Goal: Task Accomplishment & Management: Manage account settings

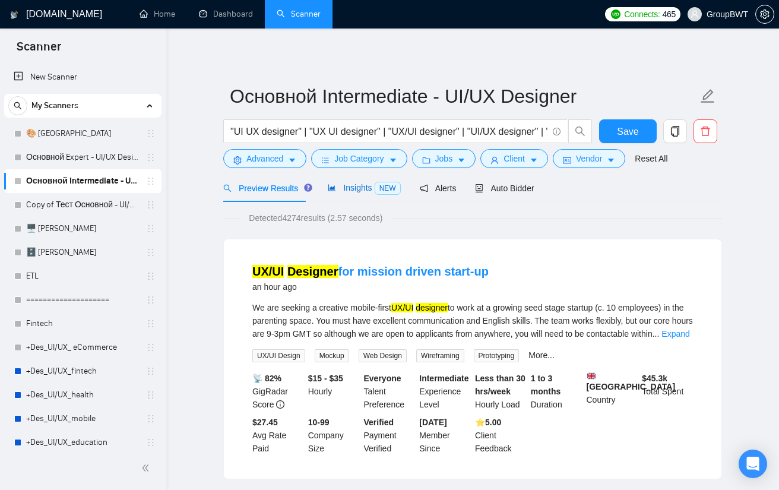
click at [352, 194] on div "Insights NEW" at bounding box center [364, 188] width 72 height 14
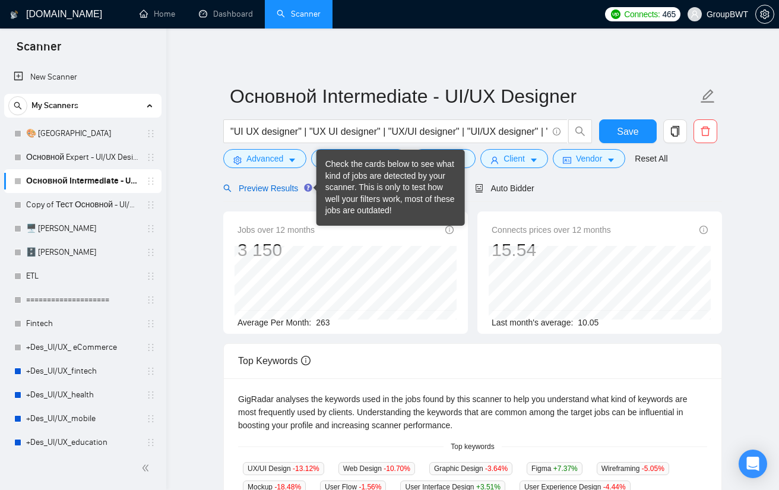
click at [287, 183] on span "Preview Results" at bounding box center [265, 187] width 85 height 9
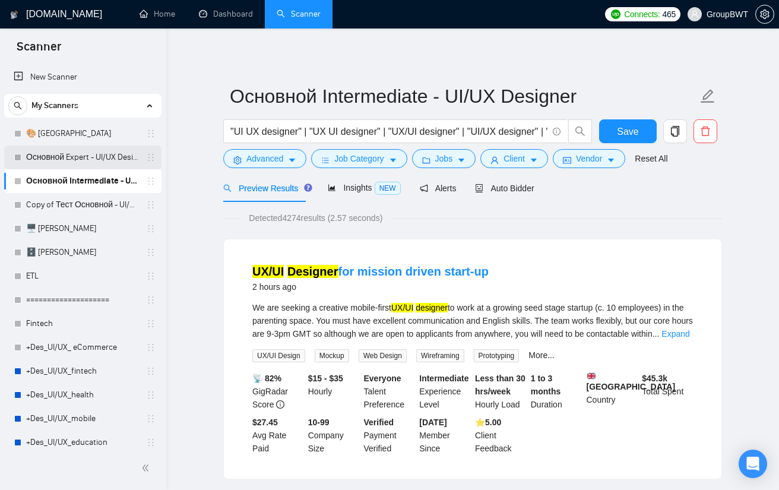
click at [77, 156] on link "Основной Expert - UI/UX Designer" at bounding box center [82, 157] width 113 height 24
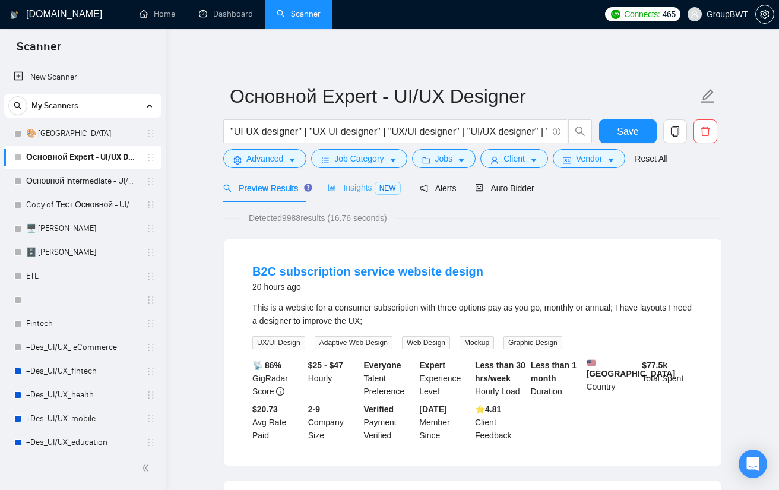
click at [355, 180] on div "Insights NEW" at bounding box center [364, 188] width 72 height 28
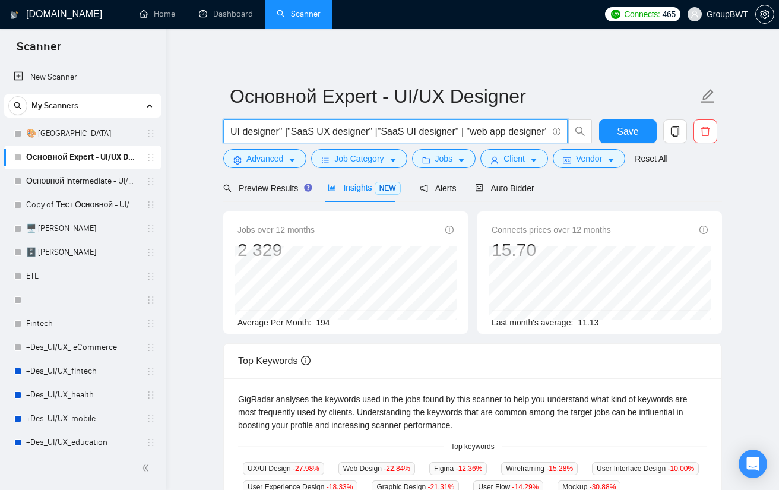
scroll to position [0, 3985]
drag, startPoint x: 509, startPoint y: 125, endPoint x: 829, endPoint y: 143, distance: 320.4
click at [778, 143] on html "Scanner New Scanner My Scanners 🎨 Sofia Основной Expert - UI/UX Designer Основн…" at bounding box center [389, 245] width 779 height 490
click at [511, 128] on input ""UI UX designer" | "UX UI designer" | "UX/UI designer" | "UI/UX designer" | "UI…" at bounding box center [388, 131] width 317 height 15
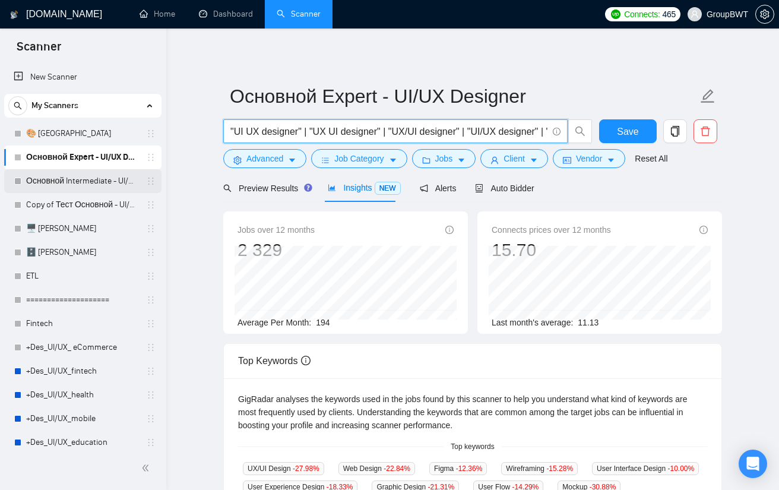
drag, startPoint x: 50, startPoint y: 181, endPoint x: 57, endPoint y: 181, distance: 7.1
click at [50, 181] on link "Основной Intermediate - UI/UX Designer" at bounding box center [82, 181] width 113 height 24
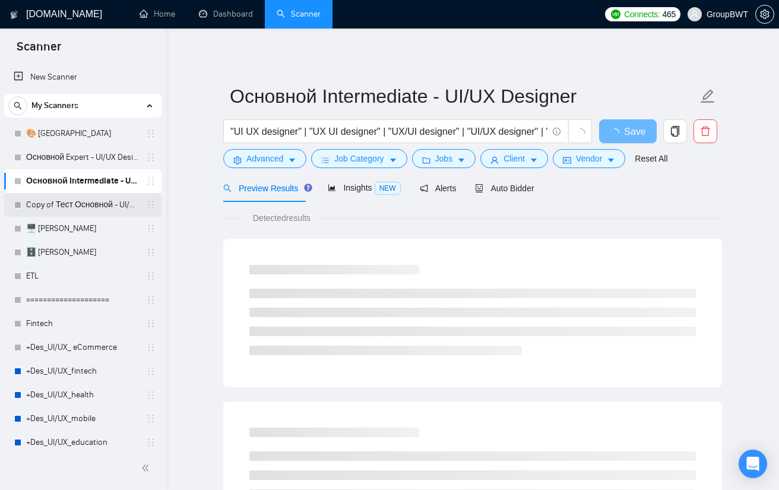
click at [73, 209] on link "Copy of Тест Основной - UI/UX Designer" at bounding box center [82, 205] width 113 height 24
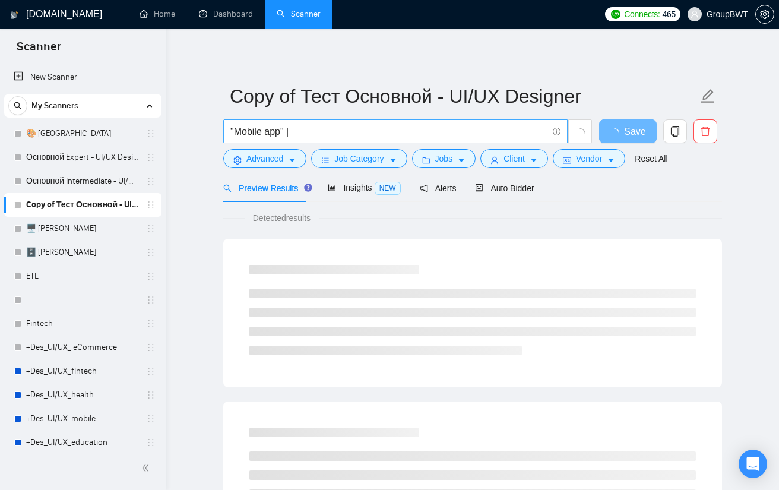
click at [339, 119] on span ""Mobile app" |" at bounding box center [395, 131] width 344 height 24
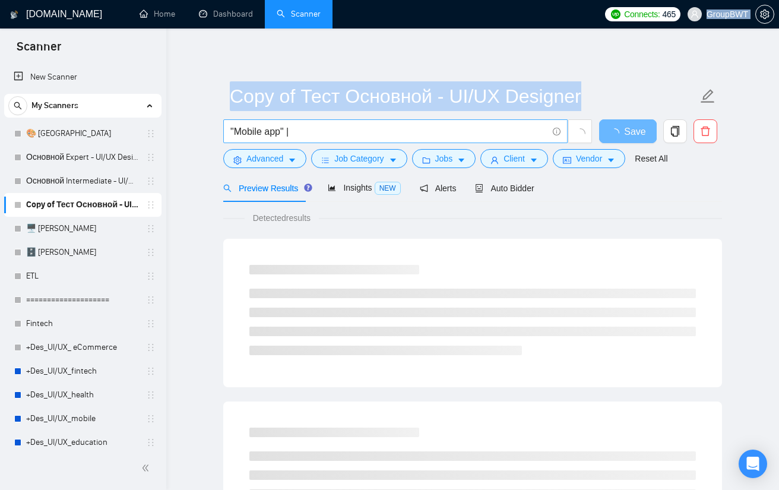
click at [339, 119] on span ""Mobile app" |" at bounding box center [395, 131] width 344 height 24
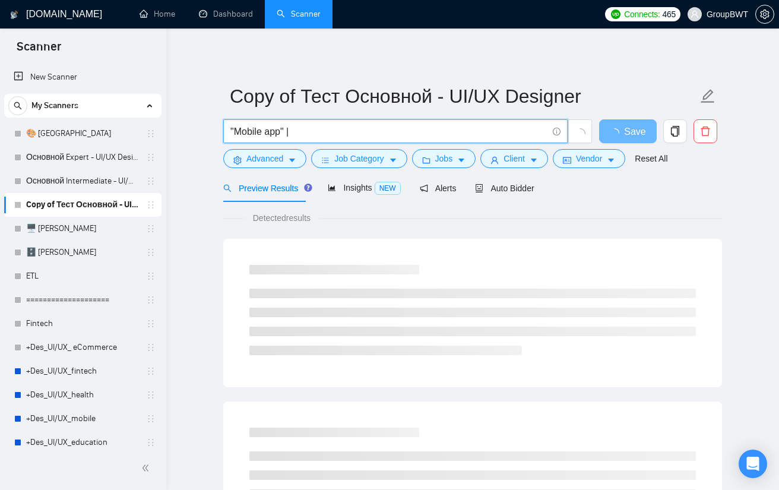
click at [330, 129] on input ""Mobile app" |" at bounding box center [388, 131] width 317 height 15
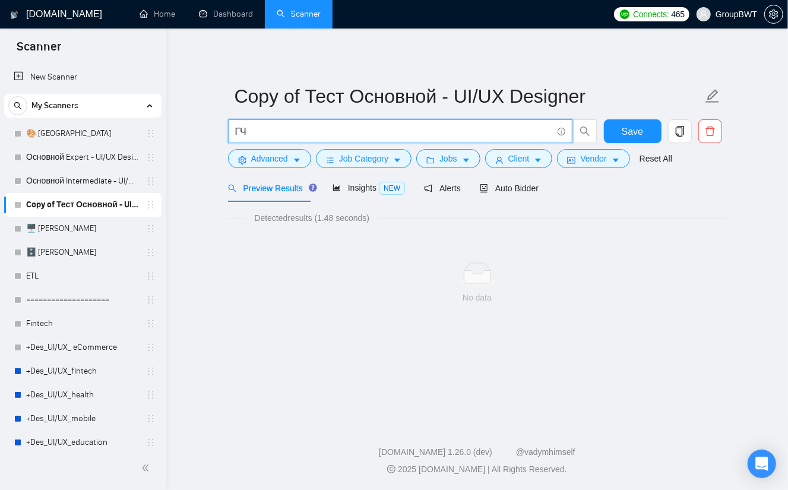
type input "Г"
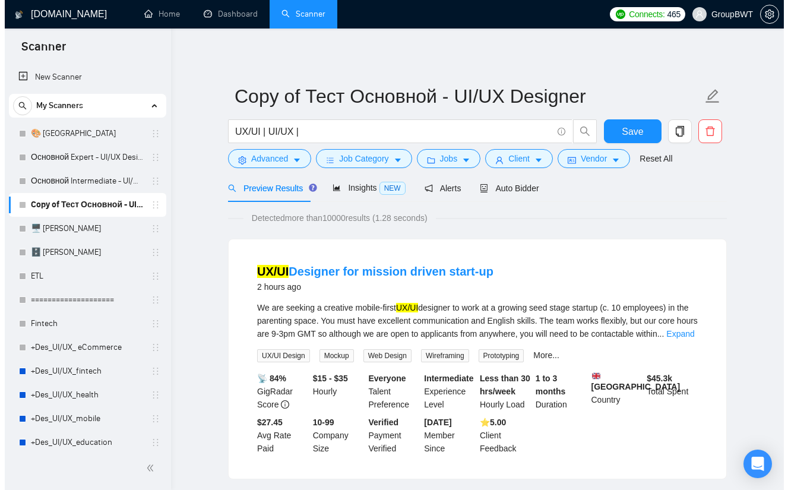
scroll to position [59, 0]
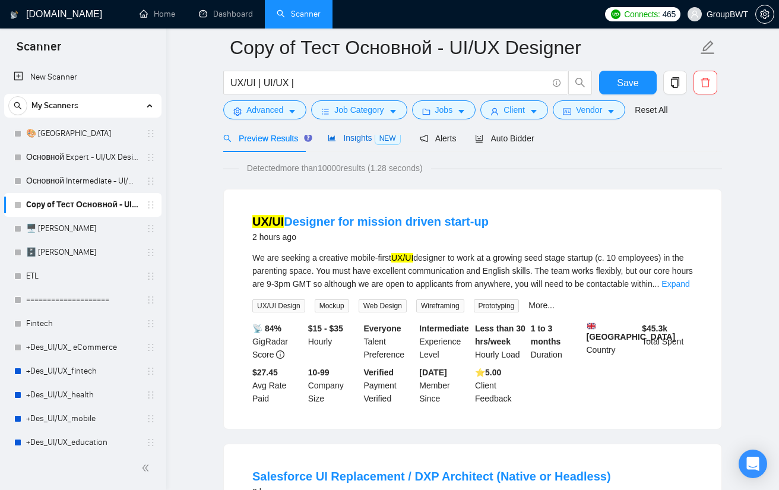
click at [375, 142] on span "NEW" at bounding box center [387, 138] width 26 height 13
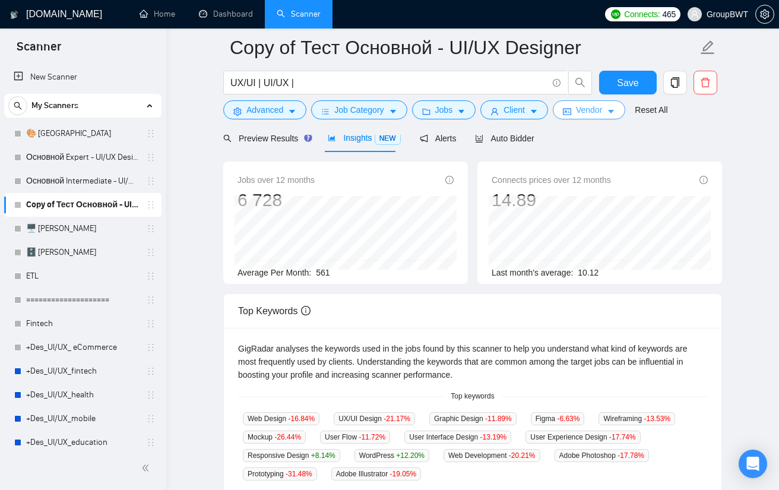
click at [577, 111] on span "Vendor" at bounding box center [589, 109] width 26 height 13
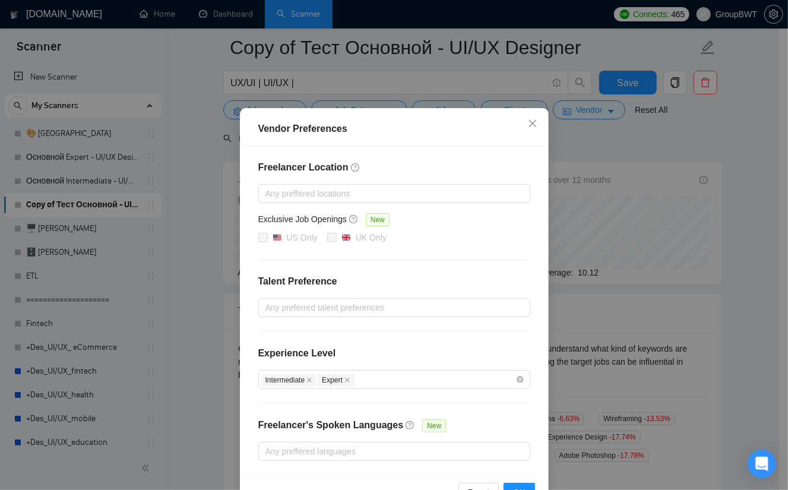
scroll to position [57, 0]
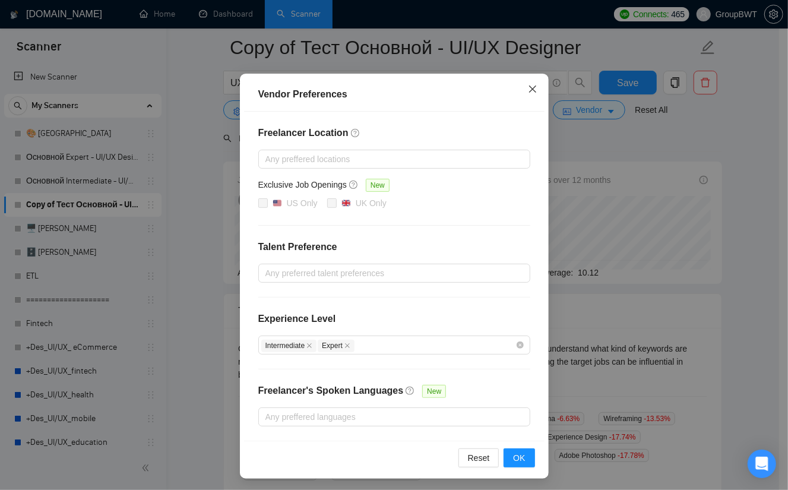
click at [529, 87] on icon "close" at bounding box center [532, 88] width 9 height 9
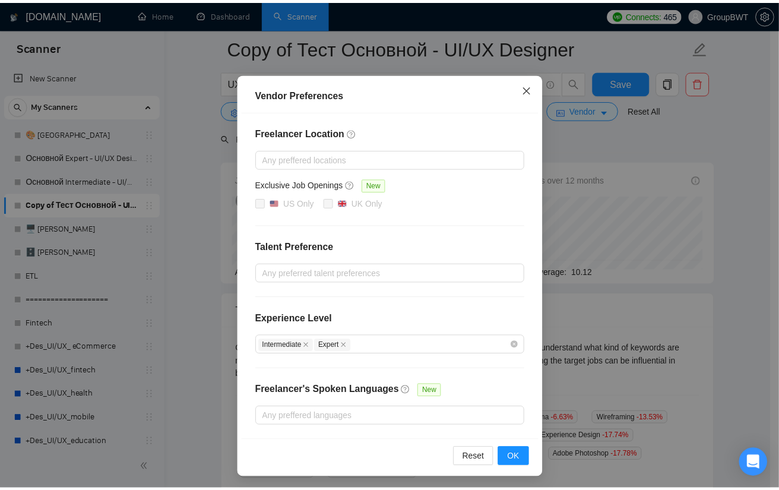
scroll to position [0, 0]
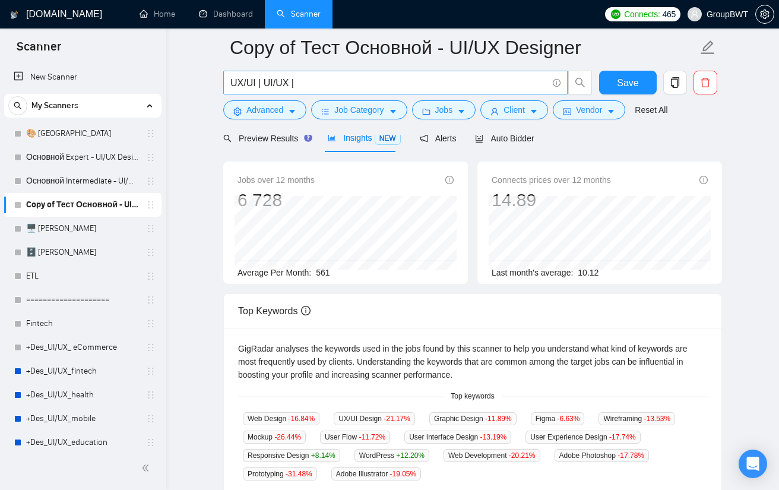
click at [355, 87] on input "UX/UI | UI/UX |" at bounding box center [388, 82] width 317 height 15
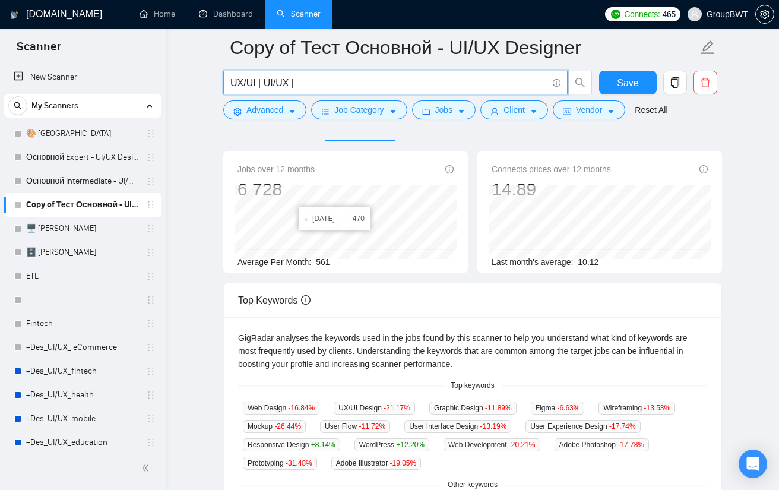
scroll to position [59, 0]
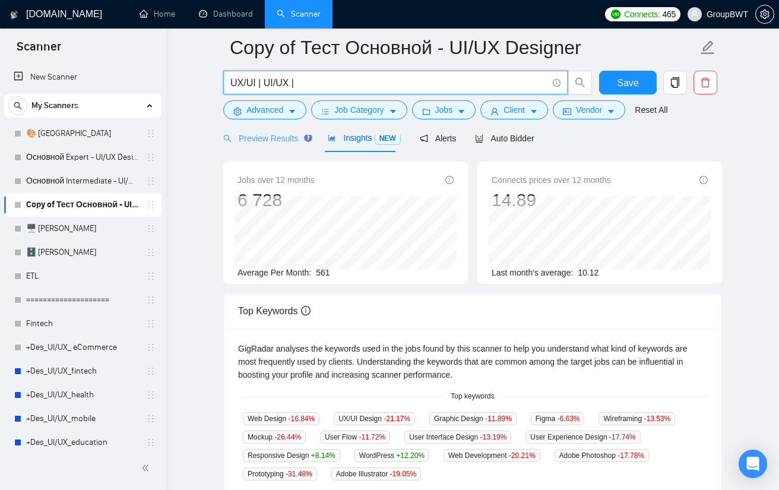
type input "UX/UI | UI/UX |"
click at [259, 144] on div "Preview Results" at bounding box center [265, 138] width 85 height 28
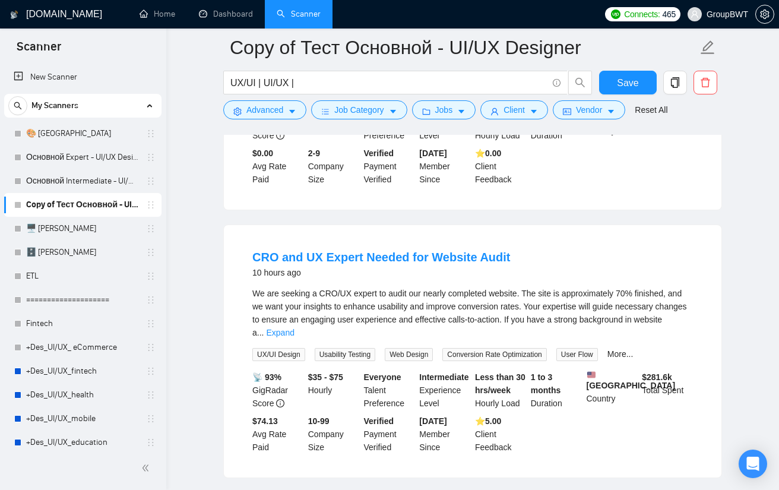
scroll to position [890, 0]
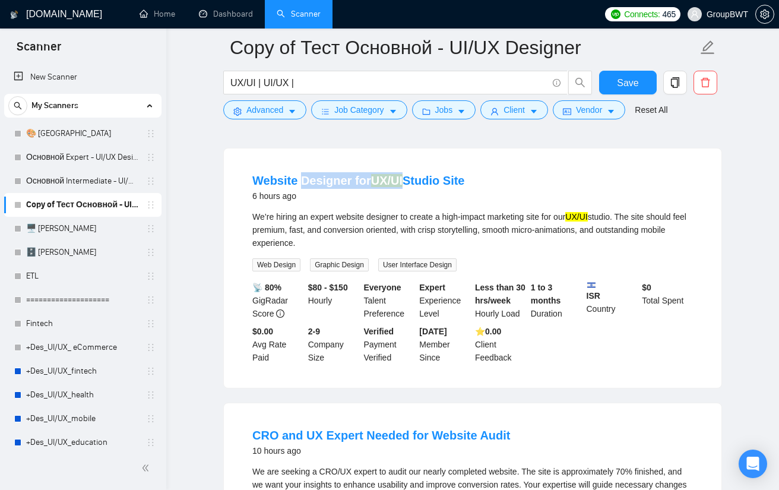
drag, startPoint x: 400, startPoint y: 157, endPoint x: 301, endPoint y: 159, distance: 99.1
click at [301, 163] on li "Website Designer for UX/UI Studio Site 6 hours ago We’re hiring an expert websi…" at bounding box center [472, 268] width 469 height 211
copy link "Designer for UX/UI"
click at [383, 174] on mark "UX/UI" at bounding box center [386, 180] width 31 height 13
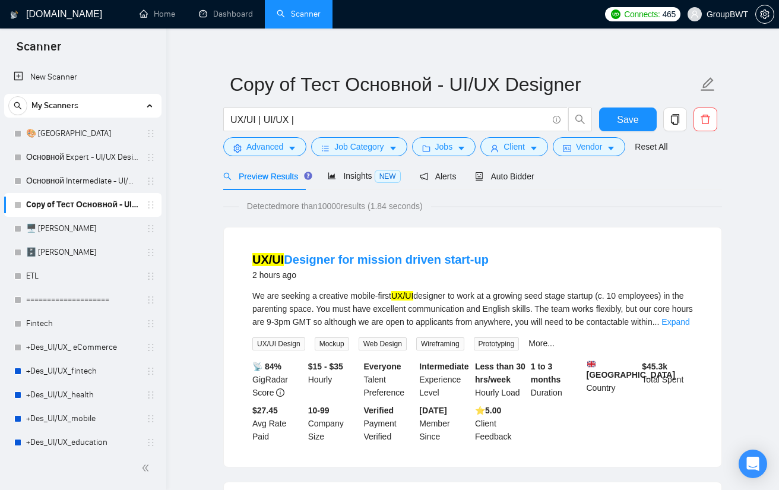
scroll to position [12, 0]
click at [353, 180] on span "Insights NEW" at bounding box center [364, 175] width 72 height 9
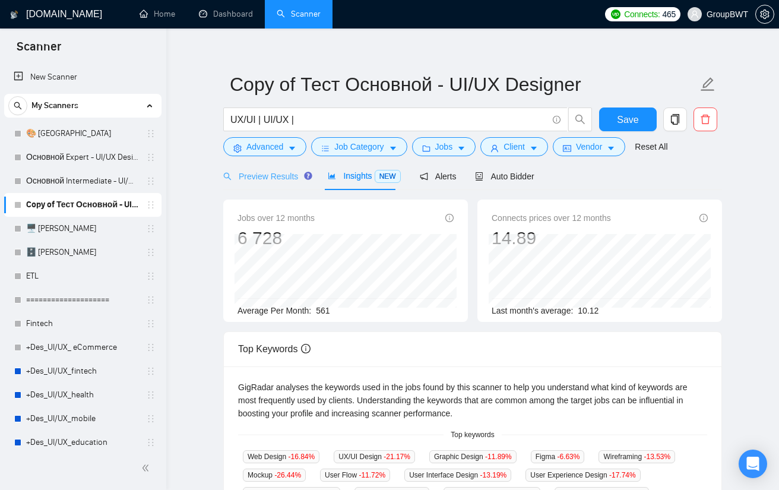
click at [264, 182] on div "Preview Results" at bounding box center [265, 176] width 85 height 28
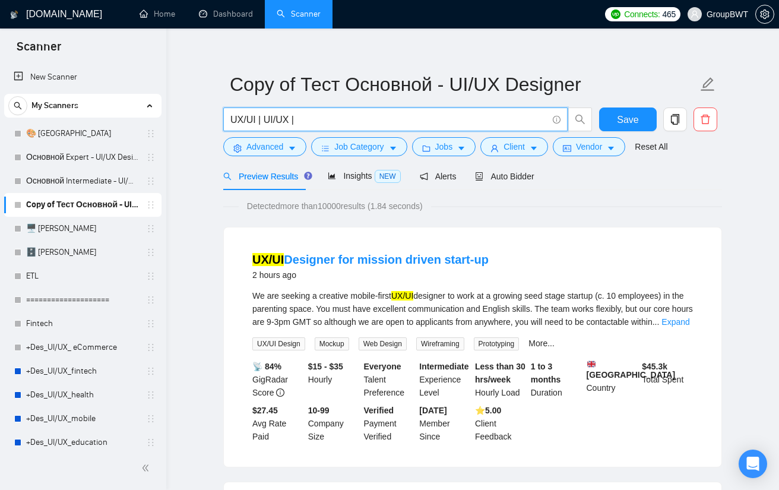
click at [307, 121] on input "UX/UI | UI/UX |" at bounding box center [388, 119] width 317 height 15
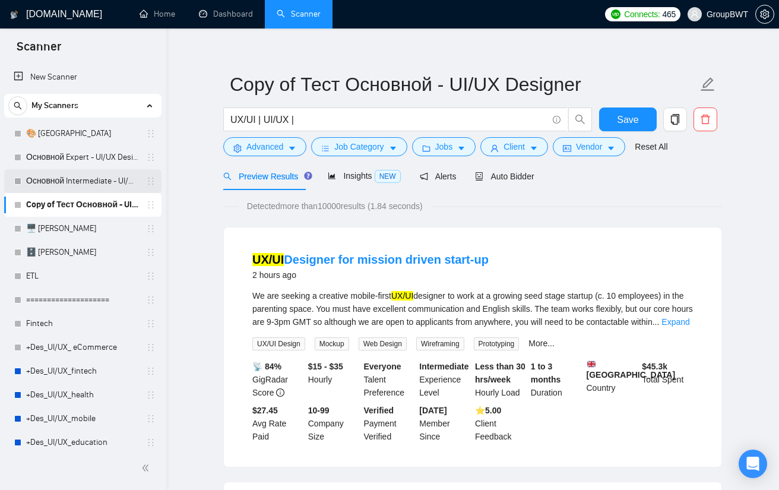
click at [59, 173] on link "Основной Intermediate - UI/UX Designer" at bounding box center [82, 181] width 113 height 24
drag, startPoint x: 105, startPoint y: 170, endPoint x: 488, endPoint y: 74, distance: 394.7
click at [104, 170] on link "Основной Intermediate - UI/UX Designer" at bounding box center [82, 181] width 113 height 24
click at [636, 120] on span "Save" at bounding box center [627, 119] width 21 height 15
click at [74, 174] on link "Основной Intermediate - UI/UX Designer" at bounding box center [82, 181] width 113 height 24
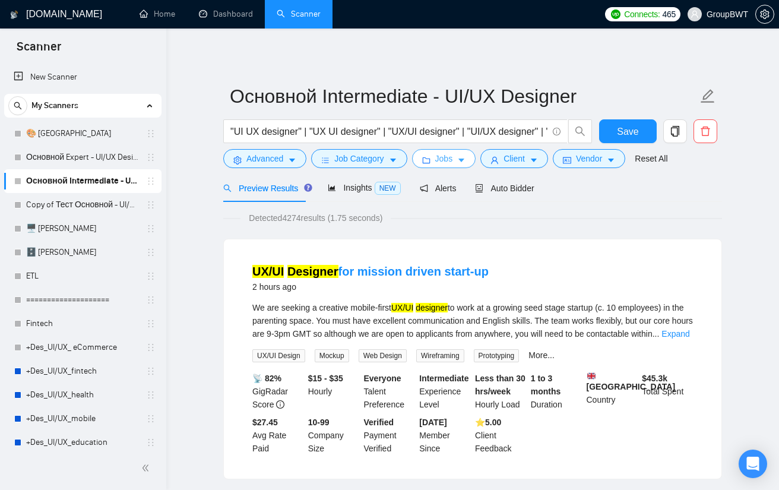
click at [445, 156] on span "Jobs" at bounding box center [444, 158] width 18 height 13
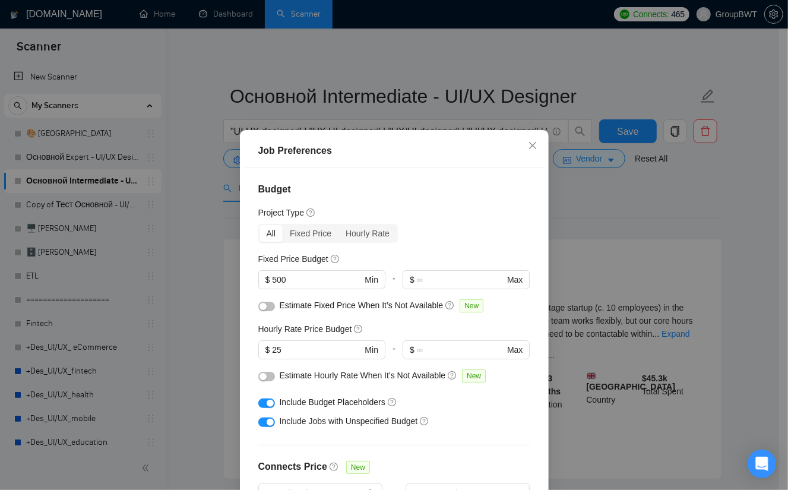
click at [620, 197] on div "Job Preferences Budget Project Type All Fixed Price Hourly Rate Fixed Price Bud…" at bounding box center [394, 245] width 788 height 490
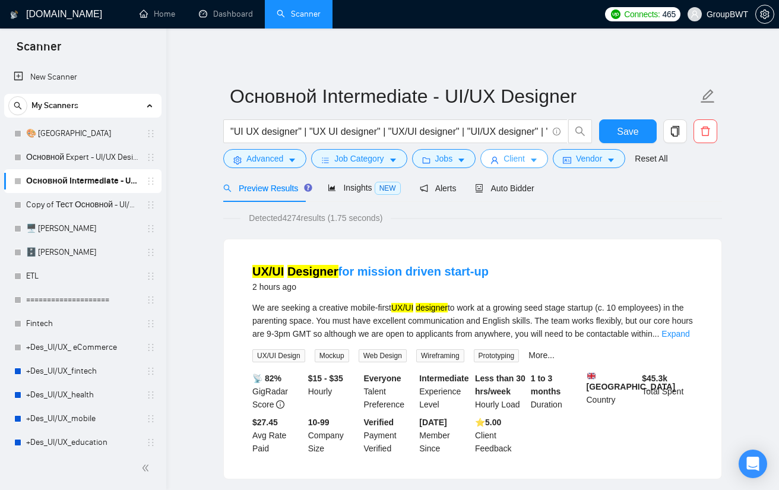
click at [517, 156] on span "Client" at bounding box center [513, 158] width 21 height 13
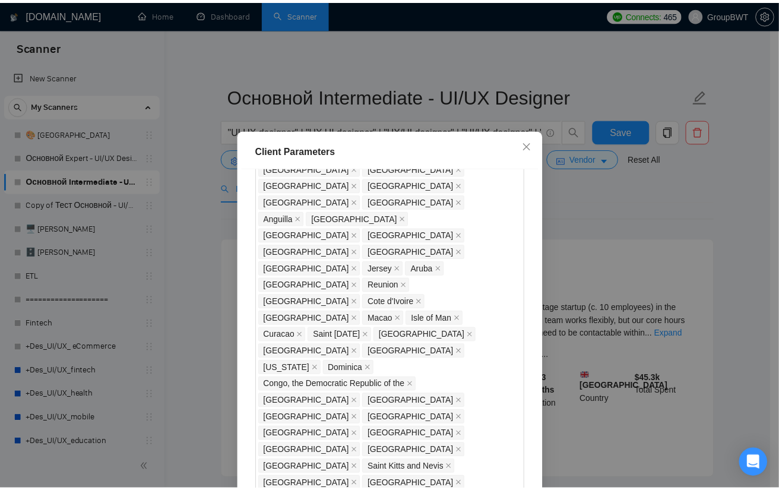
scroll to position [890, 0]
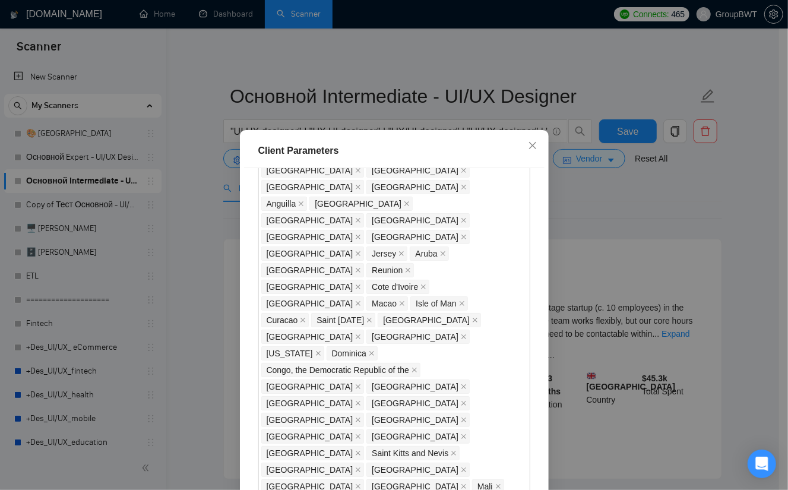
click at [619, 206] on div "Client Parameters Client Location Include Client Countries Select Exclude Clien…" at bounding box center [394, 245] width 788 height 490
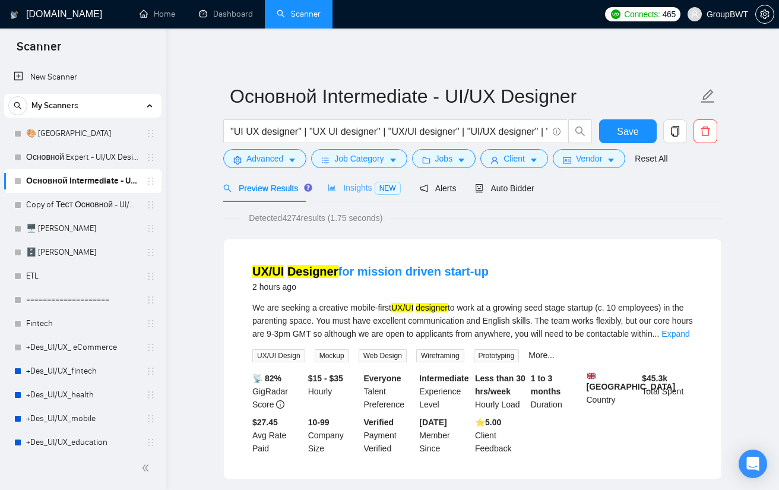
click at [337, 179] on div "Insights NEW" at bounding box center [364, 188] width 72 height 28
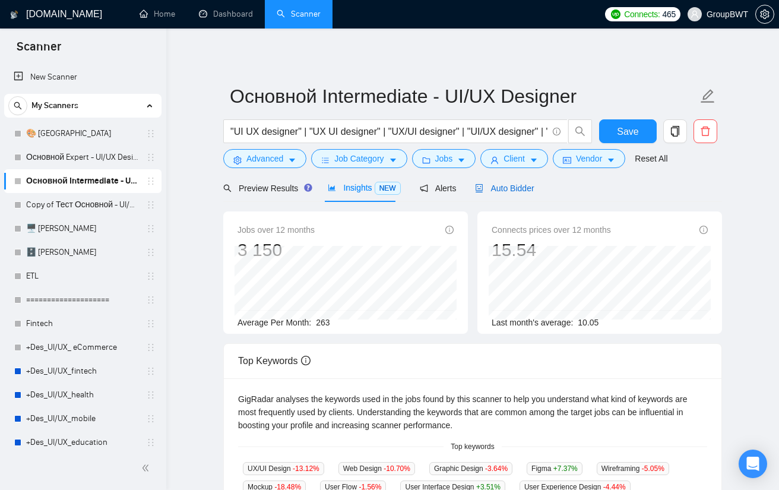
click at [513, 192] on span "Auto Bidder" at bounding box center [504, 187] width 59 height 9
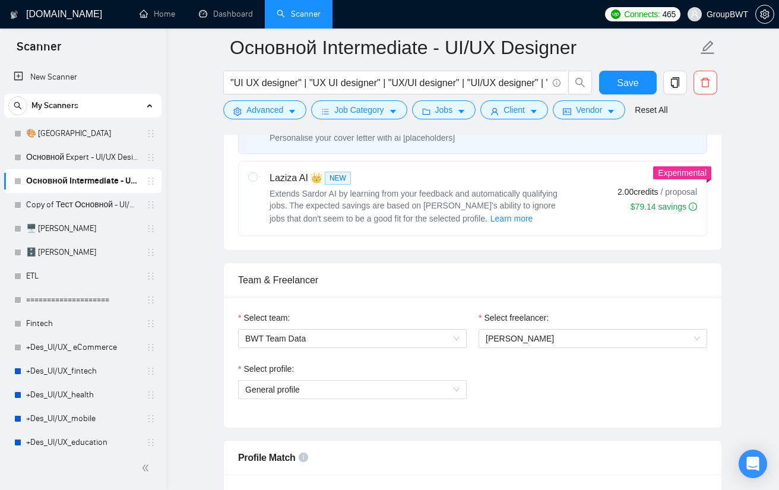
scroll to position [534, 0]
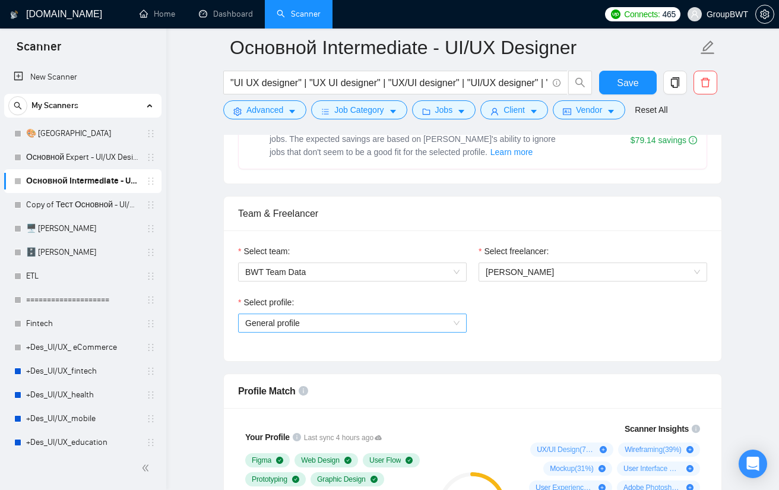
click at [316, 320] on span "General profile" at bounding box center [352, 323] width 214 height 18
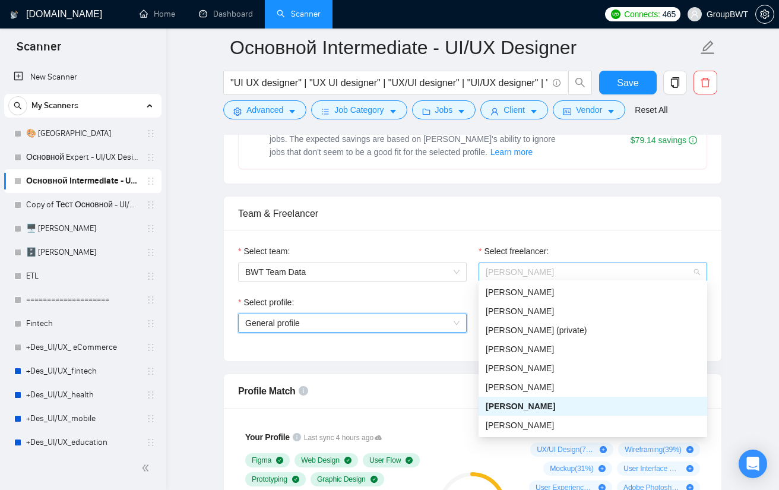
click at [569, 272] on span "[PERSON_NAME]" at bounding box center [592, 272] width 214 height 18
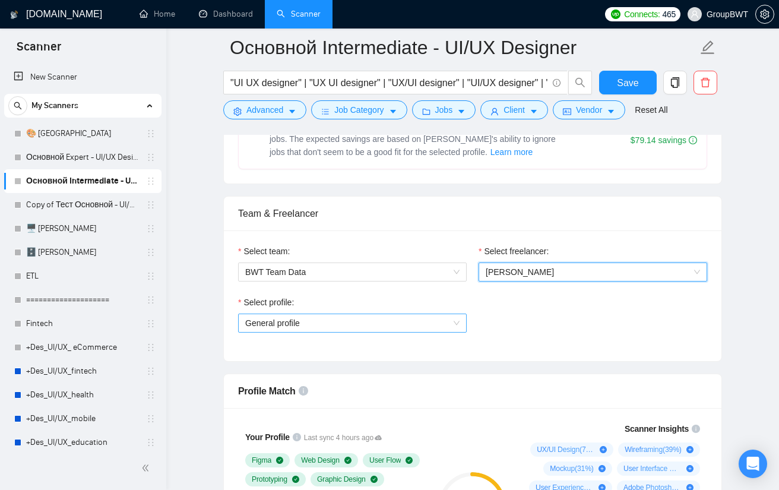
click at [360, 316] on span "General profile" at bounding box center [352, 323] width 214 height 18
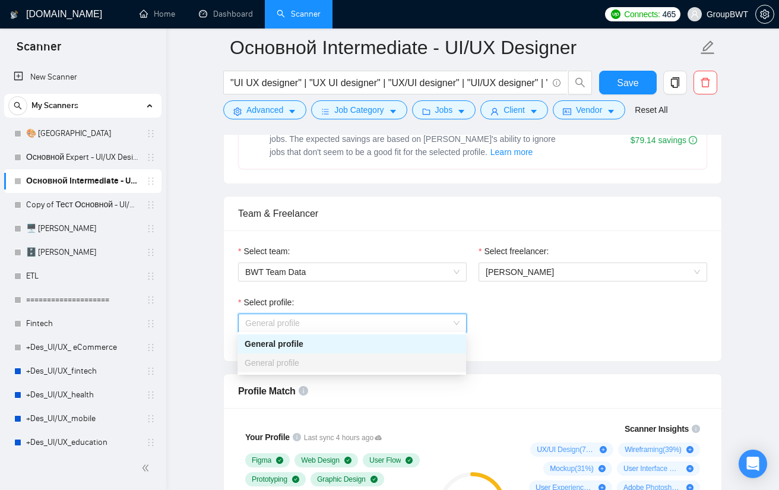
click at [360, 316] on span "General profile" at bounding box center [352, 323] width 214 height 18
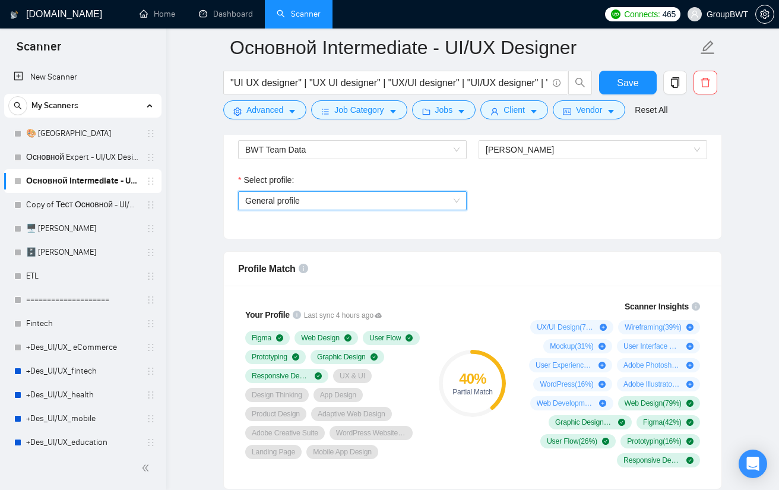
scroll to position [653, 0]
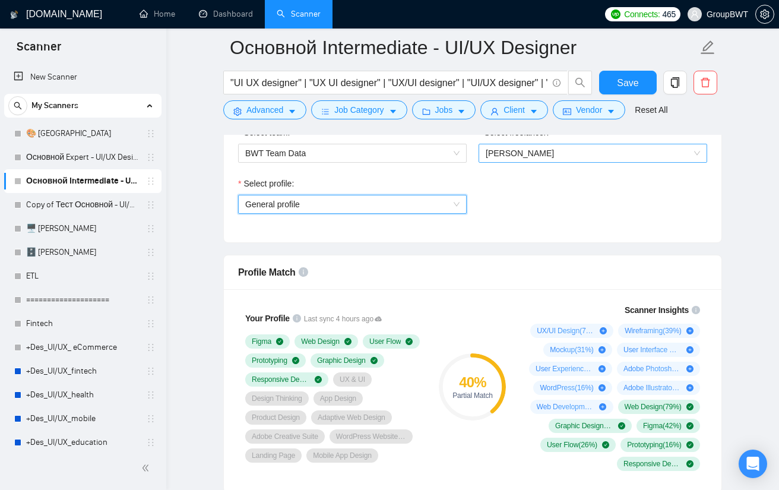
click at [561, 150] on span "[PERSON_NAME]" at bounding box center [592, 153] width 214 height 18
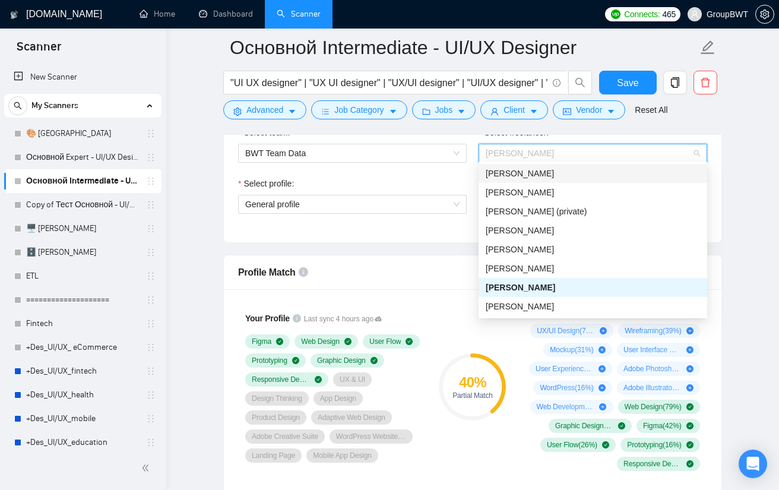
click at [449, 164] on div "Select team: BWT Team Data" at bounding box center [352, 151] width 240 height 51
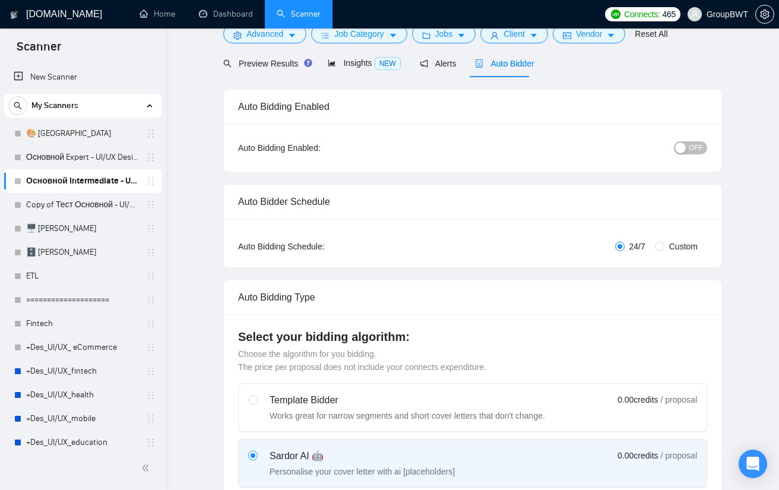
scroll to position [0, 0]
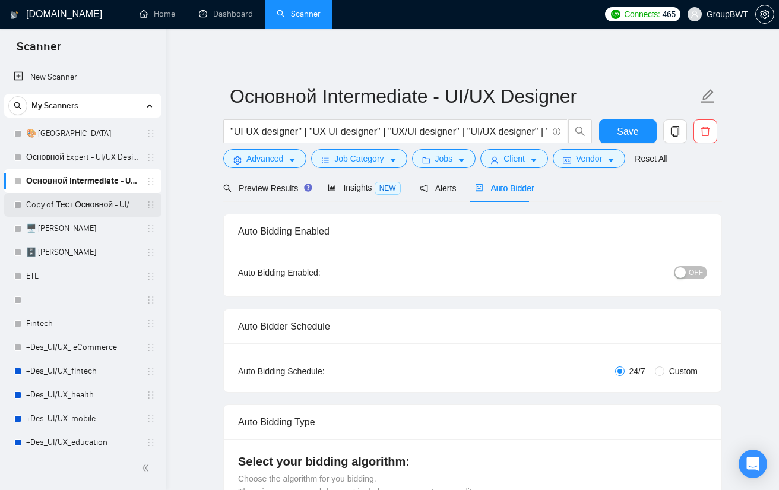
click at [90, 205] on link "Copy of Тест Основной - UI/UX Designer" at bounding box center [82, 205] width 113 height 24
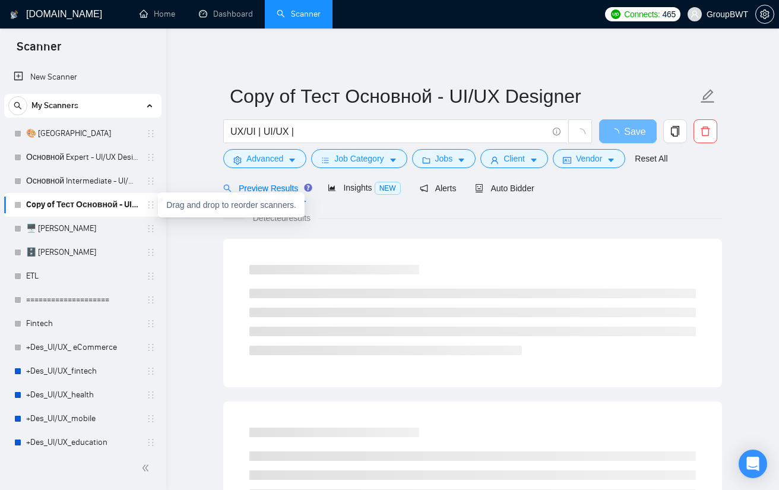
click at [147, 202] on icon "holder" at bounding box center [150, 204] width 9 height 9
click at [95, 208] on link "Copy of Тест Основной - UI/UX Designer" at bounding box center [82, 205] width 113 height 24
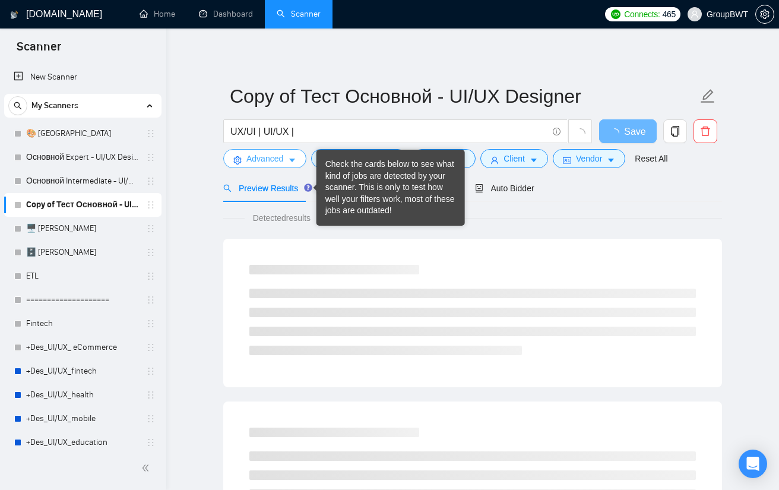
click at [256, 163] on span "Advanced" at bounding box center [264, 158] width 37 height 13
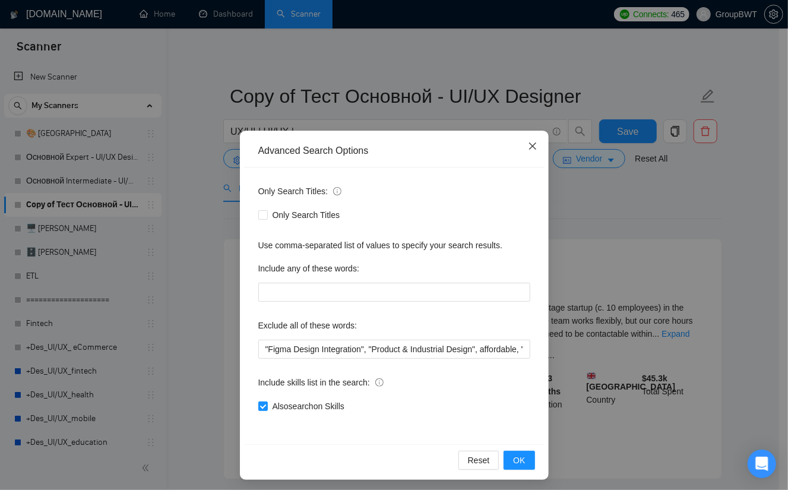
click at [529, 148] on icon "close" at bounding box center [532, 145] width 9 height 9
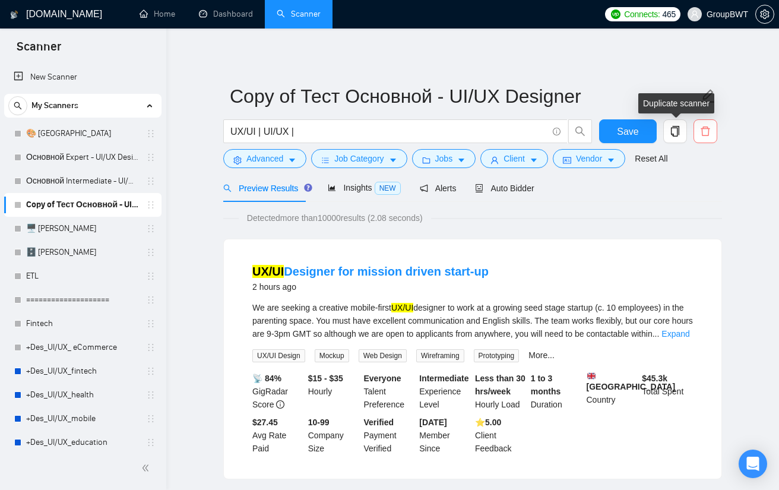
click at [701, 136] on icon "delete" at bounding box center [704, 130] width 9 height 9
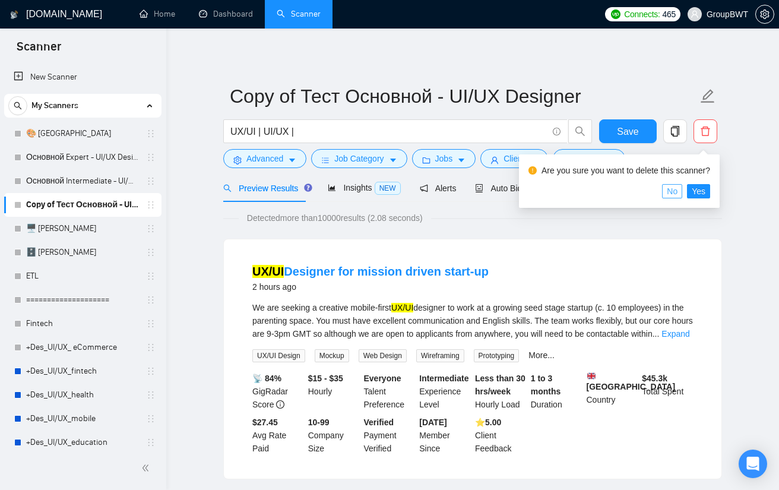
click at [676, 192] on span "No" at bounding box center [671, 191] width 11 height 13
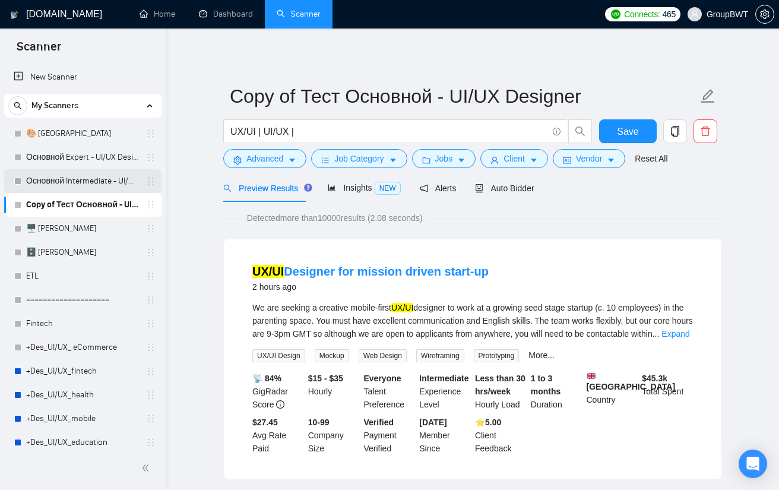
click at [79, 181] on link "Основной Intermediate - UI/UX Designer" at bounding box center [82, 181] width 113 height 24
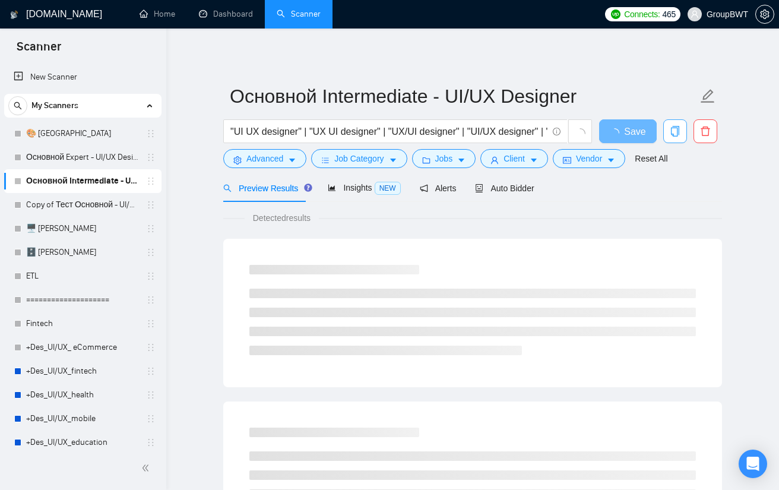
click at [677, 130] on icon "copy" at bounding box center [675, 131] width 8 height 11
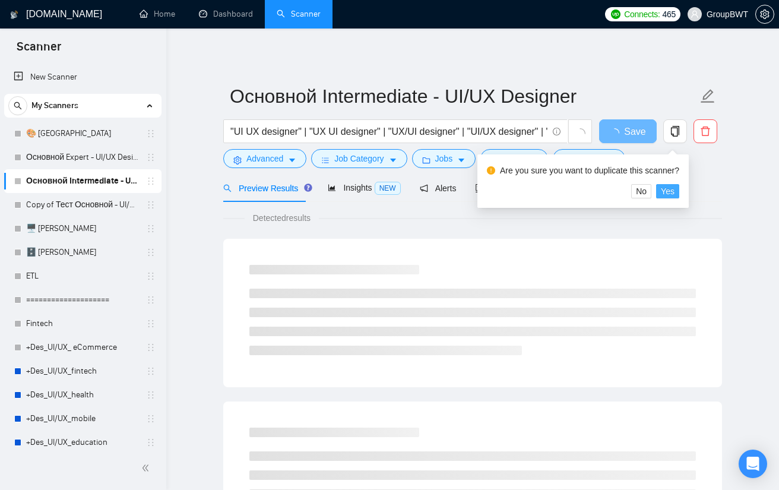
click at [666, 191] on span "Yes" at bounding box center [668, 191] width 14 height 13
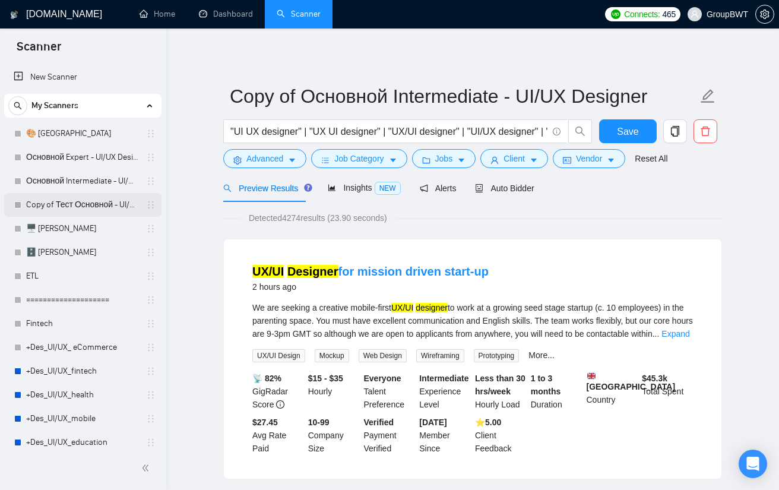
click at [81, 213] on link "Copy of Тест Основной - UI/UX Designer" at bounding box center [82, 205] width 113 height 24
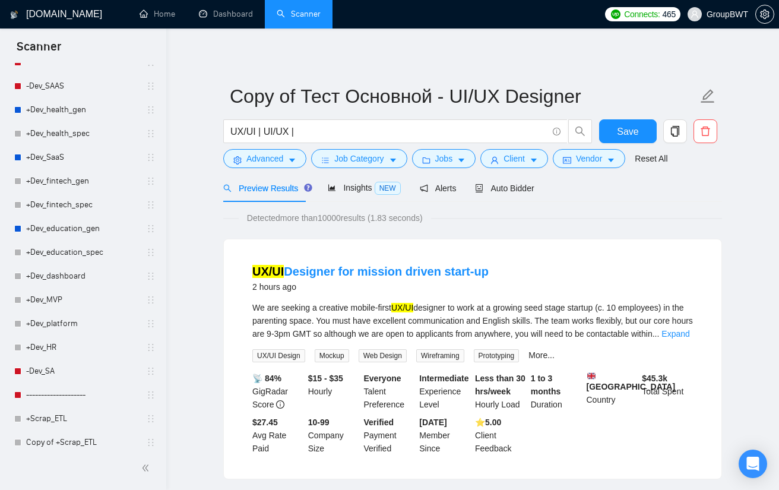
scroll to position [1266, 0]
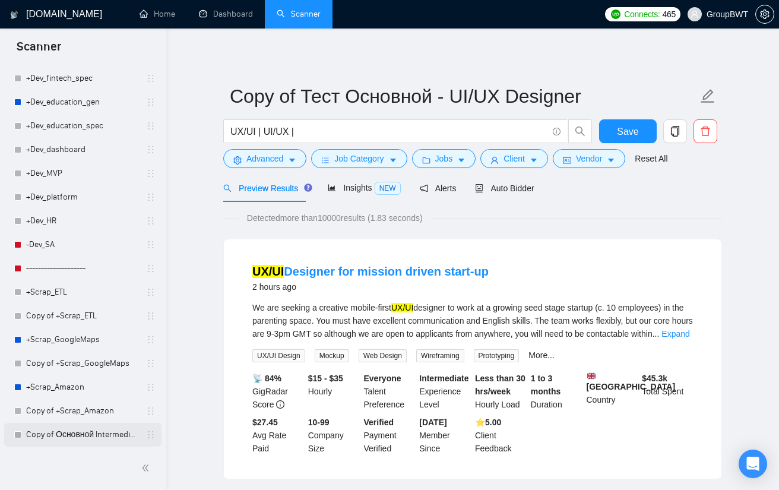
click at [106, 439] on link "Copy of Основной Intermediate - UI/UX Designer" at bounding box center [82, 435] width 113 height 24
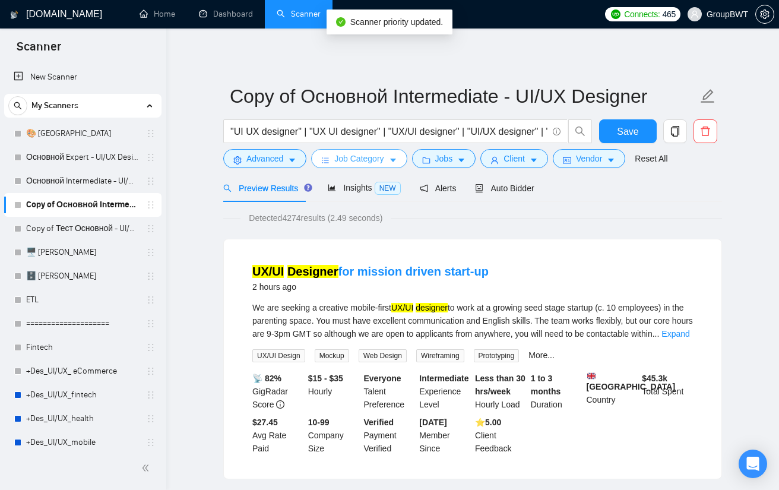
click at [362, 154] on span "Job Category" at bounding box center [358, 158] width 49 height 13
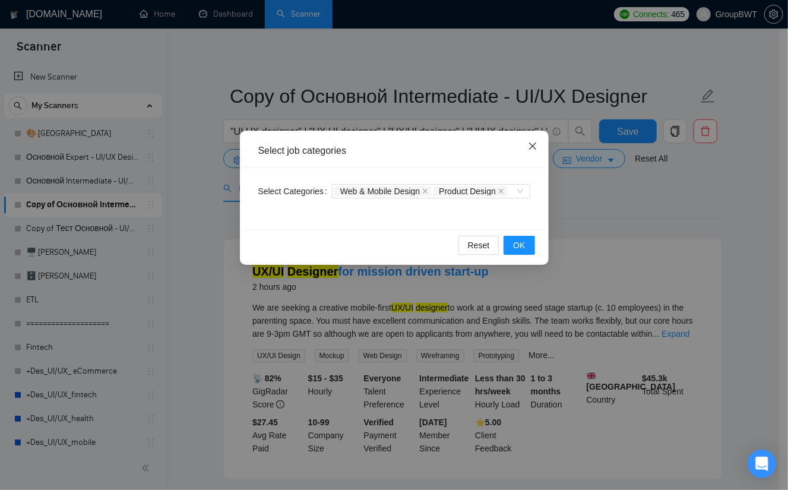
click at [529, 148] on icon "close" at bounding box center [532, 145] width 9 height 9
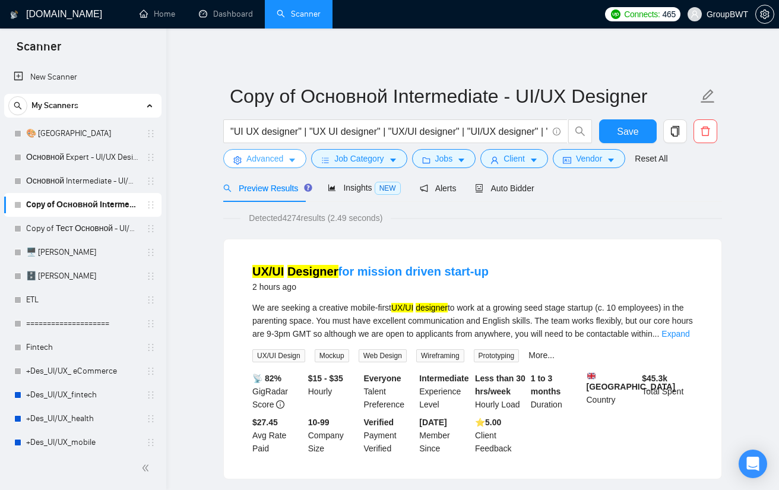
click at [278, 163] on span "Advanced" at bounding box center [264, 158] width 37 height 13
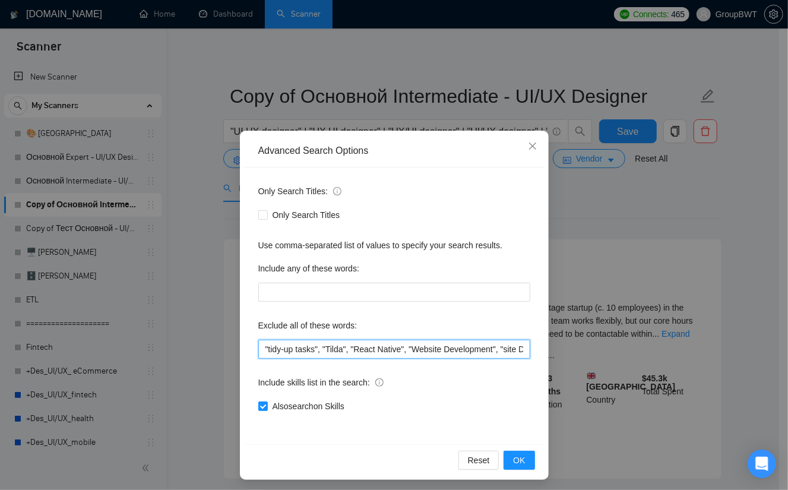
drag, startPoint x: 313, startPoint y: 345, endPoint x: 223, endPoint y: 351, distance: 89.8
click at [223, 351] on div "Advanced Search Options Only Search Titles: Only Search Titles Use comma-separa…" at bounding box center [394, 245] width 788 height 490
click at [520, 459] on button "OK" at bounding box center [518, 459] width 31 height 19
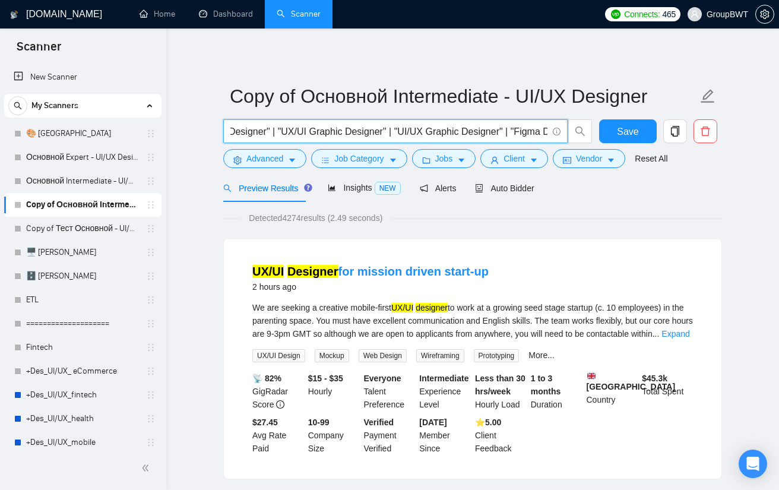
scroll to position [0, 3985]
drag, startPoint x: 508, startPoint y: 126, endPoint x: 730, endPoint y: 145, distance: 222.8
click at [488, 128] on input ""UI UX designer" | "UX UI designer" | "UX/UI designer" | "UI/UX designer" | "UI…" at bounding box center [388, 131] width 317 height 15
drag, startPoint x: 495, startPoint y: 130, endPoint x: 697, endPoint y: 136, distance: 202.5
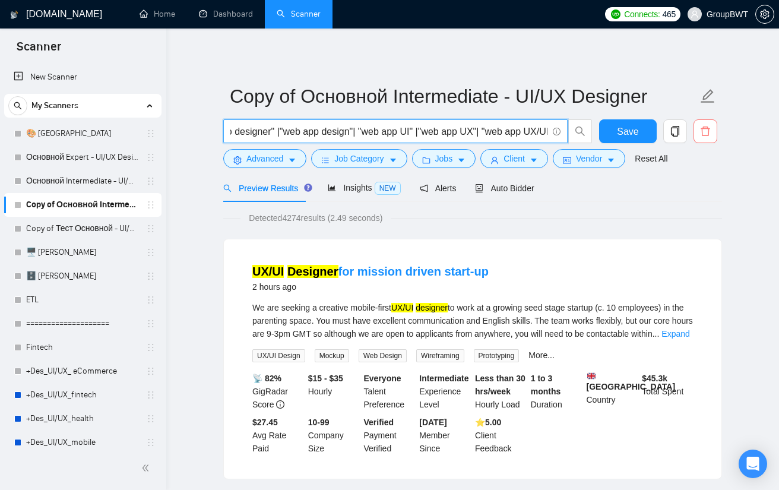
click at [697, 136] on div ""UI UX designer" | "UX UI designer" | "UX/UI designer" | "UI/UX designer" | "UI…" at bounding box center [470, 134] width 499 height 30
click at [492, 126] on input ""UI UX designer" | "UX UI designer" | "UX/UI designer" | "UI/UX designer" | "UI…" at bounding box center [388, 131] width 317 height 15
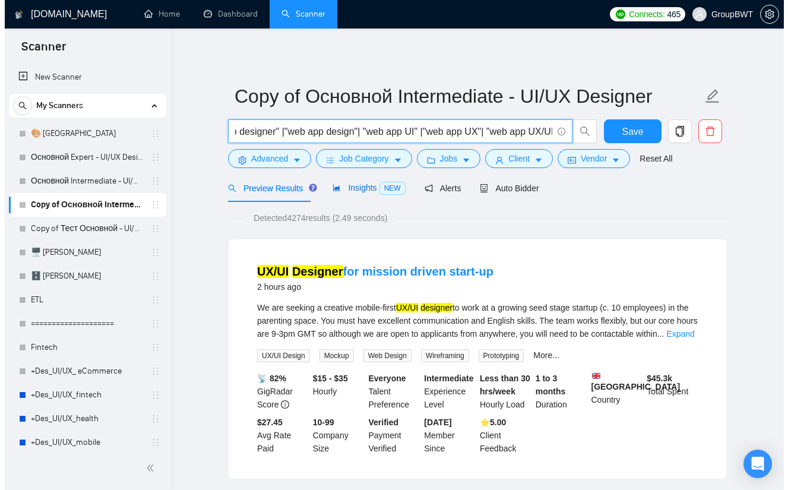
scroll to position [0, 0]
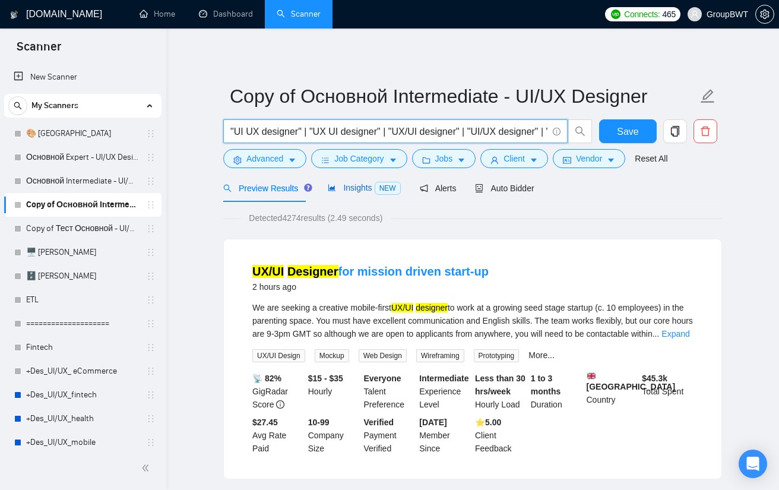
click at [363, 186] on span "Insights NEW" at bounding box center [364, 187] width 72 height 9
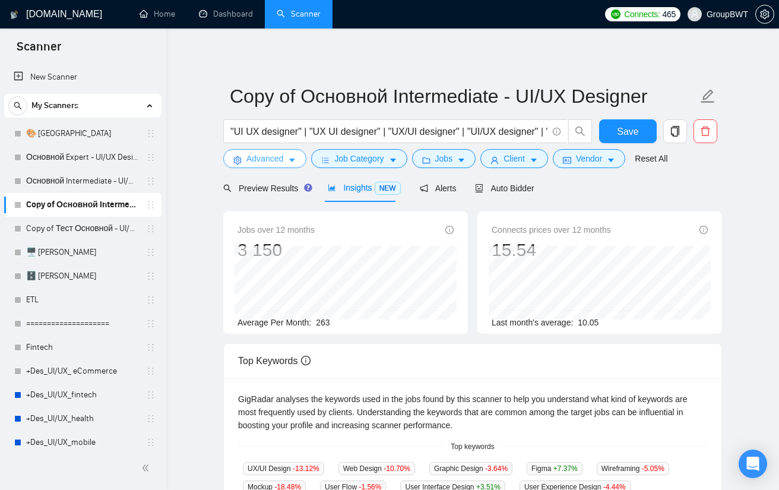
click at [273, 152] on span "Advanced" at bounding box center [264, 158] width 37 height 13
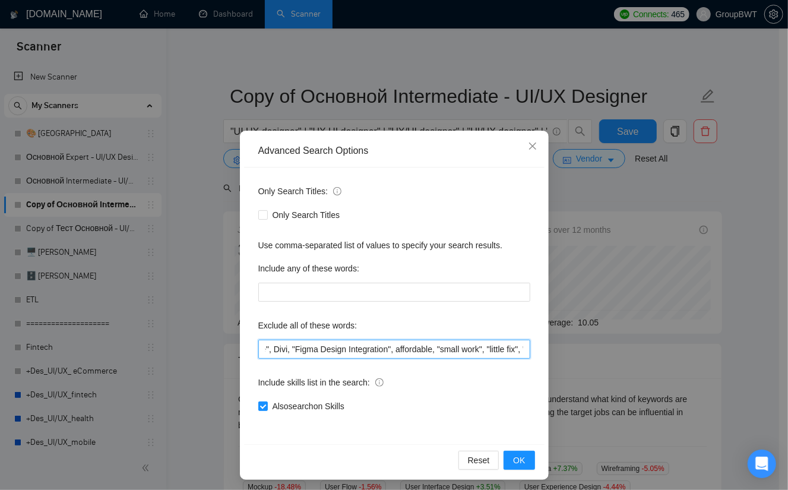
scroll to position [0, 2934]
drag, startPoint x: 439, startPoint y: 341, endPoint x: 799, endPoint y: 382, distance: 362.5
click at [778, 382] on html "Scanner New Scanner My Scanners 🎨 Sofia Основной Expert - UI/UX Designer Основн…" at bounding box center [394, 245] width 788 height 490
click at [458, 344] on input ""tidy-up tasks", "Tilda", "React Native", "Website Development", "site Developm…" at bounding box center [394, 348] width 272 height 19
drag, startPoint x: 453, startPoint y: 348, endPoint x: 677, endPoint y: 361, distance: 223.5
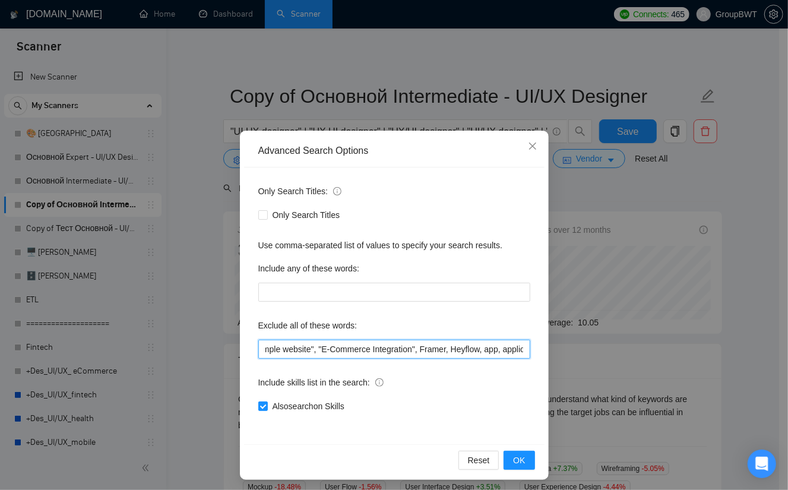
click at [690, 359] on div "Advanced Search Options Only Search Titles: Only Search Titles Use comma-separa…" at bounding box center [394, 245] width 788 height 490
type input ""tidy-up tasks", "Tilda", "React Native", "Website Development", "site Developm…"
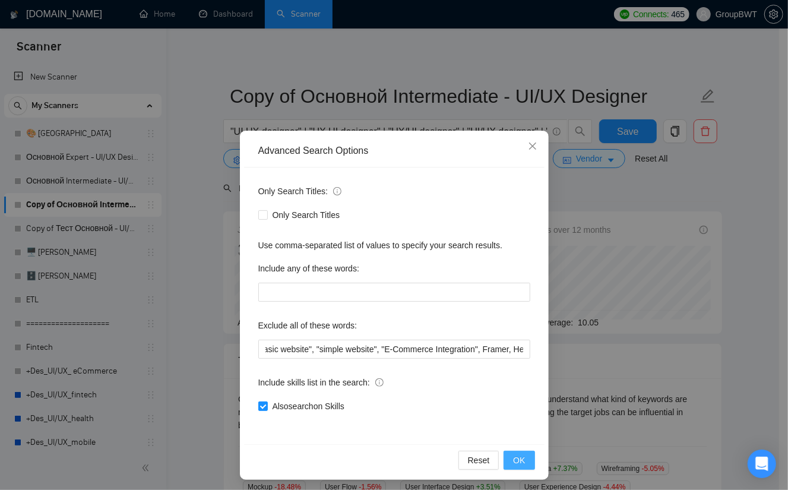
click at [516, 459] on span "OK" at bounding box center [519, 459] width 12 height 13
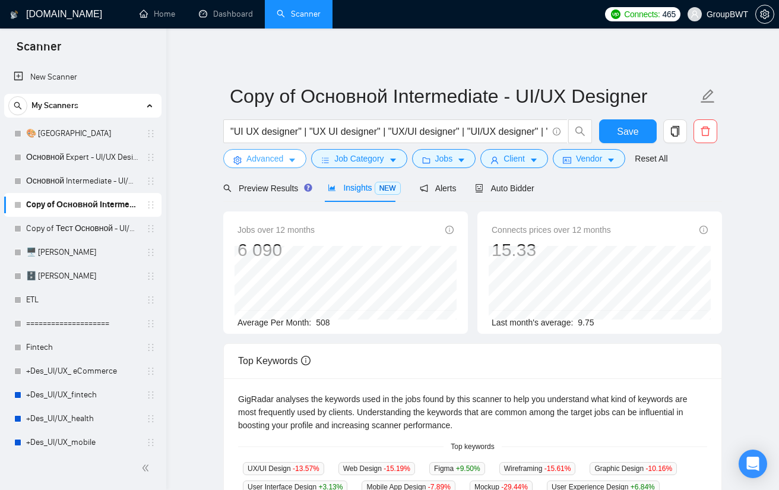
click at [266, 154] on span "Advanced" at bounding box center [264, 158] width 37 height 13
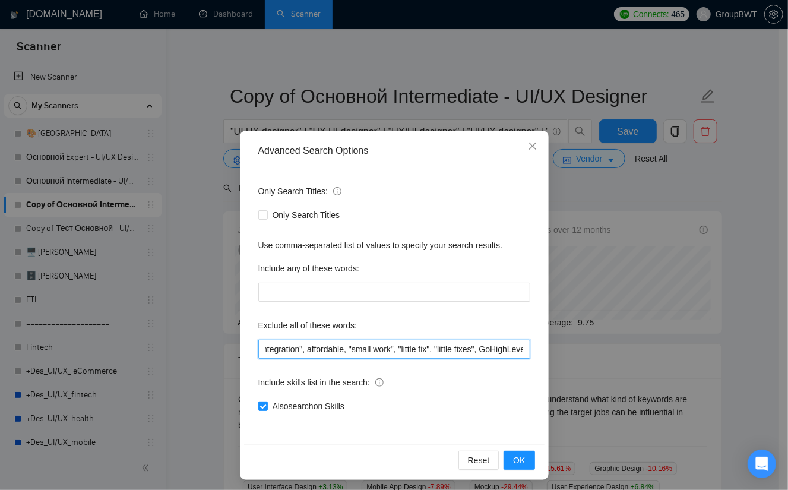
scroll to position [0, 2934]
drag, startPoint x: 478, startPoint y: 348, endPoint x: 774, endPoint y: 372, distance: 297.1
click at [778, 371] on html "Scanner New Scanner My Scanners 🎨 Sofia Основной Expert - UI/UX Designer Основн…" at bounding box center [394, 245] width 788 height 490
type input ""tidy-up tasks", "Tilda", "React Native", "Website Development", "site Developm…"
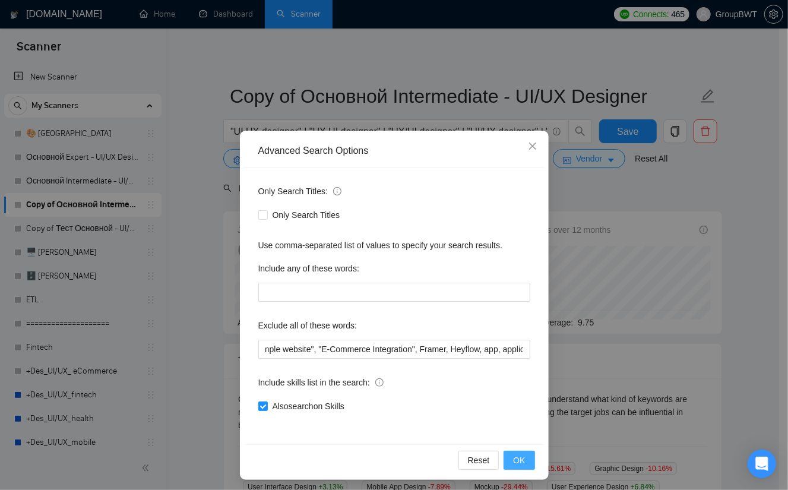
click at [507, 459] on button "OK" at bounding box center [518, 459] width 31 height 19
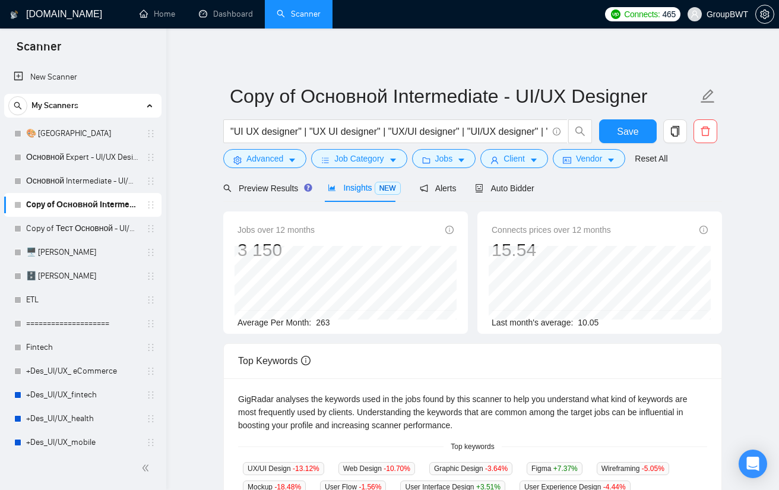
drag, startPoint x: 80, startPoint y: 231, endPoint x: 491, endPoint y: 66, distance: 443.7
click at [80, 231] on link "Copy of Тест Основной - UI/UX Designer" at bounding box center [82, 229] width 113 height 24
click at [639, 128] on button "Save" at bounding box center [628, 131] width 58 height 24
click at [382, 157] on button "Job Category" at bounding box center [359, 158] width 96 height 19
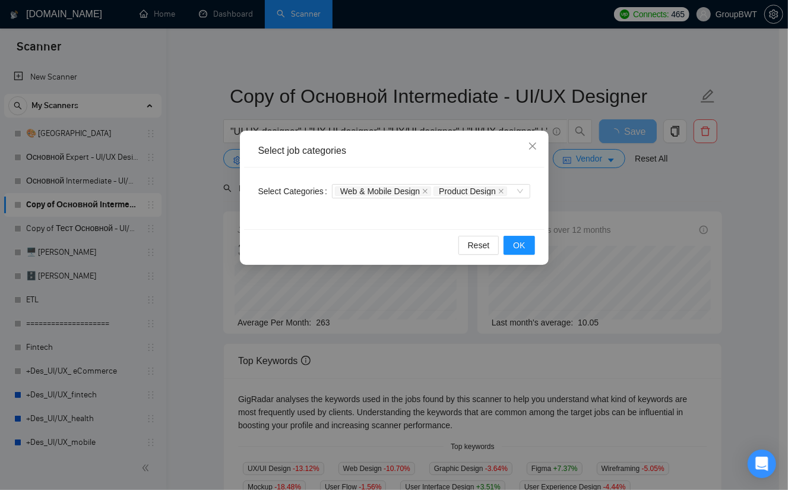
drag, startPoint x: 612, startPoint y: 195, endPoint x: 591, endPoint y: 195, distance: 21.4
click at [614, 195] on div "Select job categories Select Categories Web & Mobile Design Product Design Rese…" at bounding box center [394, 245] width 788 height 490
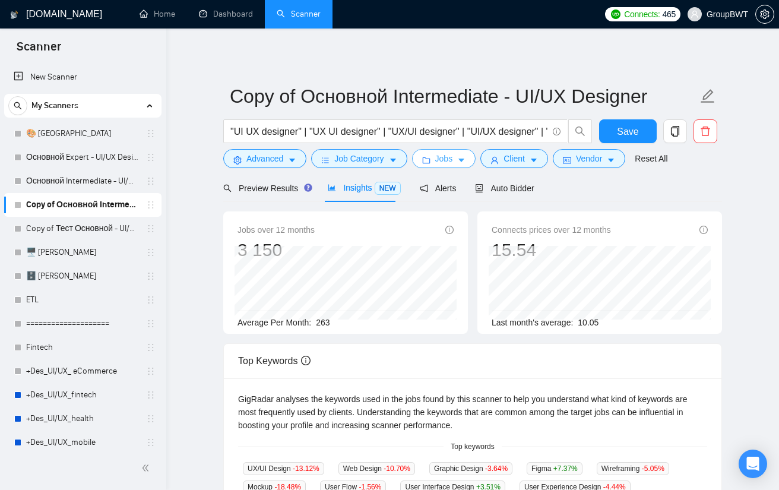
click at [440, 164] on span "Jobs" at bounding box center [444, 158] width 18 height 13
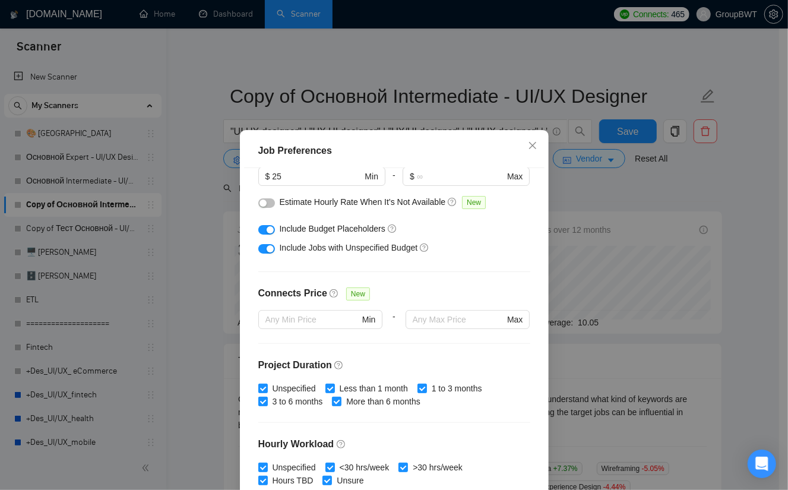
scroll to position [178, 0]
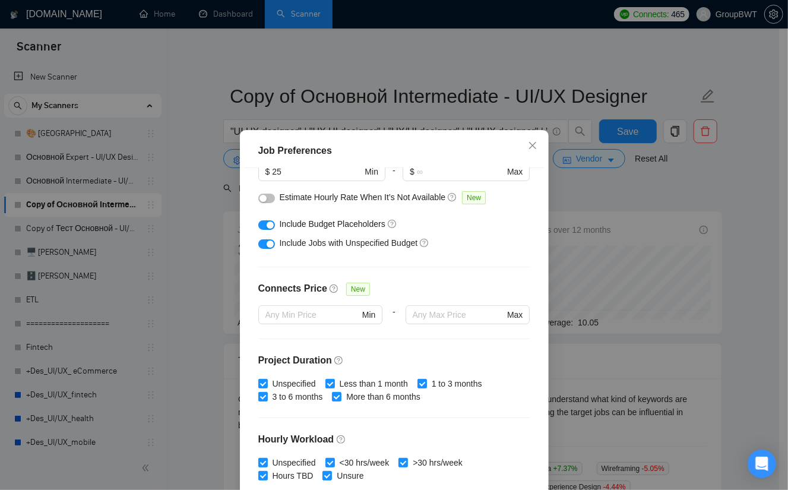
click at [628, 195] on div "Job Preferences Budget Project Type All Fixed Price Hourly Rate Fixed Price Bud…" at bounding box center [394, 245] width 788 height 490
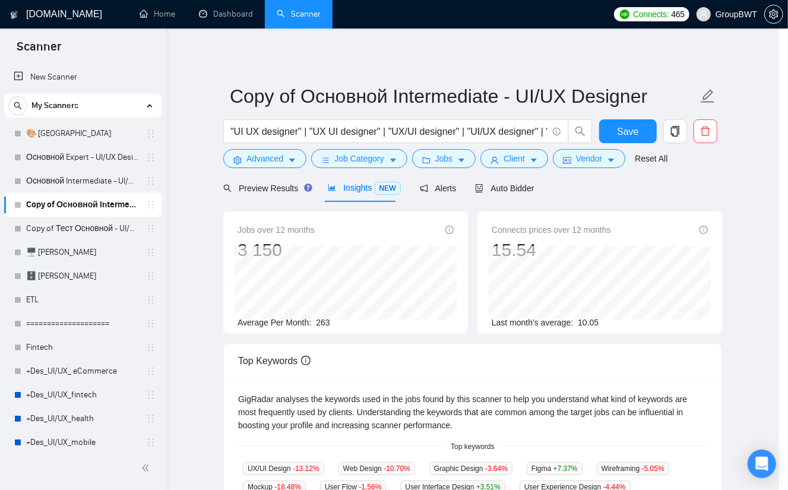
scroll to position [14, 0]
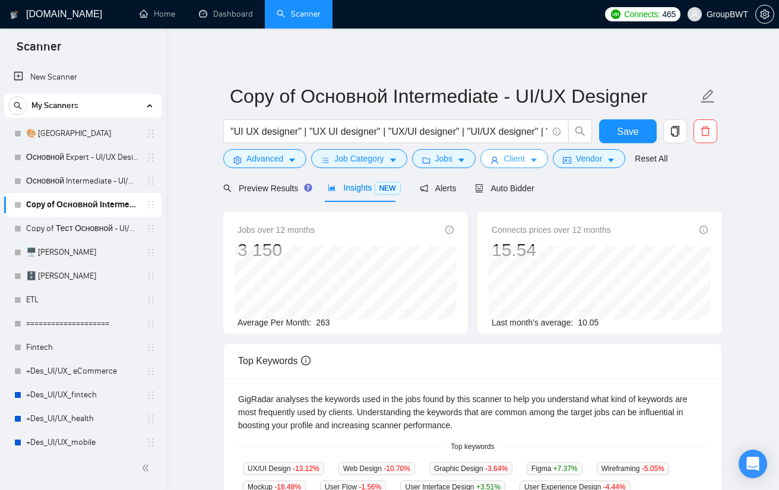
click at [522, 158] on button "Client" at bounding box center [514, 158] width 68 height 19
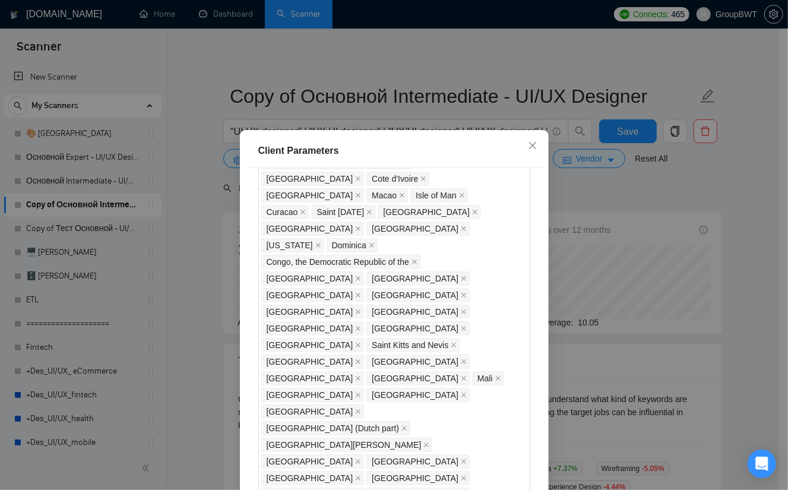
scroll to position [1009, 0]
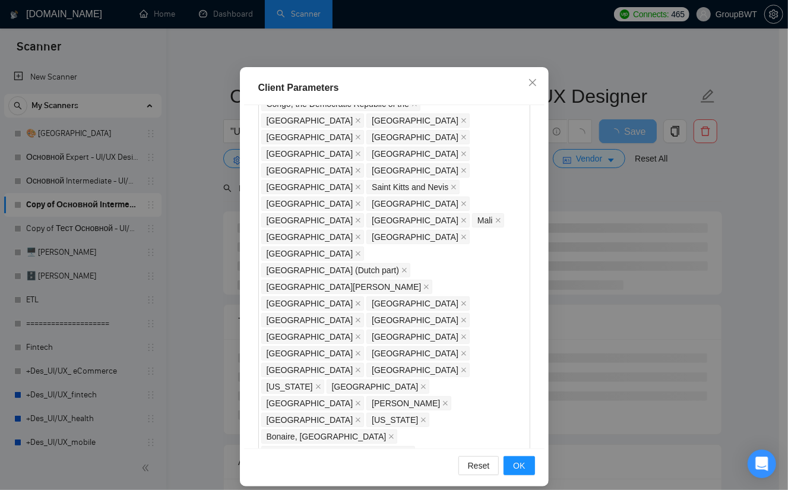
scroll to position [73, 0]
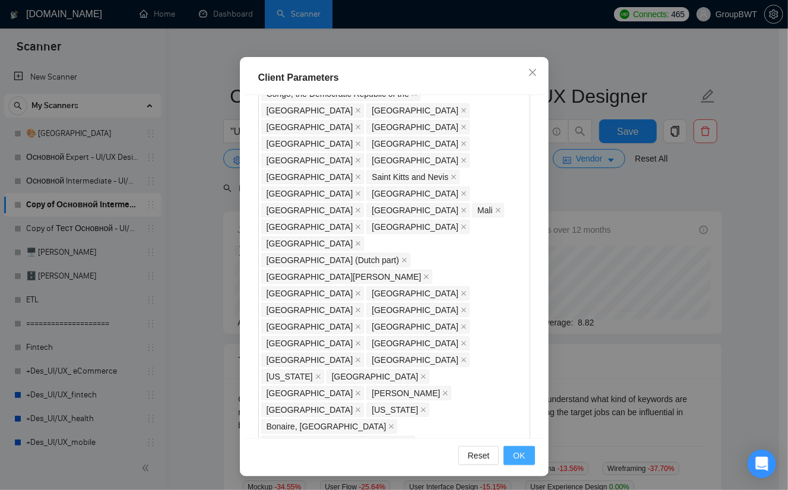
click at [516, 453] on span "OK" at bounding box center [519, 455] width 12 height 13
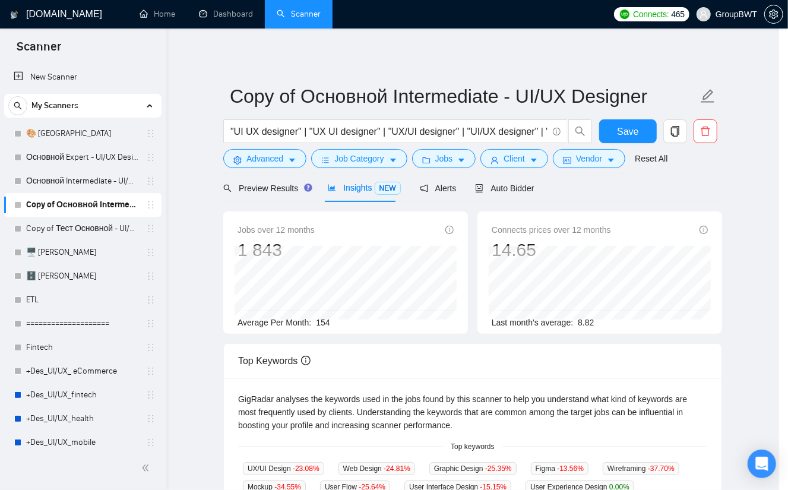
scroll to position [14, 0]
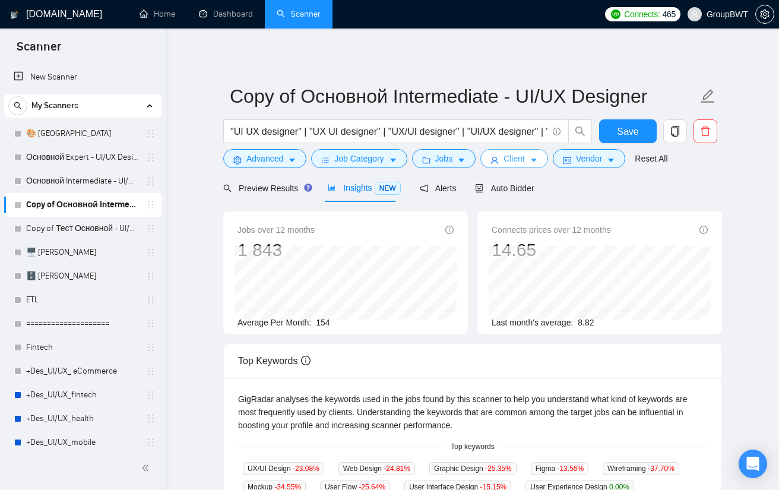
click at [513, 158] on span "Client" at bounding box center [513, 158] width 21 height 13
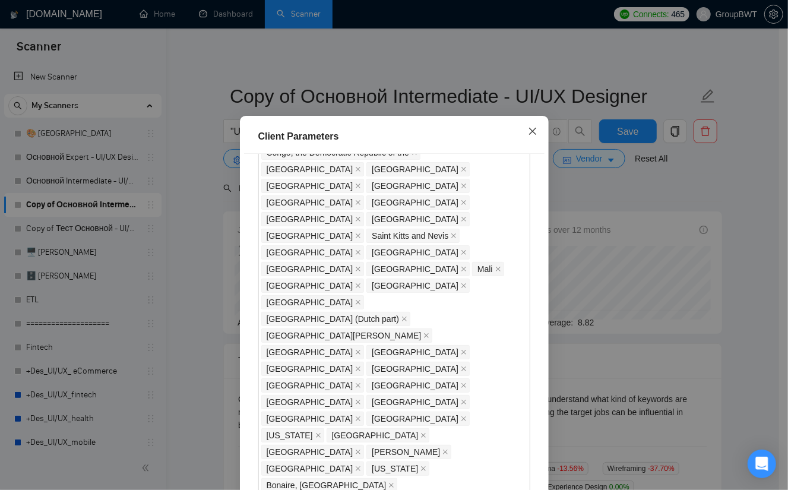
click at [529, 136] on icon "close" at bounding box center [532, 130] width 9 height 9
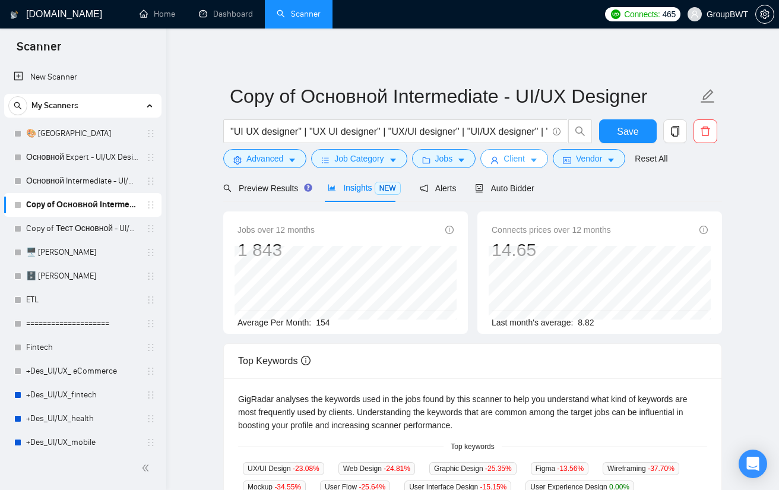
click at [523, 161] on button "Client" at bounding box center [514, 158] width 68 height 19
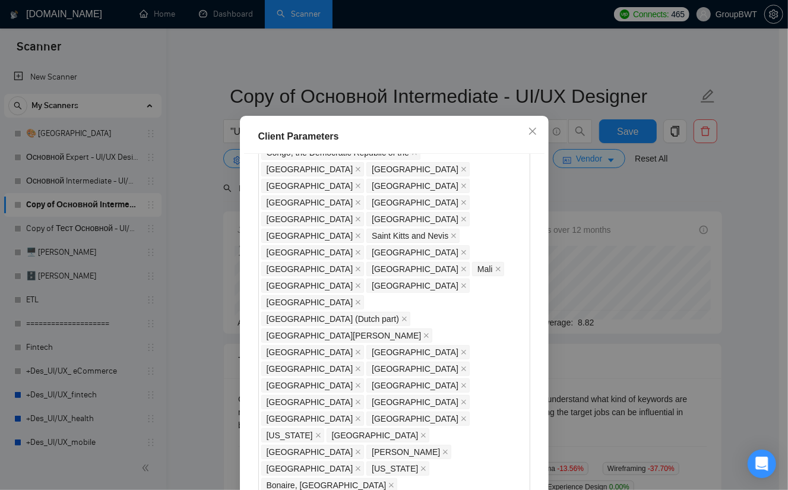
click at [615, 202] on div "Client Parameters Client Location Include Client Countries Select Exclude Clien…" at bounding box center [394, 245] width 788 height 490
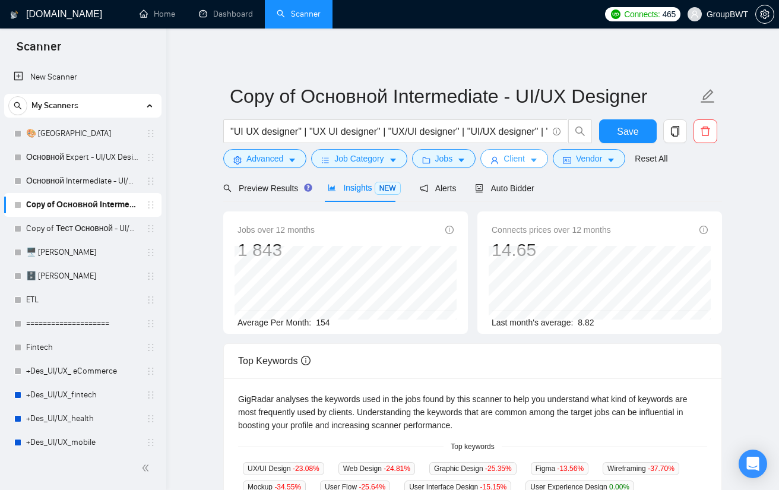
click at [521, 157] on button "Client" at bounding box center [514, 158] width 68 height 19
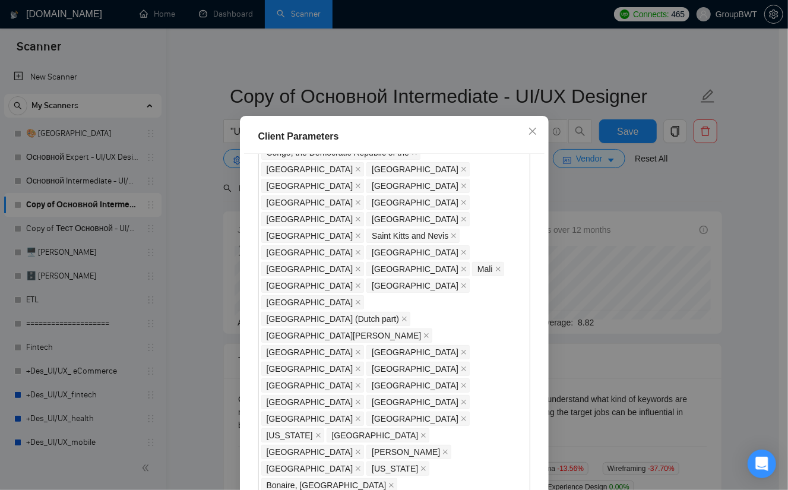
drag, startPoint x: 288, startPoint y: 240, endPoint x: 268, endPoint y: 238, distance: 19.7
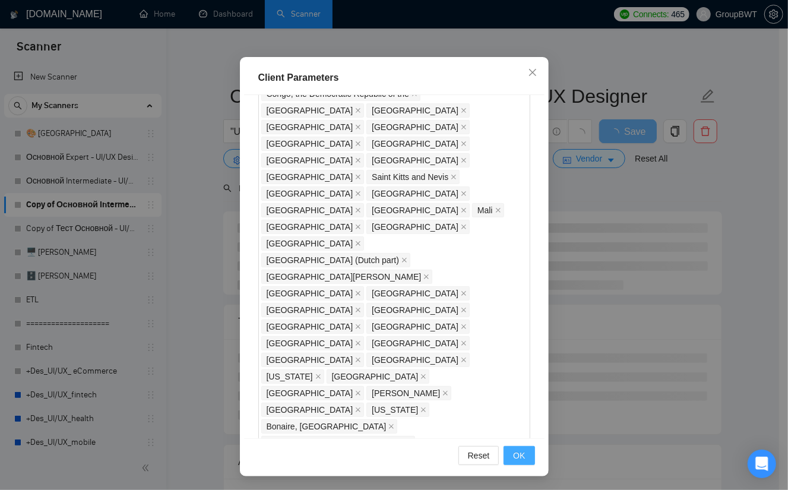
click at [515, 447] on button "OK" at bounding box center [518, 455] width 31 height 19
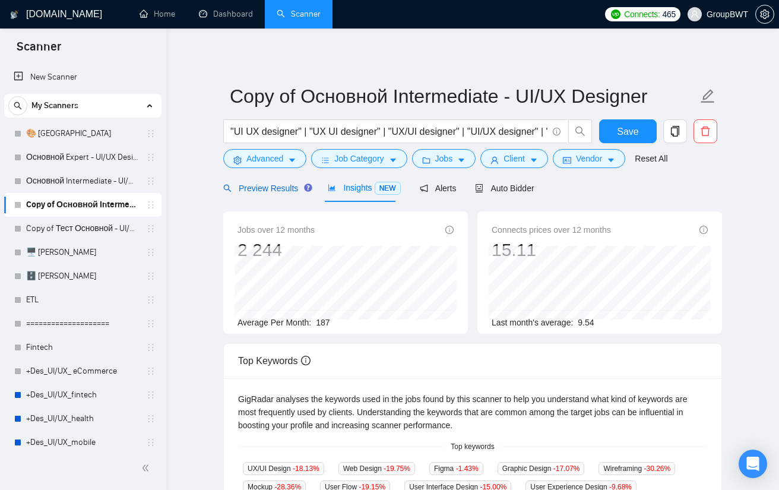
click at [253, 191] on span "Preview Results" at bounding box center [265, 187] width 85 height 9
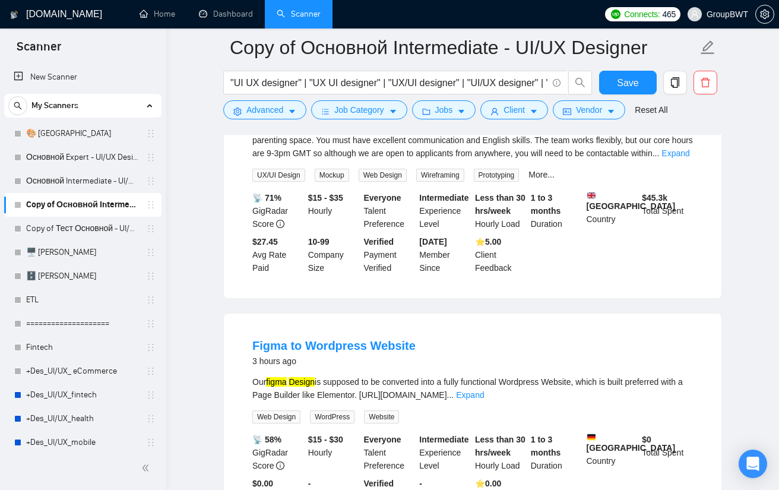
scroll to position [178, 0]
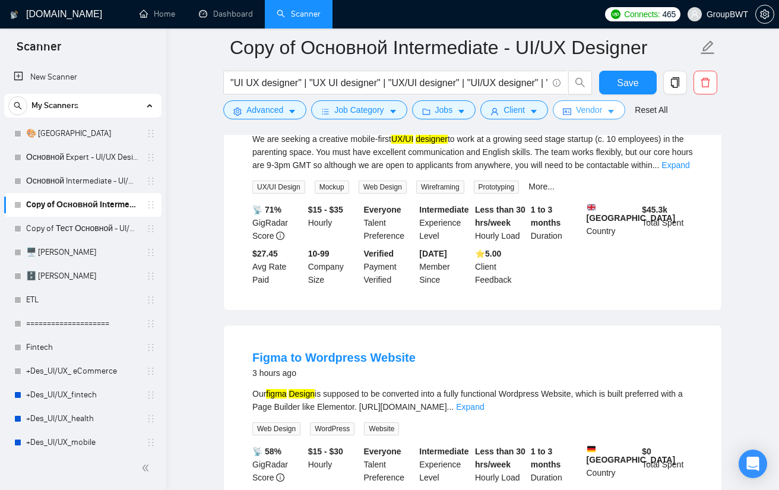
click at [593, 113] on span "Vendor" at bounding box center [589, 109] width 26 height 13
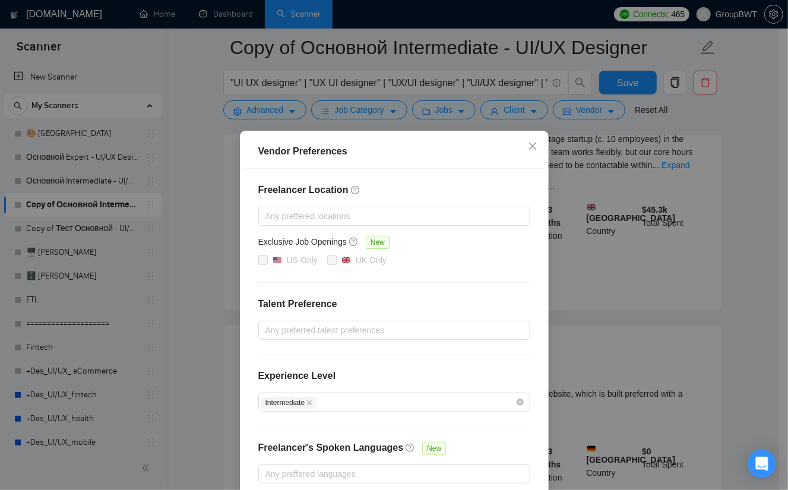
click at [739, 214] on div "Vendor Preferences Freelancer Location Any preffered locations Exclusive Job Op…" at bounding box center [394, 245] width 788 height 490
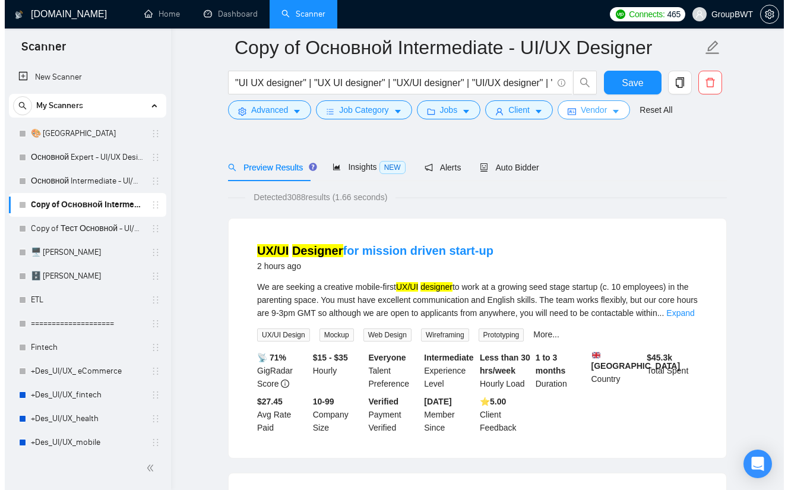
scroll to position [0, 0]
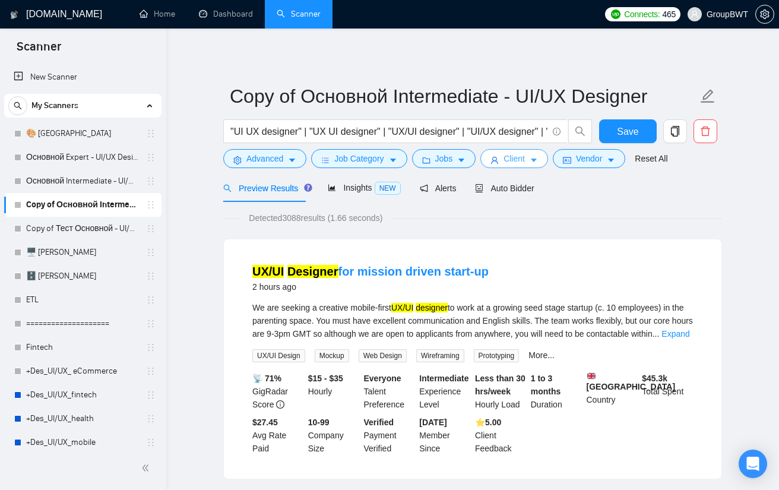
click at [496, 151] on button "Client" at bounding box center [514, 158] width 68 height 19
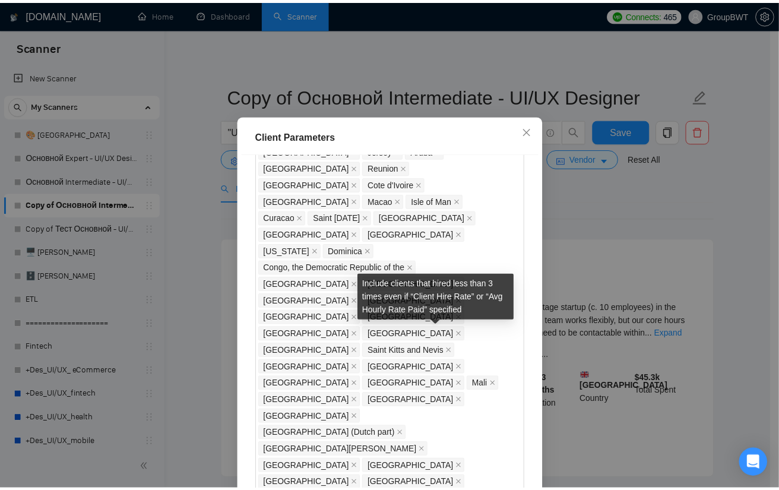
scroll to position [974, 0]
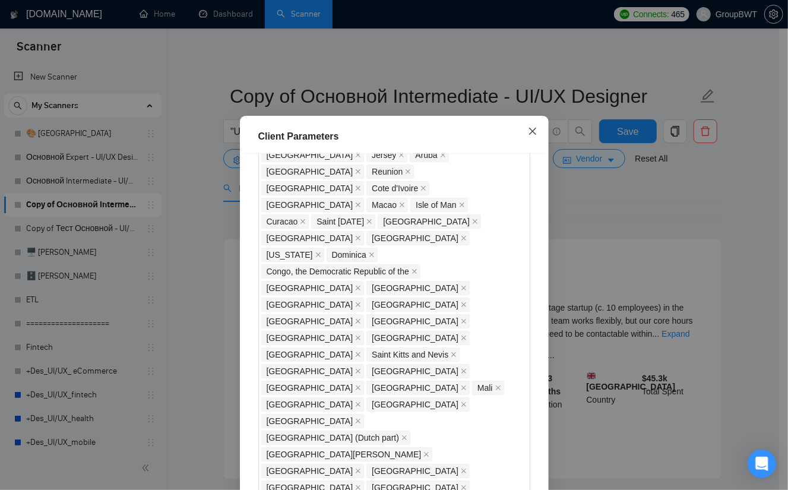
click at [532, 136] on icon "close" at bounding box center [532, 130] width 9 height 9
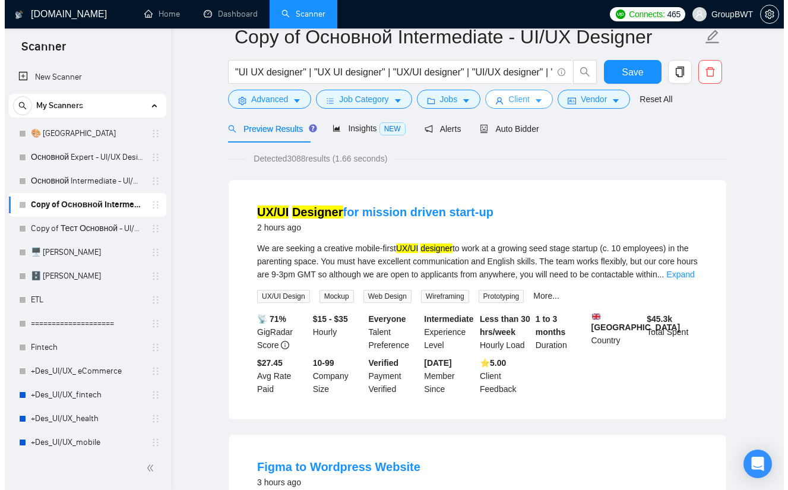
scroll to position [0, 0]
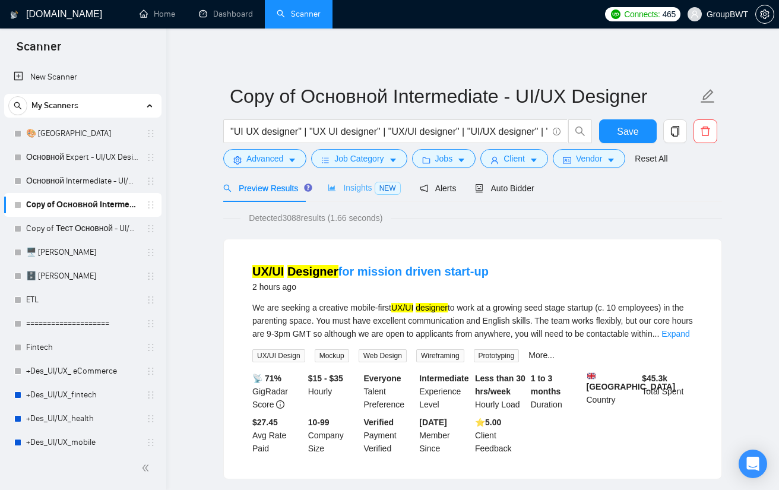
click at [354, 198] on div "Insights NEW" at bounding box center [364, 188] width 72 height 28
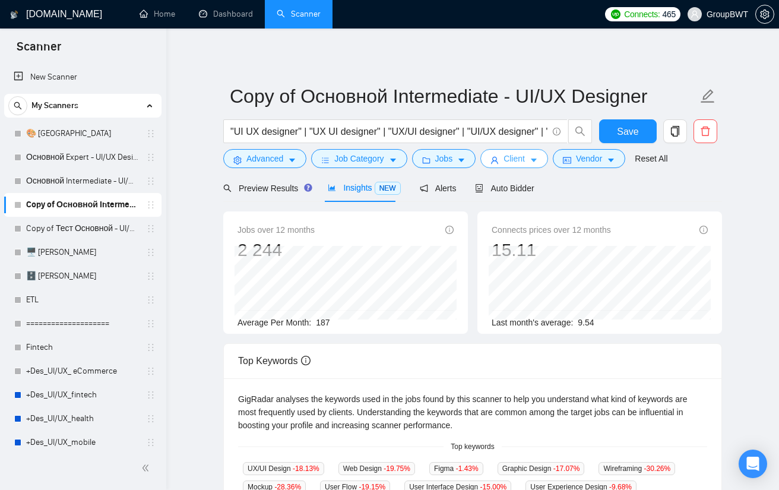
click at [513, 162] on span "Client" at bounding box center [513, 158] width 21 height 13
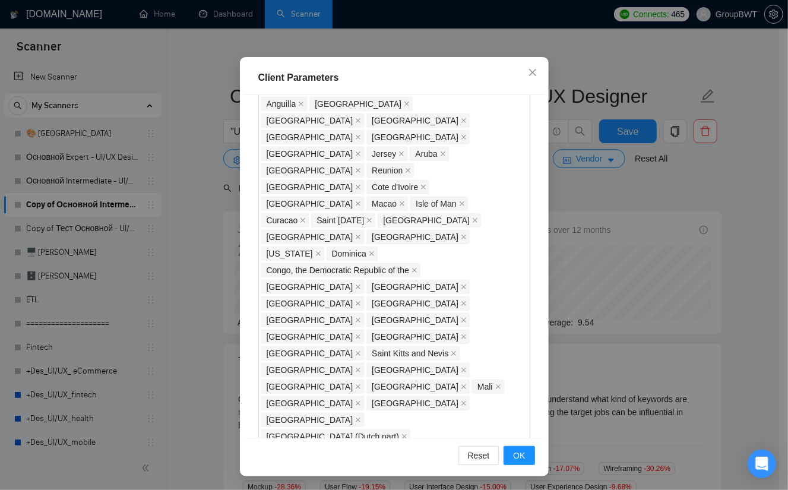
scroll to position [915, 0]
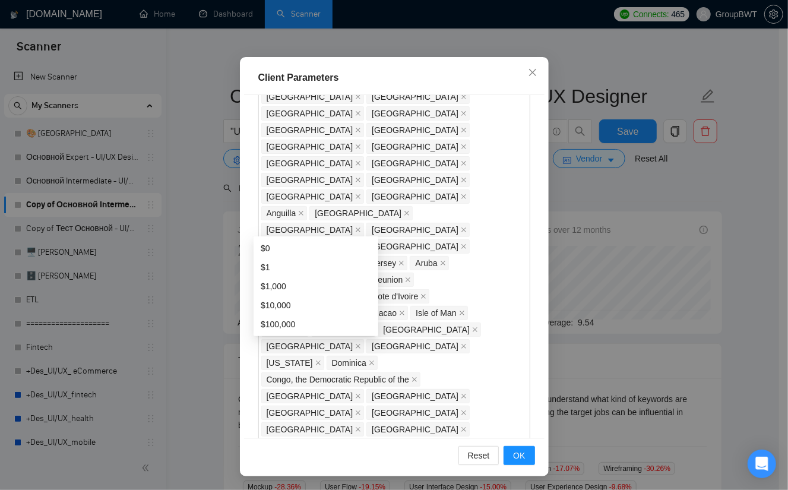
scroll to position [796, 0]
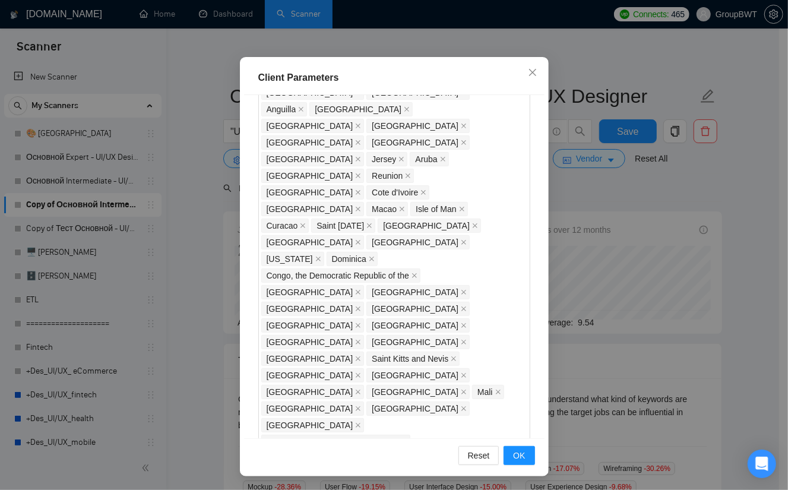
scroll to position [915, 0]
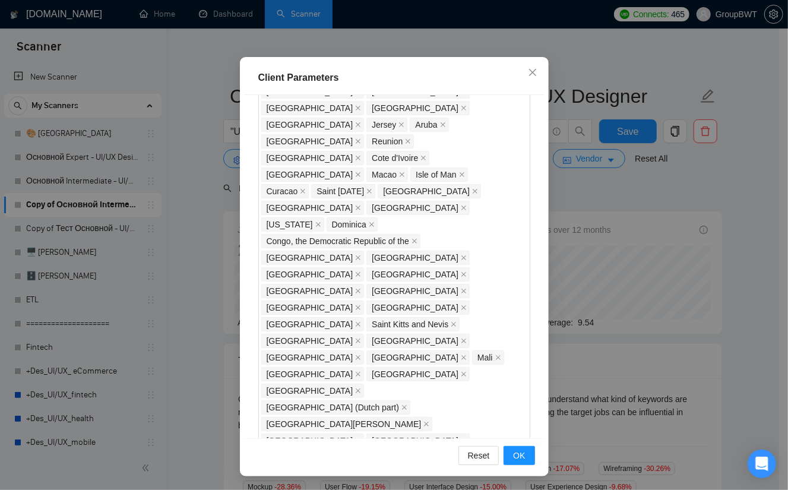
scroll to position [1034, 0]
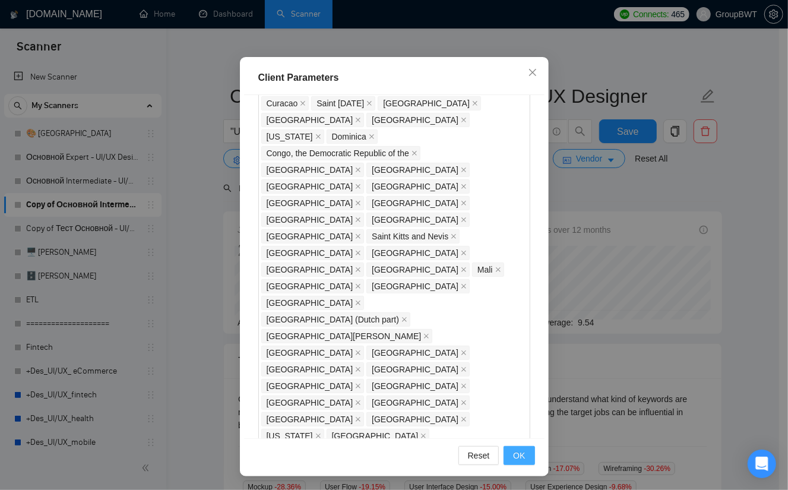
click at [520, 451] on span "OK" at bounding box center [519, 455] width 12 height 13
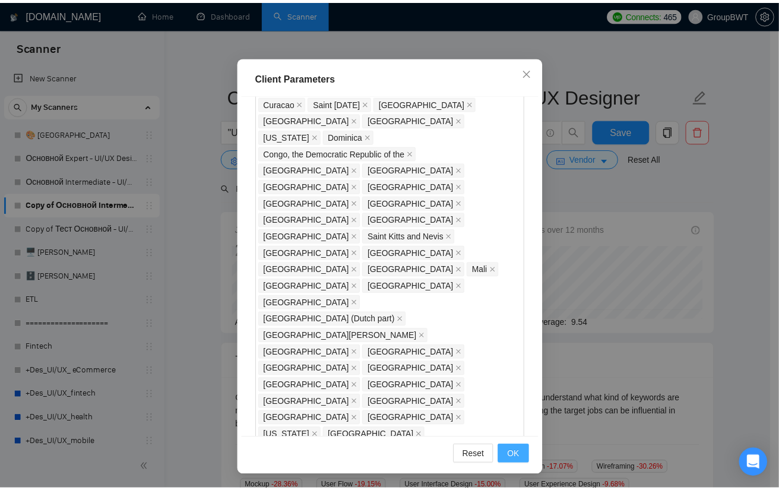
scroll to position [14, 0]
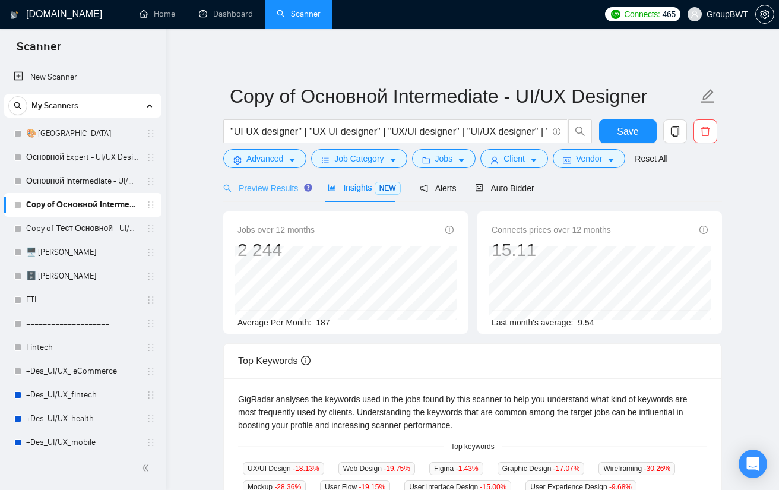
click at [277, 194] on div "Preview Results" at bounding box center [265, 188] width 85 height 28
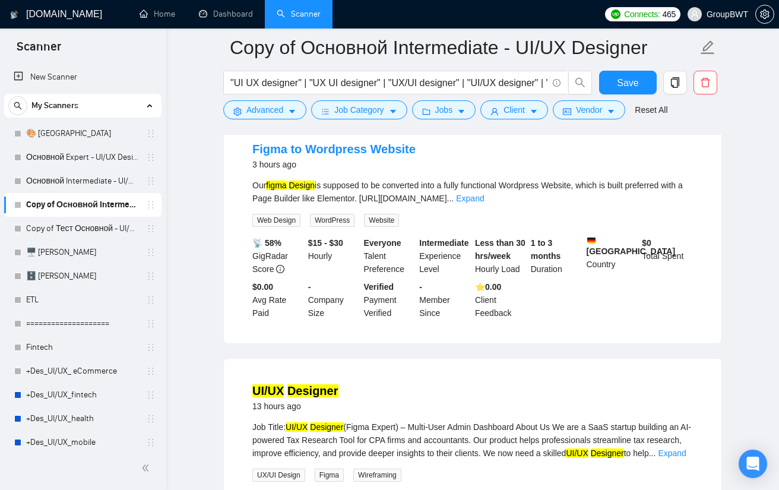
scroll to position [415, 0]
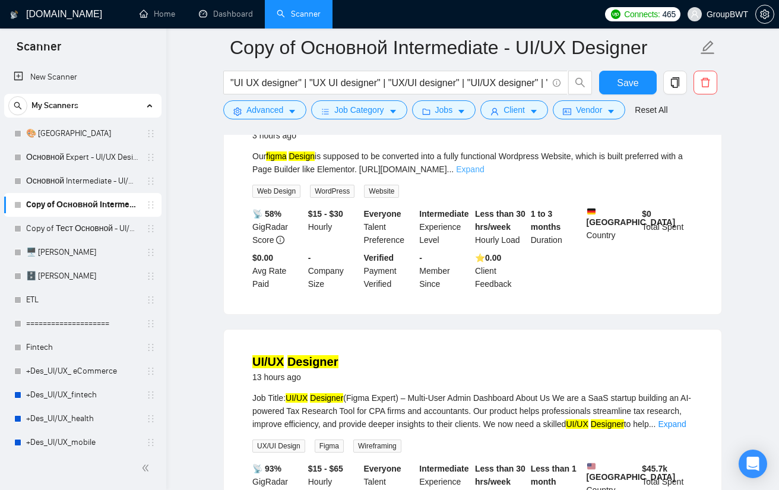
click at [484, 174] on link "Expand" at bounding box center [470, 168] width 28 height 9
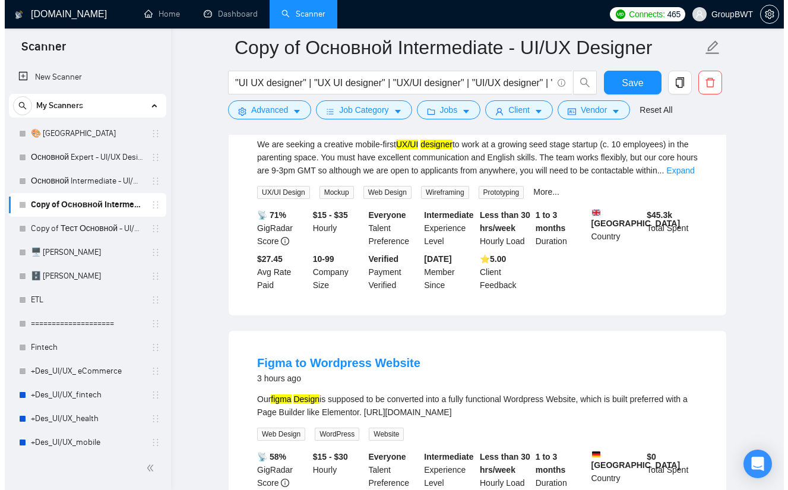
scroll to position [0, 0]
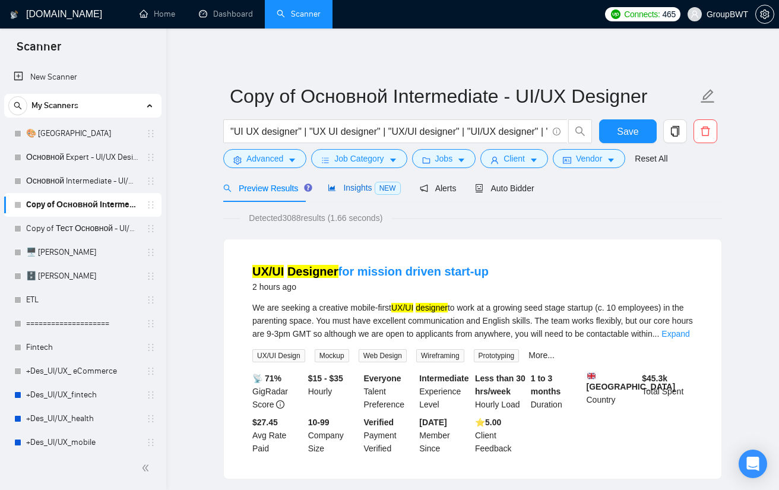
click at [349, 187] on span "Insights NEW" at bounding box center [364, 187] width 72 height 9
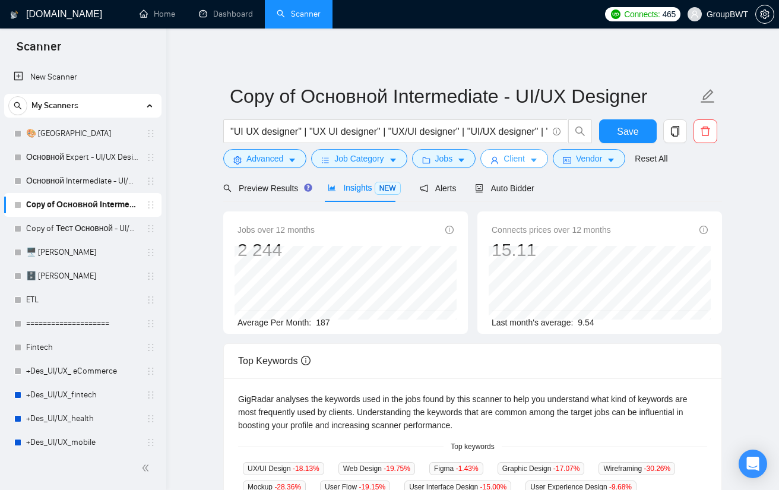
click at [507, 162] on span "Client" at bounding box center [513, 158] width 21 height 13
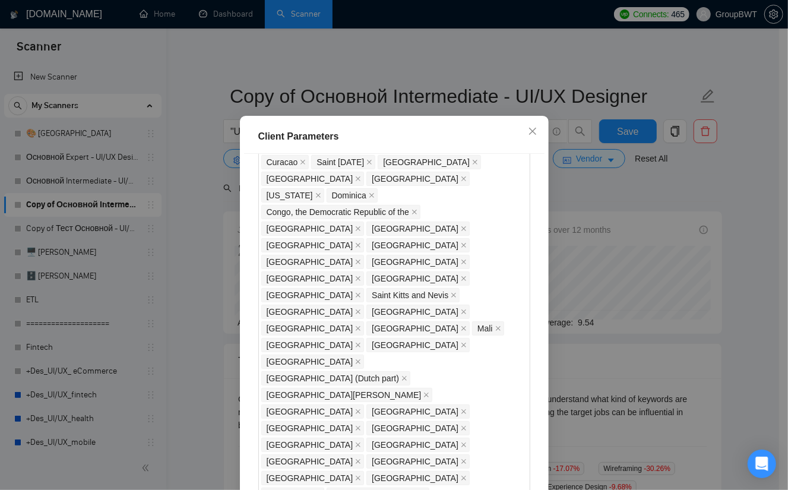
type input "22"
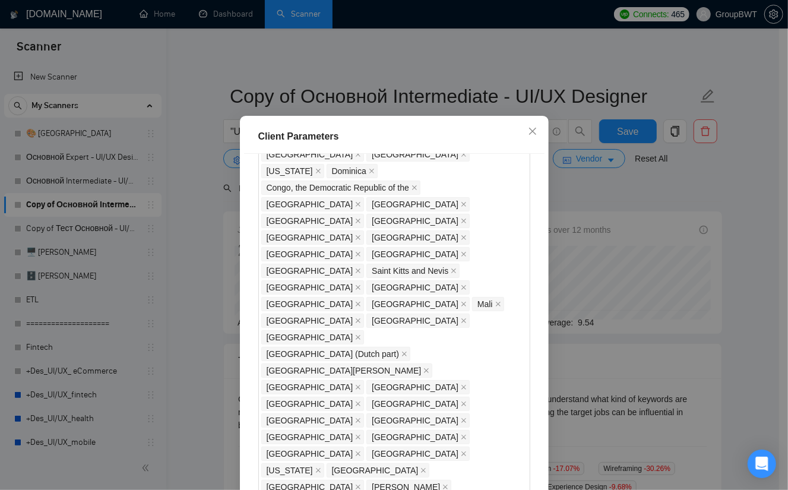
scroll to position [1093, 0]
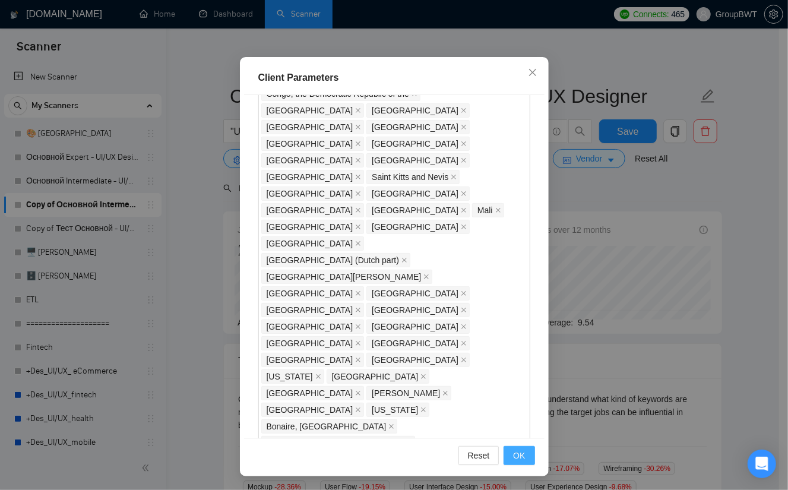
click at [513, 459] on span "OK" at bounding box center [519, 455] width 12 height 13
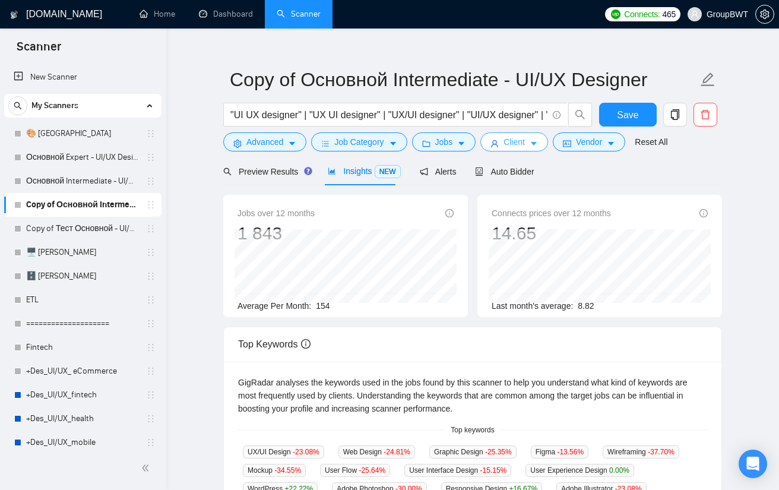
scroll to position [0, 0]
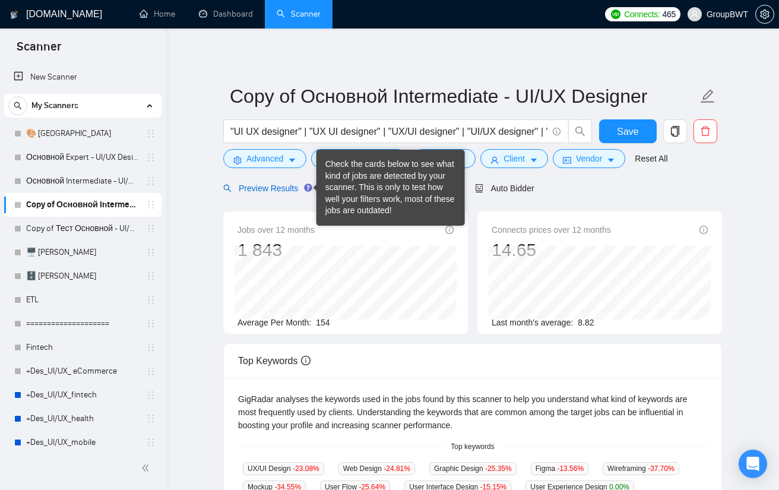
click at [281, 186] on span "Preview Results" at bounding box center [265, 187] width 85 height 9
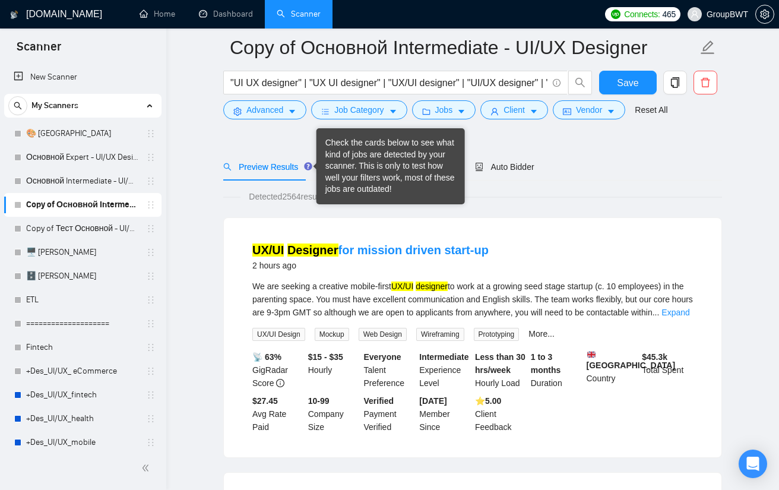
scroll to position [59, 0]
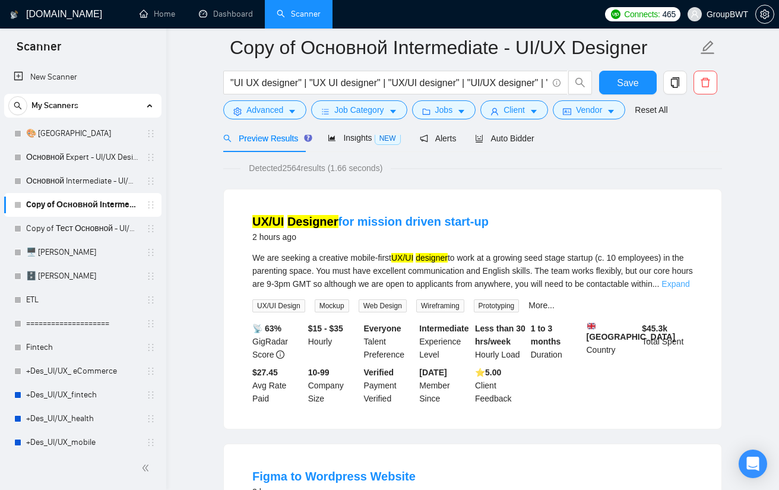
click at [675, 281] on link "Expand" at bounding box center [675, 283] width 28 height 9
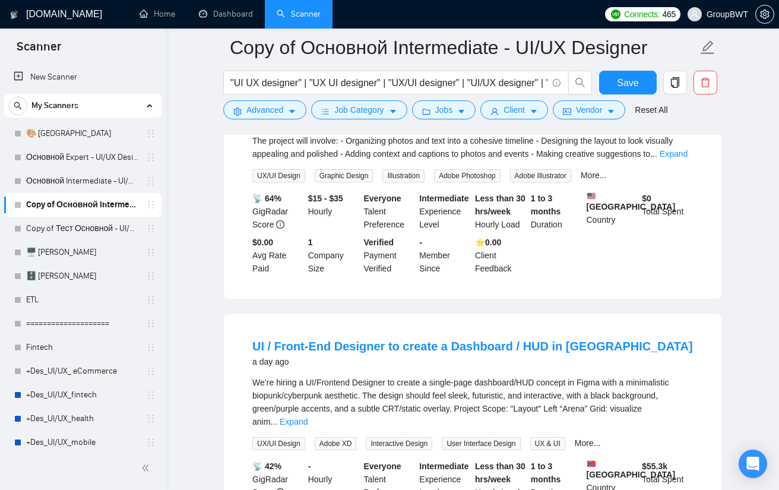
scroll to position [1128, 0]
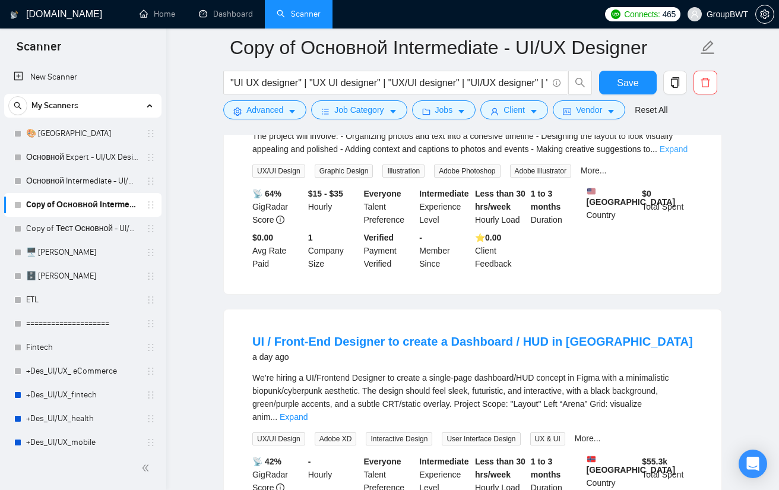
click at [687, 154] on link "Expand" at bounding box center [673, 148] width 28 height 9
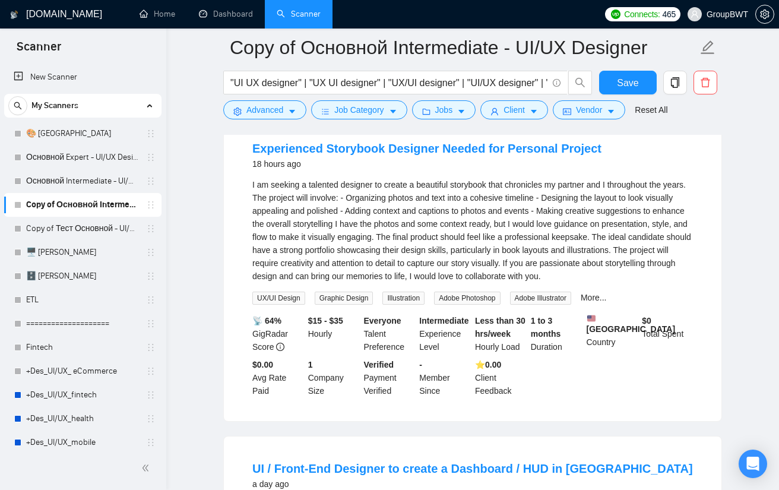
scroll to position [1068, 0]
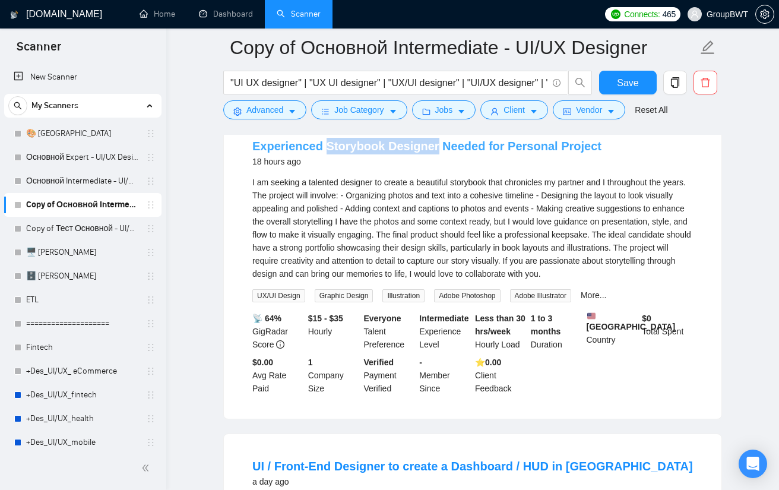
copy link "Storybook Designer"
drag, startPoint x: 320, startPoint y: 155, endPoint x: 428, endPoint y: 169, distance: 108.3
click at [428, 169] on li "Experienced Storybook Designer Needed for Personal Project 18 hours ago I am se…" at bounding box center [472, 266] width 469 height 276
click at [754, 168] on main "Copy of Основной Intermediate - UI/UX Designer Save Advanced Job Category Jobs …" at bounding box center [472, 496] width 574 height 3035
drag, startPoint x: 349, startPoint y: 153, endPoint x: 427, endPoint y: 156, distance: 77.8
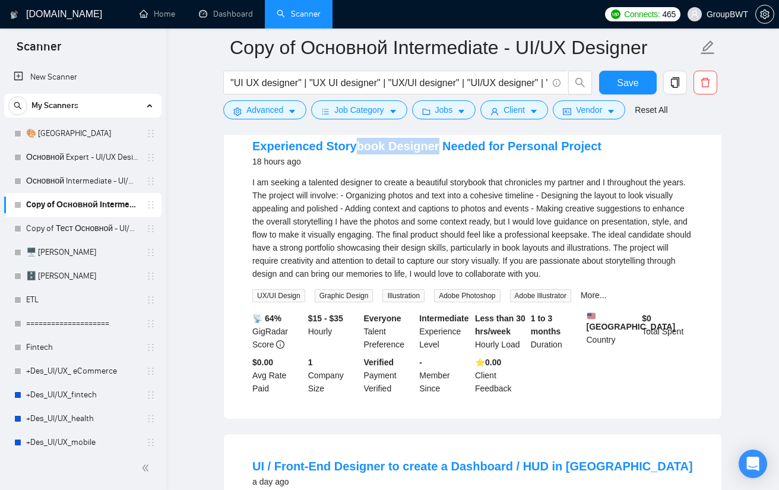
click at [427, 156] on li "Experienced Storybook Designer Needed for Personal Project 18 hours ago I am se…" at bounding box center [472, 266] width 469 height 276
copy link "book Designer"
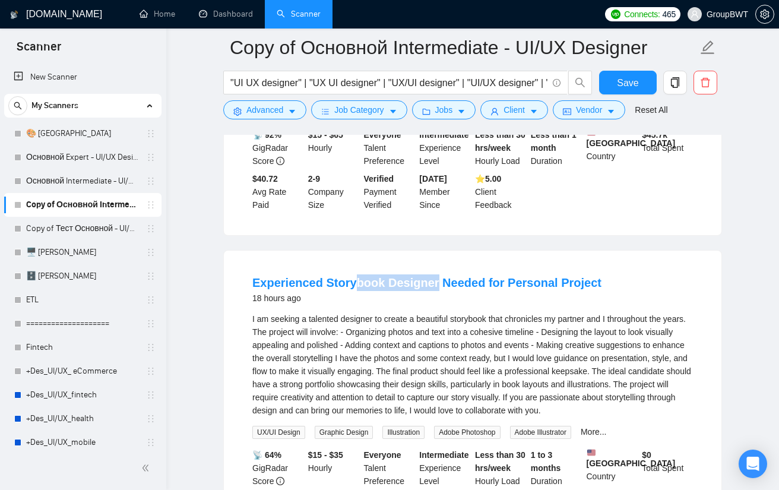
scroll to position [950, 0]
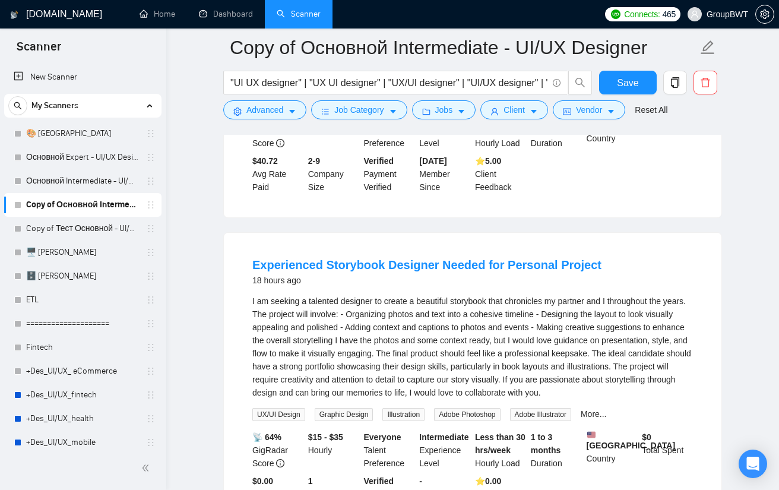
click at [340, 263] on div "Experienced Storybook Designer Needed for Personal Project 18 hours ago I am se…" at bounding box center [472, 385] width 497 height 304
drag, startPoint x: 320, startPoint y: 271, endPoint x: 427, endPoint y: 281, distance: 106.7
click at [427, 281] on li "Experienced Storybook Designer Needed for Personal Project 18 hours ago I am se…" at bounding box center [472, 385] width 469 height 276
copy link "Storybook Designer"
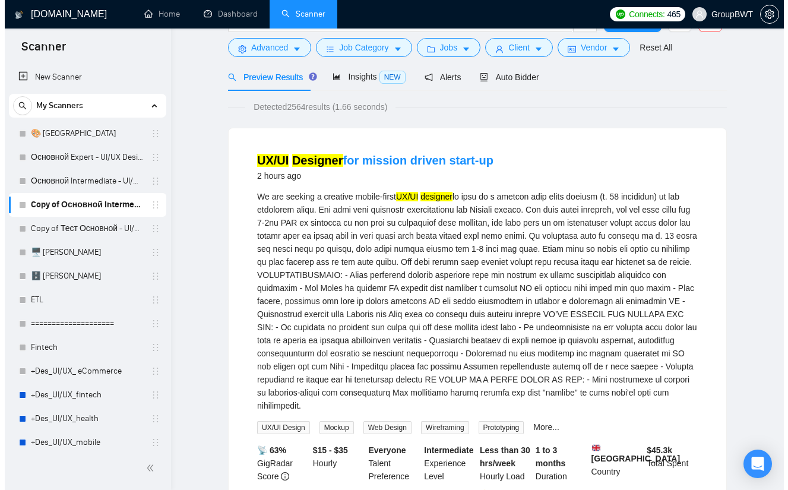
scroll to position [0, 0]
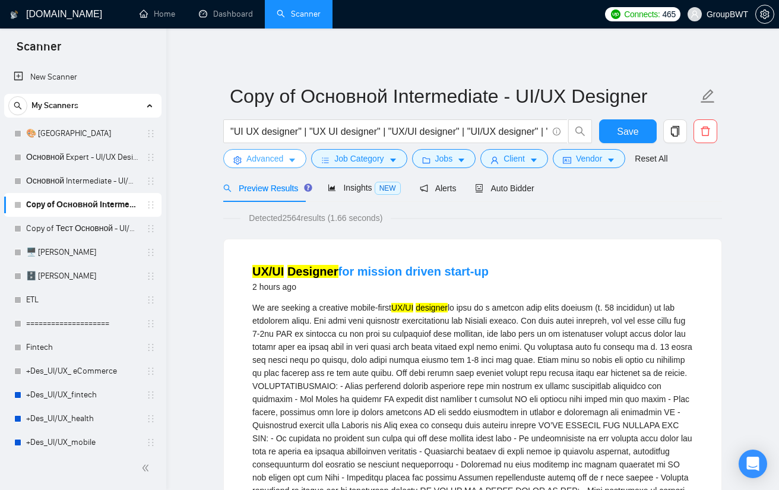
click at [272, 158] on span "Advanced" at bounding box center [264, 158] width 37 height 13
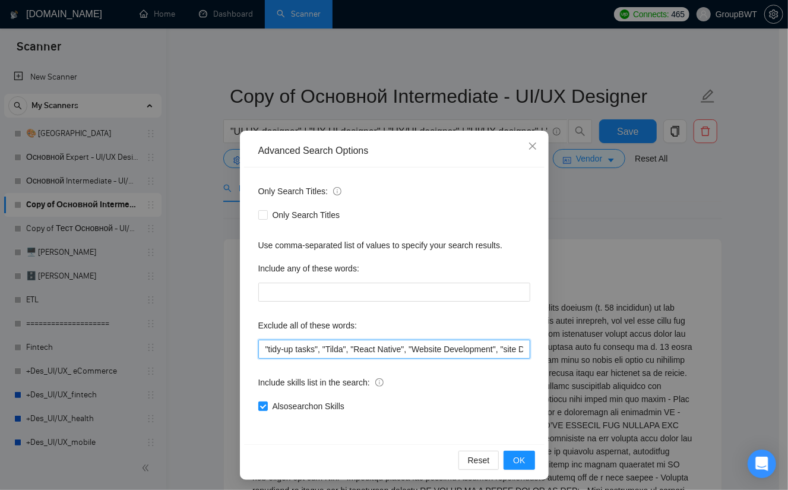
click at [259, 346] on input ""tidy-up tasks", "Tilda", "React Native", "Website Development", "site Developm…" at bounding box center [394, 348] width 272 height 19
paste input "Storybook Designer"
click at [346, 352] on input ""Storybook Designer", "tidy-up tasks", "Tilda", "React Native", "Website Develo…" at bounding box center [394, 348] width 272 height 19
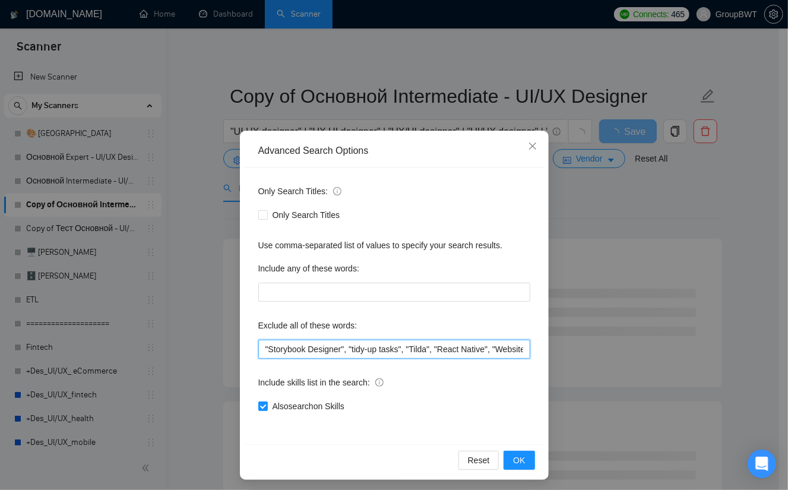
click at [344, 351] on input ""Storybook Designer", "tidy-up tasks", "Tilda", "React Native", "Website Develo…" at bounding box center [394, 348] width 272 height 19
drag, startPoint x: 344, startPoint y: 347, endPoint x: 227, endPoint y: 350, distance: 117.0
click at [227, 350] on div "Advanced Search Options Only Search Titles: Only Search Titles Use comma-separa…" at bounding box center [394, 245] width 788 height 490
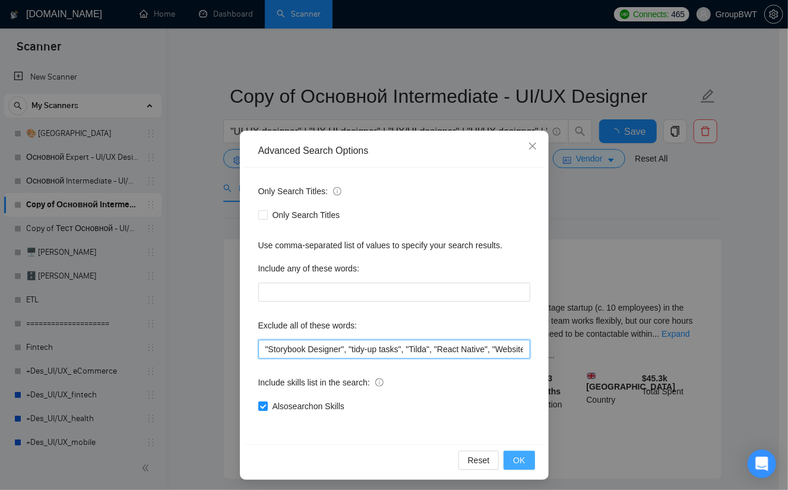
type input ""Storybook Designer", "tidy-up tasks", "Tilda", "React Native", "Website Develo…"
click at [513, 453] on span "OK" at bounding box center [519, 459] width 12 height 13
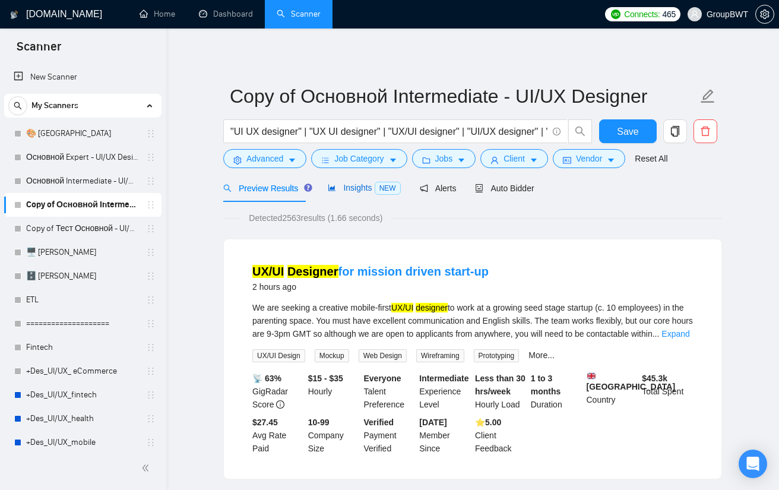
click at [357, 192] on span "Insights NEW" at bounding box center [364, 187] width 72 height 9
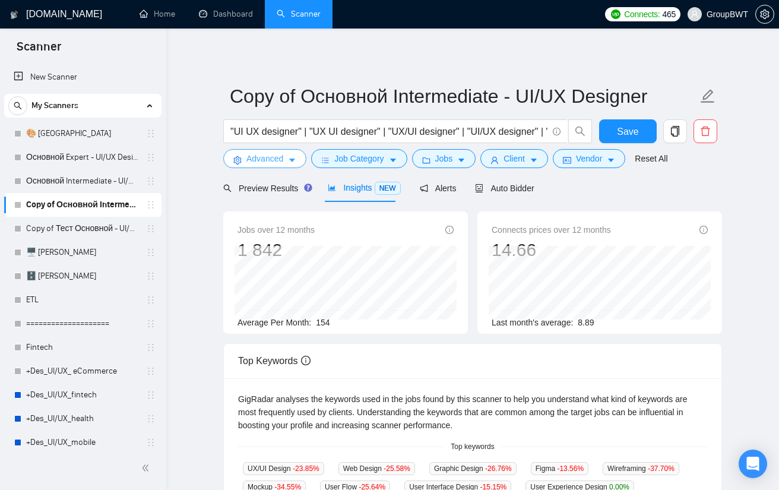
click at [284, 160] on button "Advanced" at bounding box center [264, 158] width 83 height 19
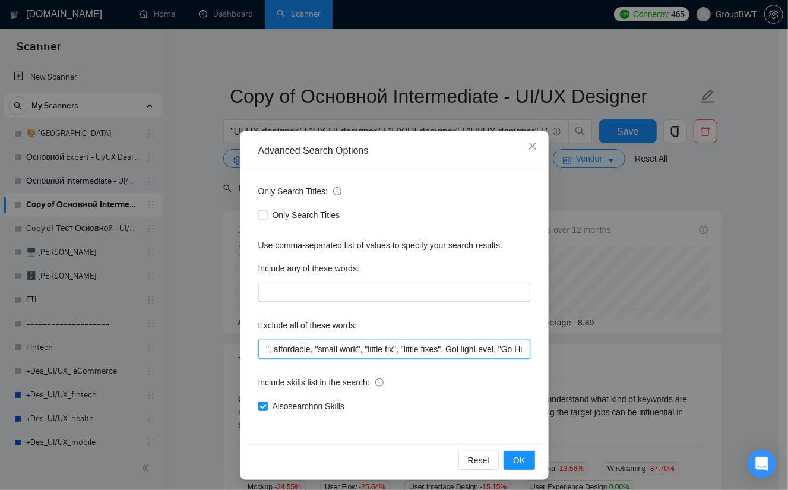
scroll to position [0, 1636]
click at [380, 349] on input ""Storybook Designer", "tidy-up tasks", "Tilda", "React Native", "Website Develo…" at bounding box center [394, 348] width 272 height 19
click at [528, 137] on span "Close" at bounding box center [532, 147] width 32 height 32
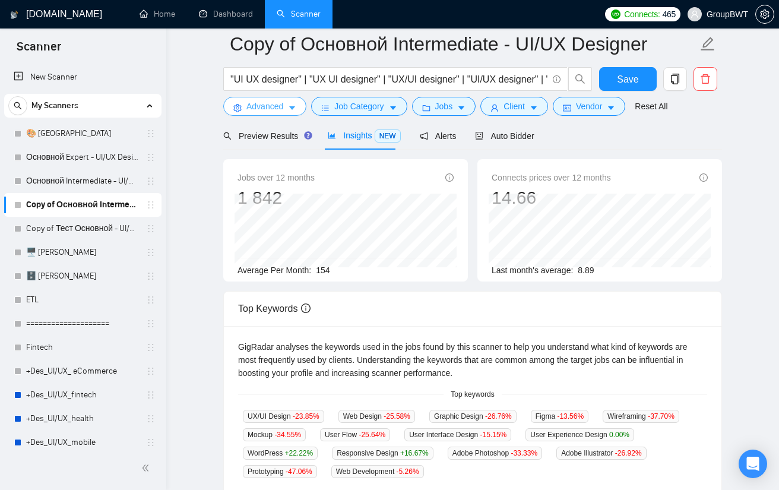
scroll to position [59, 0]
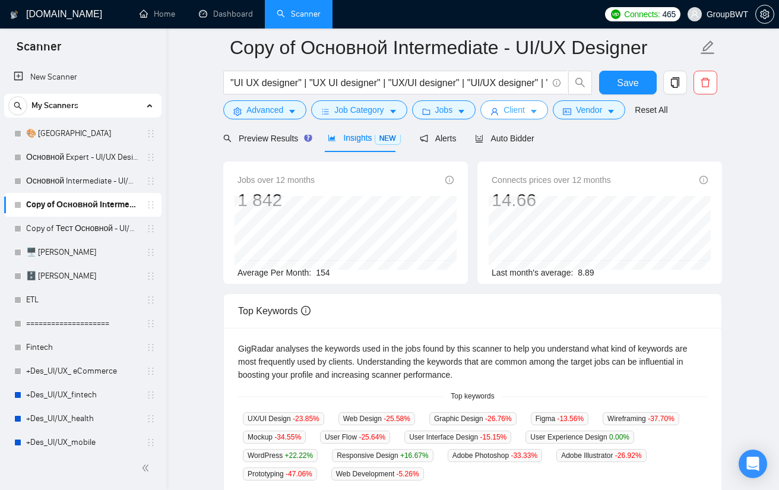
click at [515, 116] on button "Client" at bounding box center [514, 109] width 68 height 19
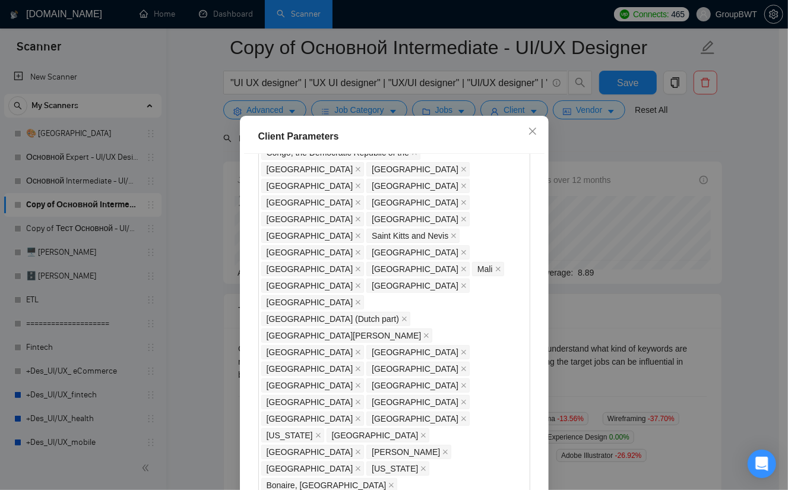
click at [595, 145] on div "Client Parameters Client Location Include Client Countries Select Exclude Clien…" at bounding box center [394, 245] width 788 height 490
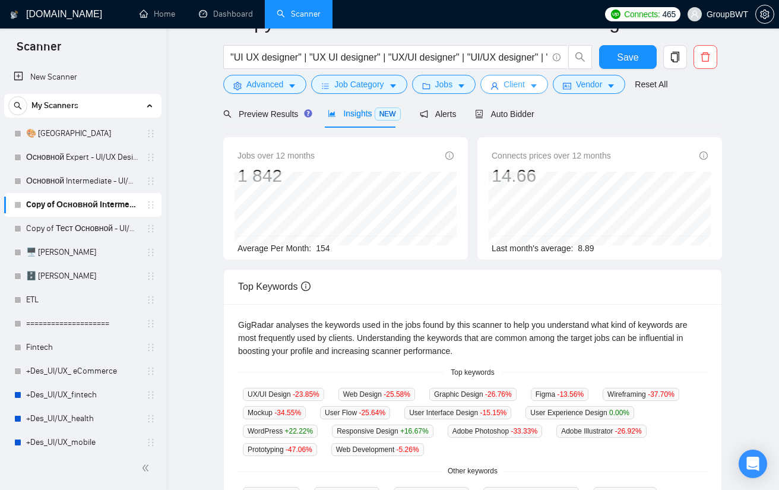
scroll to position [0, 0]
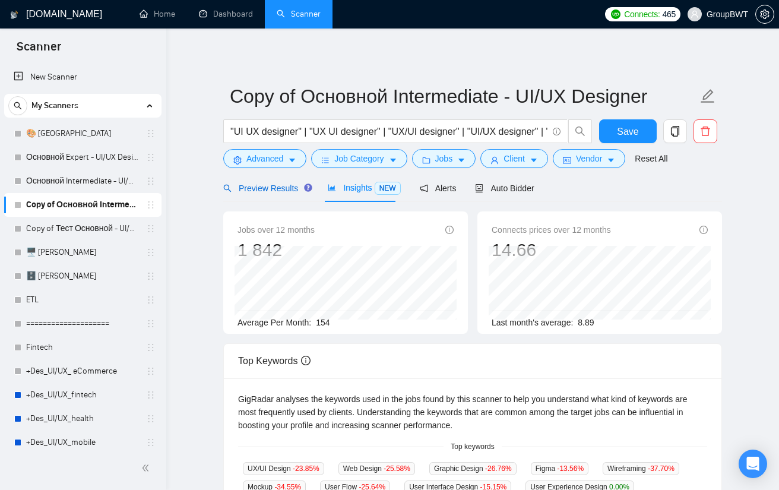
click at [262, 192] on span "Preview Results" at bounding box center [265, 187] width 85 height 9
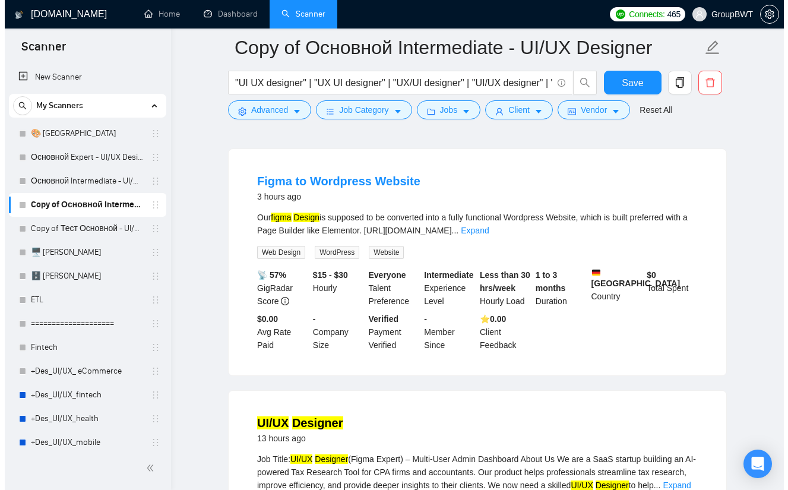
scroll to position [356, 0]
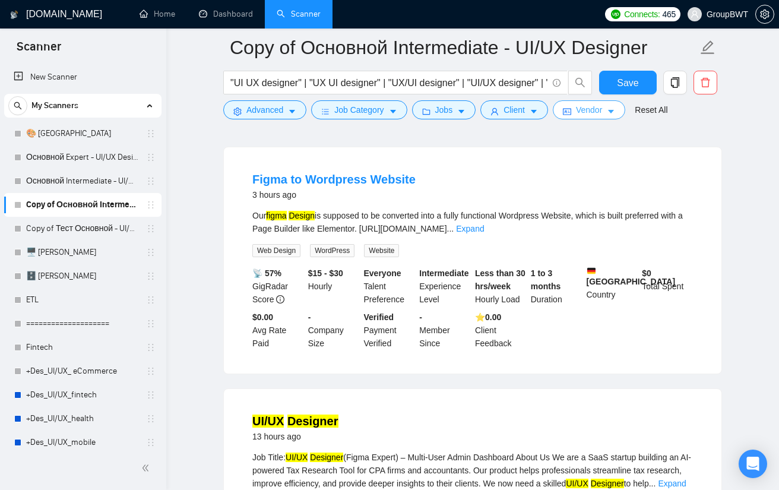
drag, startPoint x: 553, startPoint y: 100, endPoint x: 558, endPoint y: 111, distance: 12.2
click at [553, 100] on div ""UI UX designer" | "UX UI designer" | "UX/UI designer" | "UI/UX designer" | "UI…" at bounding box center [408, 86] width 374 height 30
click at [563, 112] on icon "idcard" at bounding box center [567, 112] width 8 height 7
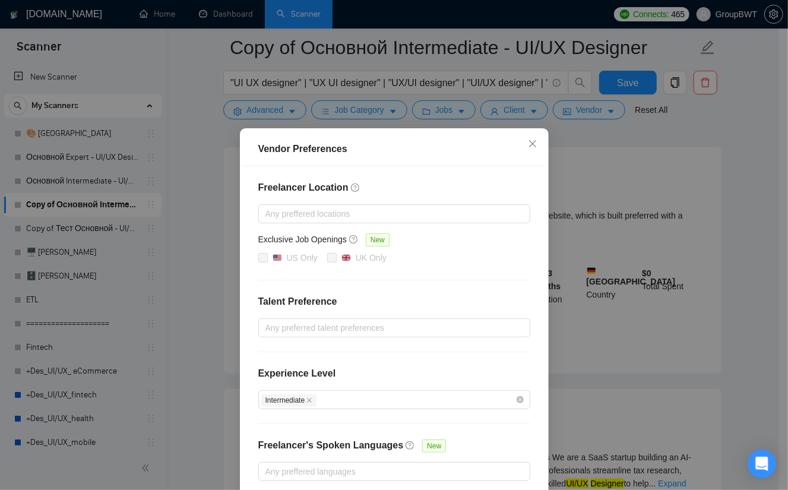
scroll to position [0, 0]
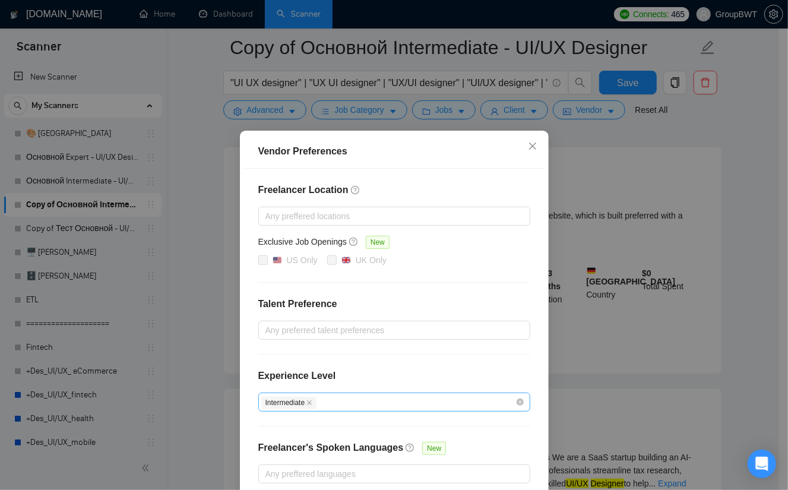
click at [403, 399] on div "Intermediate" at bounding box center [388, 402] width 254 height 14
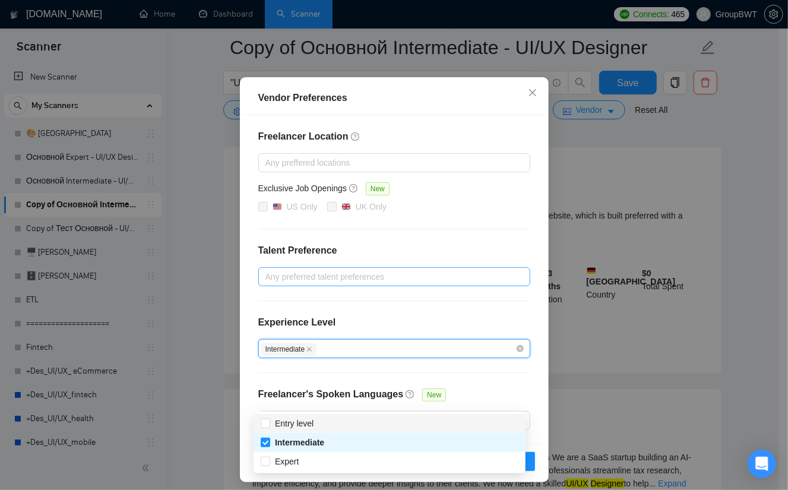
scroll to position [57, 0]
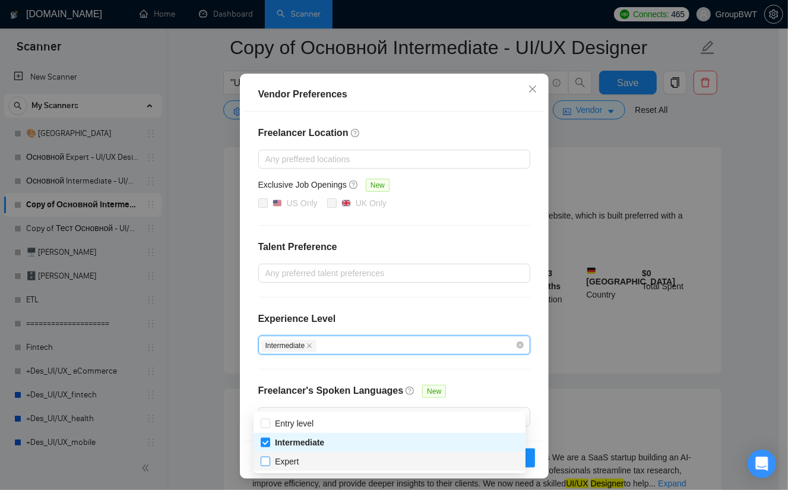
click at [267, 460] on input "Expert" at bounding box center [265, 460] width 8 height 8
checkbox input "true"
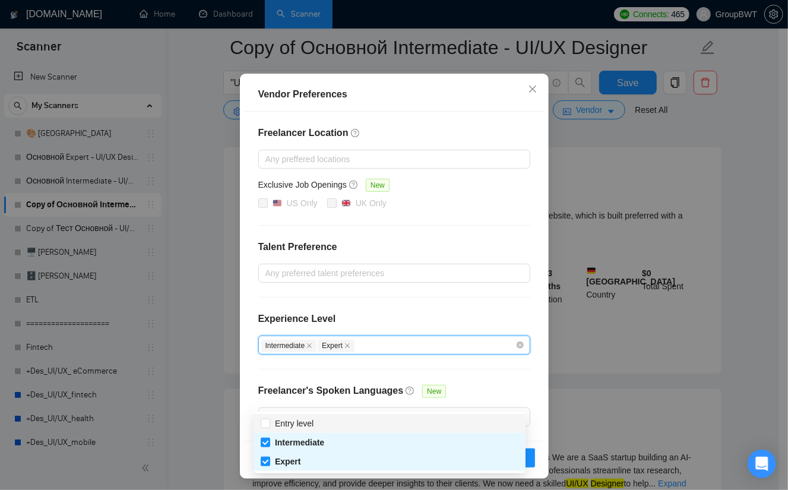
click at [510, 382] on div "Freelancer Location Any preffered locations Exclusive Job Openings New US Only …" at bounding box center [394, 276] width 300 height 329
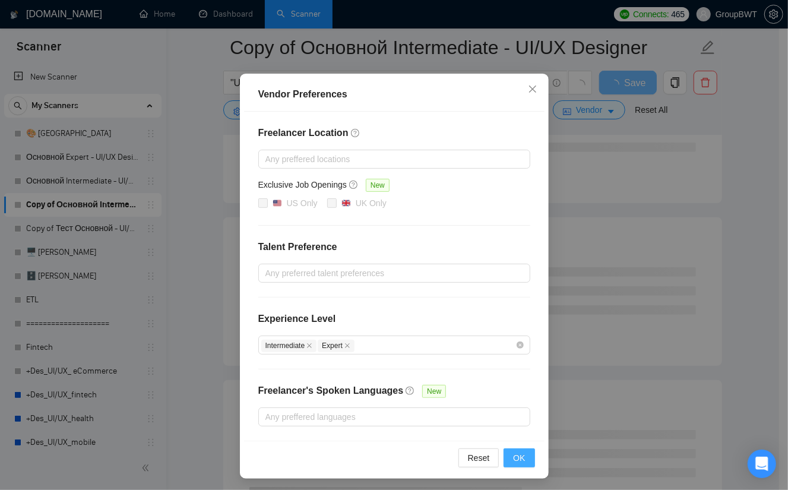
click at [514, 451] on span "OK" at bounding box center [519, 457] width 12 height 13
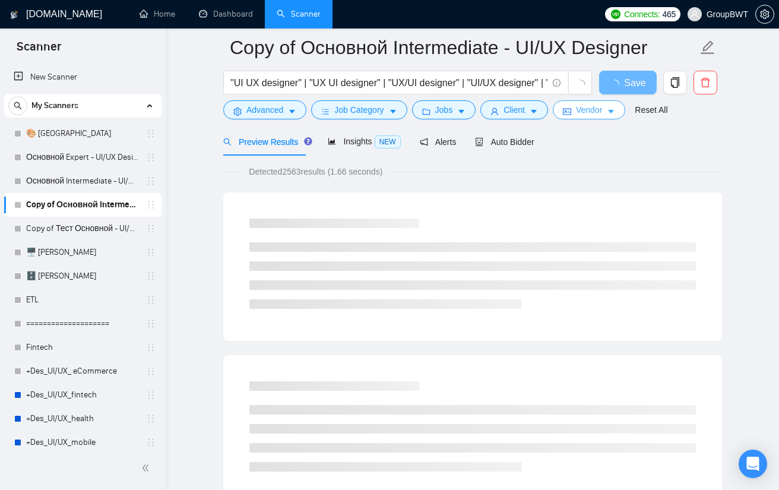
scroll to position [0, 0]
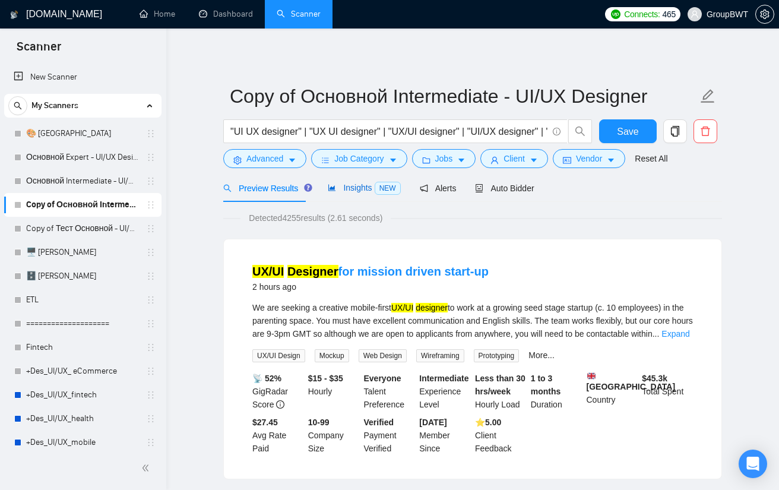
click at [353, 192] on span "Insights NEW" at bounding box center [364, 187] width 72 height 9
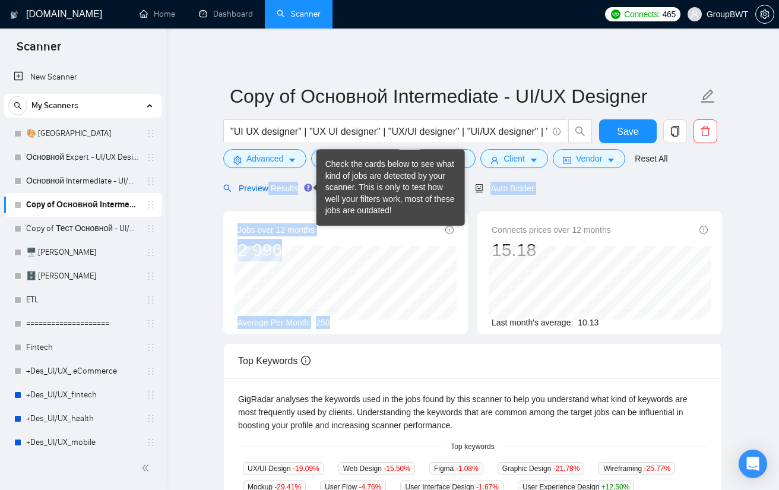
drag, startPoint x: 266, startPoint y: 189, endPoint x: 516, endPoint y: 204, distance: 249.7
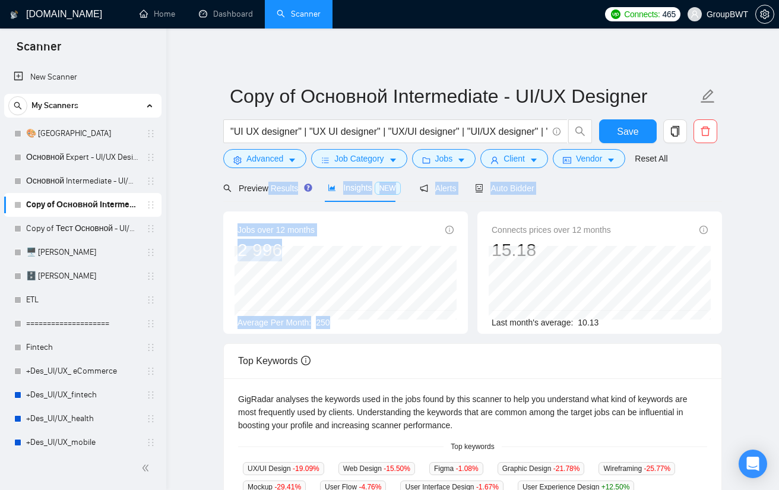
click at [555, 200] on div "Preview Results Insights NEW Alerts Auto Bidder" at bounding box center [472, 188] width 499 height 28
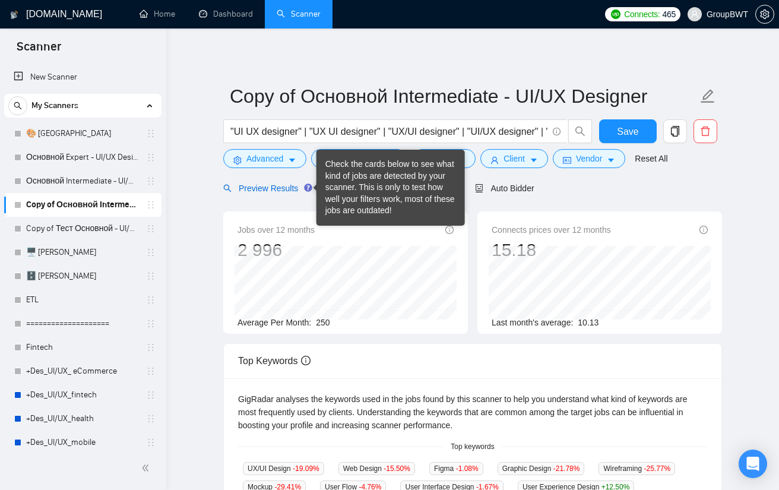
click at [269, 183] on span "Preview Results" at bounding box center [265, 187] width 85 height 9
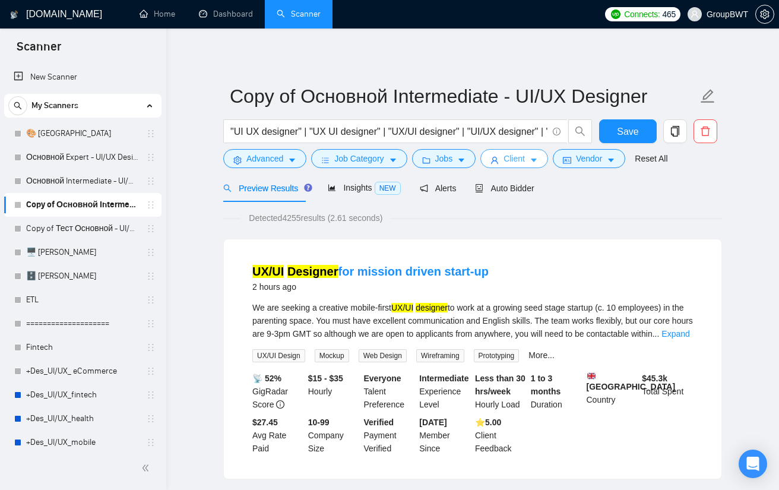
click at [512, 155] on span "Client" at bounding box center [513, 158] width 21 height 13
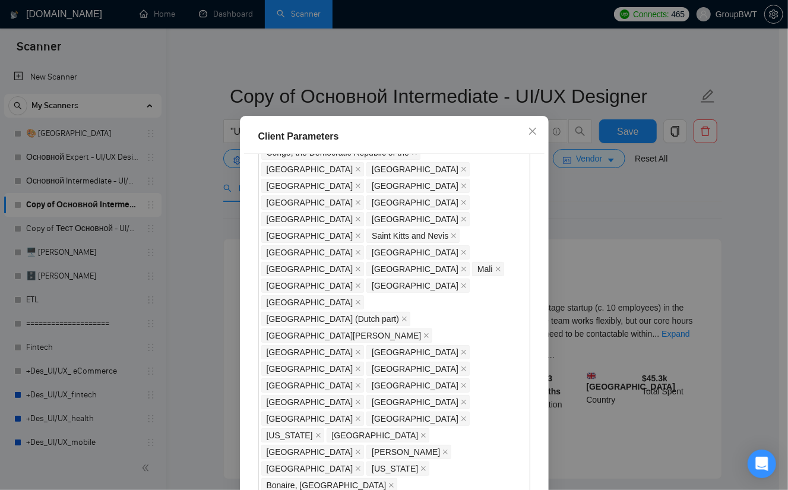
click at [642, 214] on div "Client Parameters Client Location Include Client Countries Select Exclude Clien…" at bounding box center [394, 245] width 788 height 490
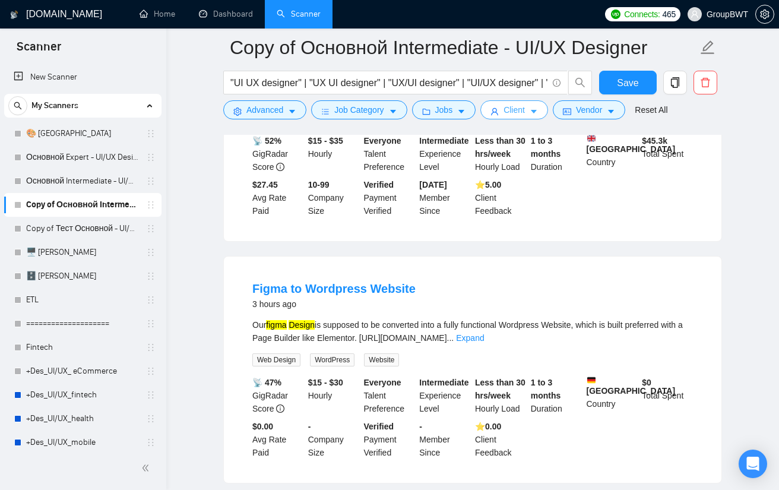
scroll to position [252, 0]
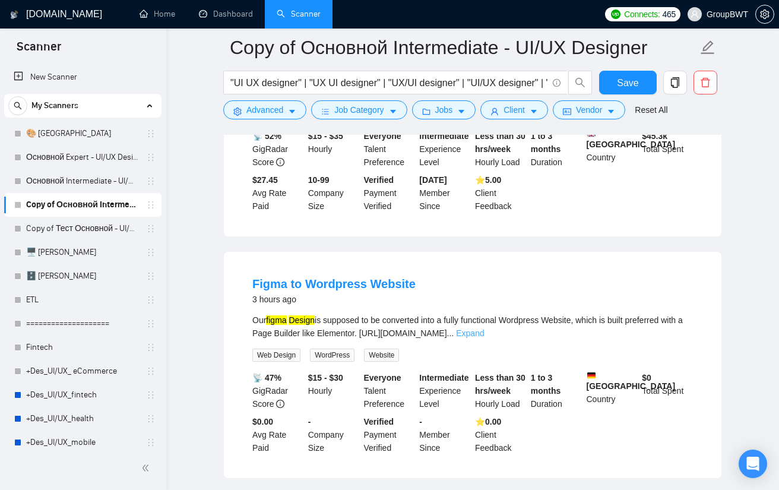
click at [484, 338] on link "Expand" at bounding box center [470, 332] width 28 height 9
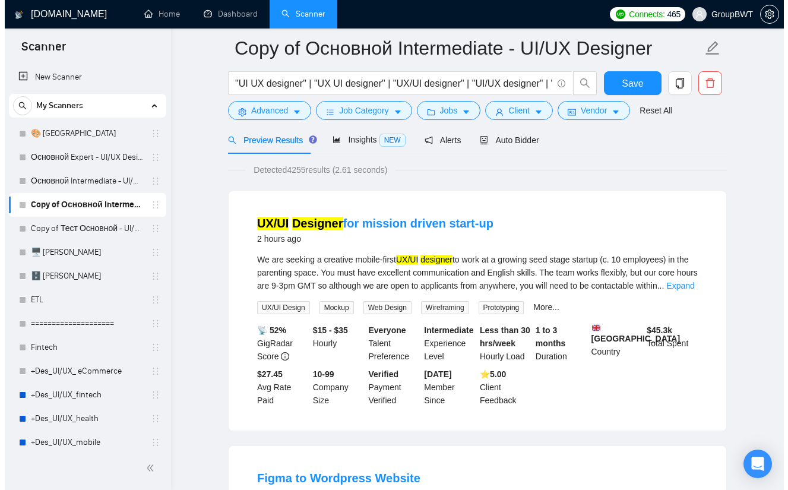
scroll to position [0, 0]
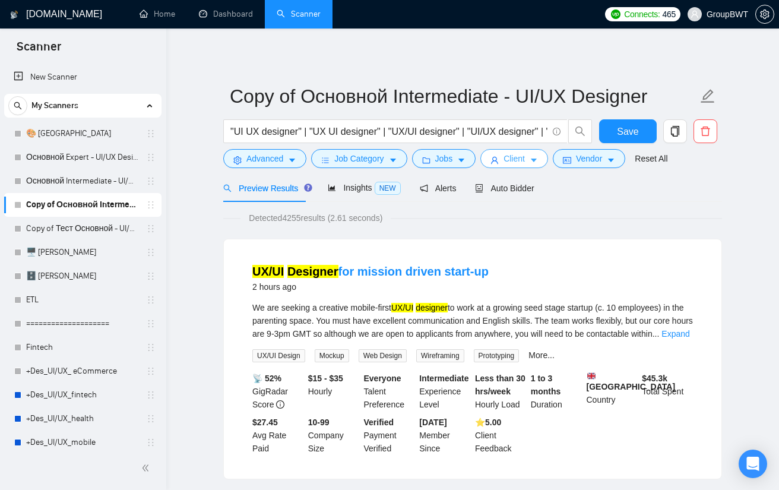
click at [522, 158] on button "Client" at bounding box center [514, 158] width 68 height 19
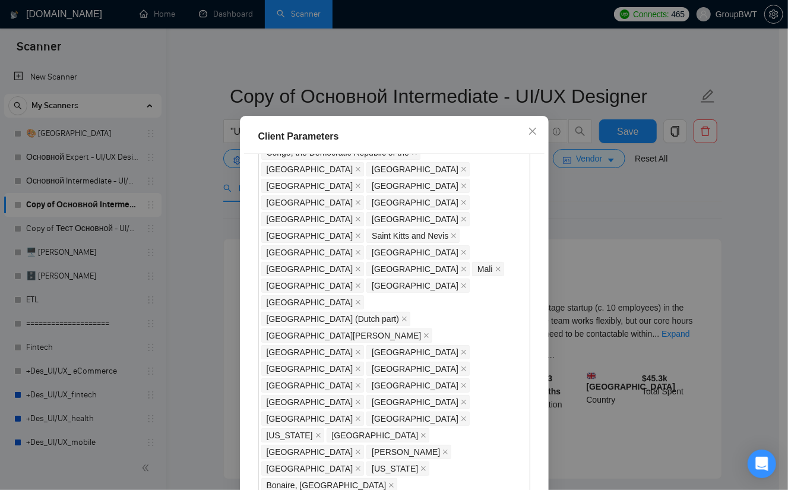
click at [642, 233] on div "Client Parameters Client Location Include Client Countries Select Exclude Clien…" at bounding box center [394, 245] width 788 height 490
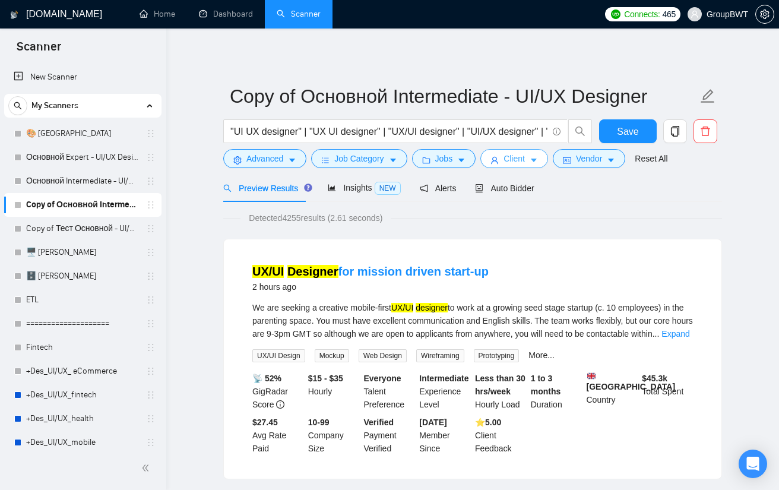
click at [504, 157] on span "Client" at bounding box center [513, 158] width 21 height 13
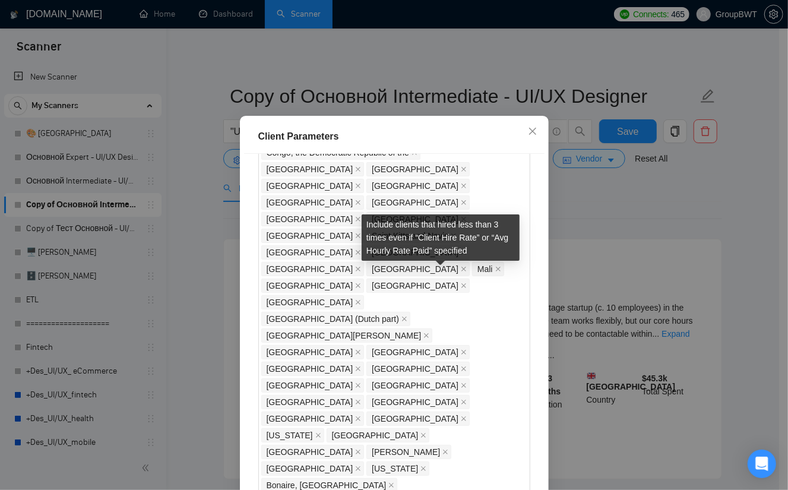
click at [443, 233] on div "Include clients that hired less than 3 times even if “Client Hire Rate” or “Avg…" at bounding box center [440, 237] width 158 height 46
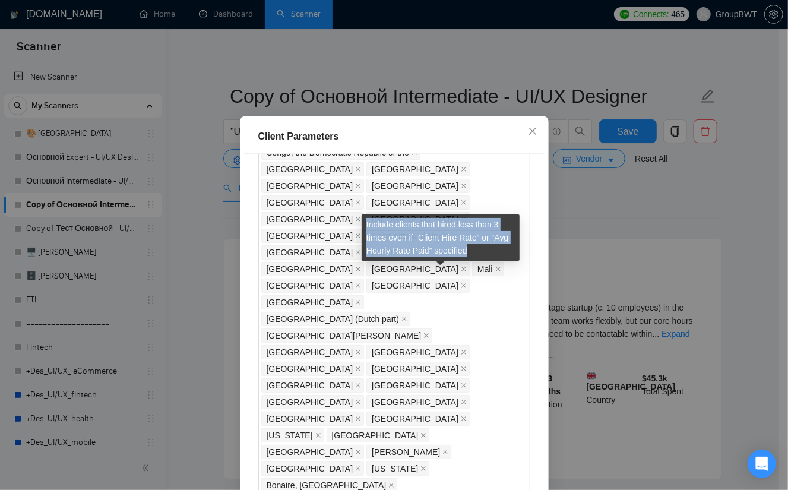
click at [443, 233] on div "Include clients that hired less than 3 times even if “Client Hire Rate” or “Avg…" at bounding box center [440, 237] width 158 height 46
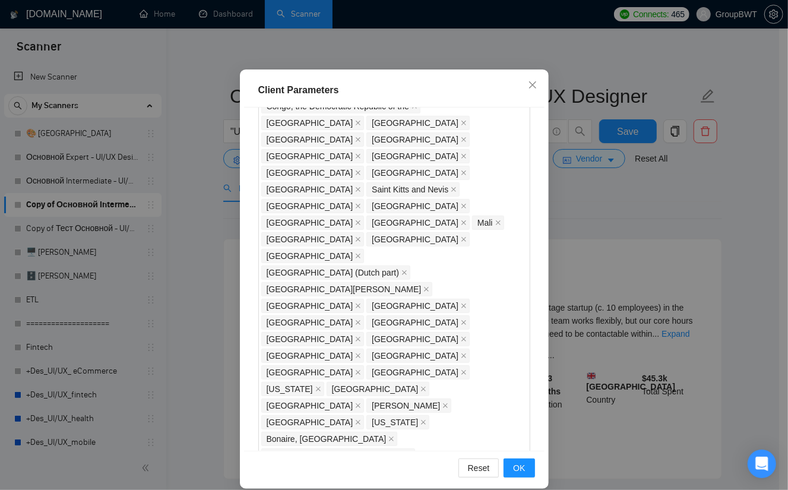
scroll to position [73, 0]
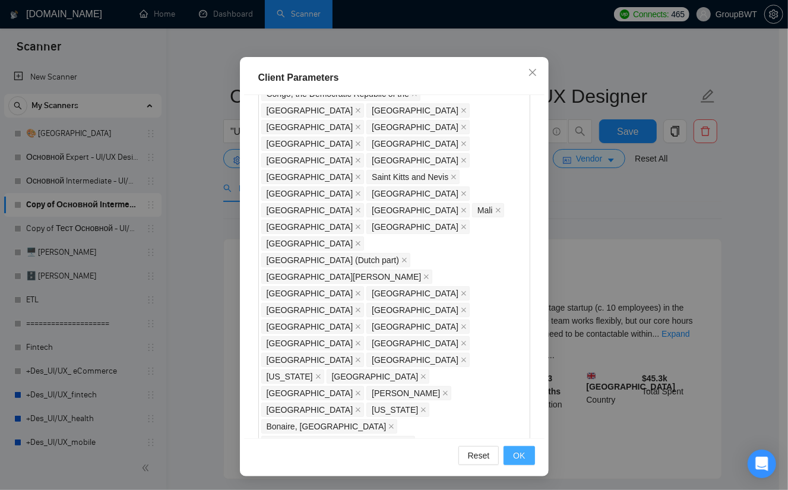
click at [514, 456] on span "OK" at bounding box center [519, 455] width 12 height 13
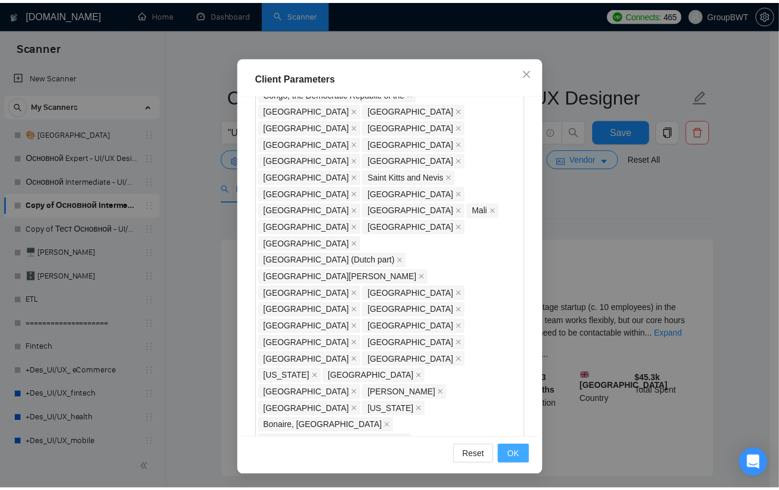
scroll to position [14, 0]
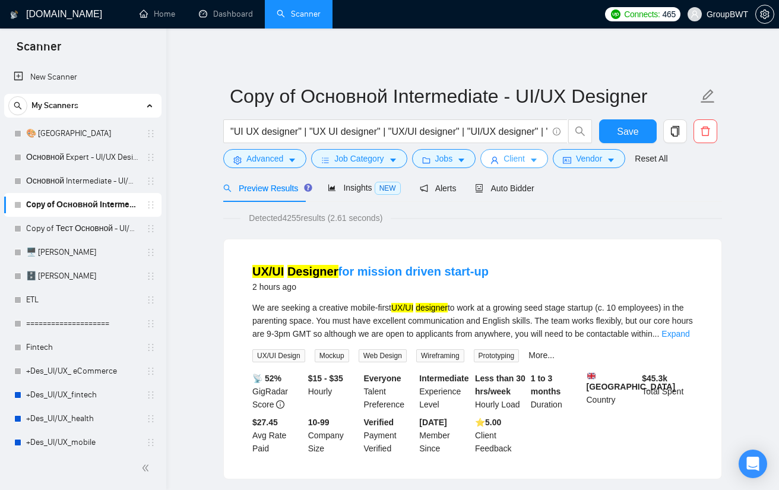
click at [521, 150] on button "Client" at bounding box center [514, 158] width 68 height 19
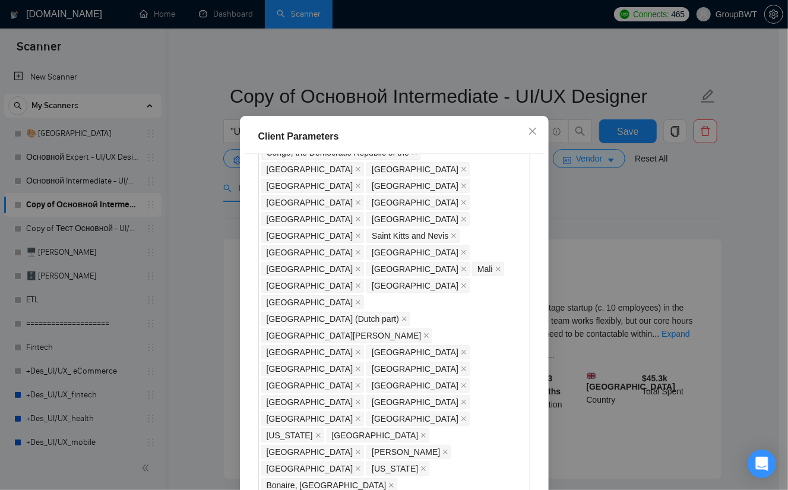
click at [613, 236] on div "Client Parameters Client Location Include Client Countries Select Exclude Clien…" at bounding box center [394, 245] width 788 height 490
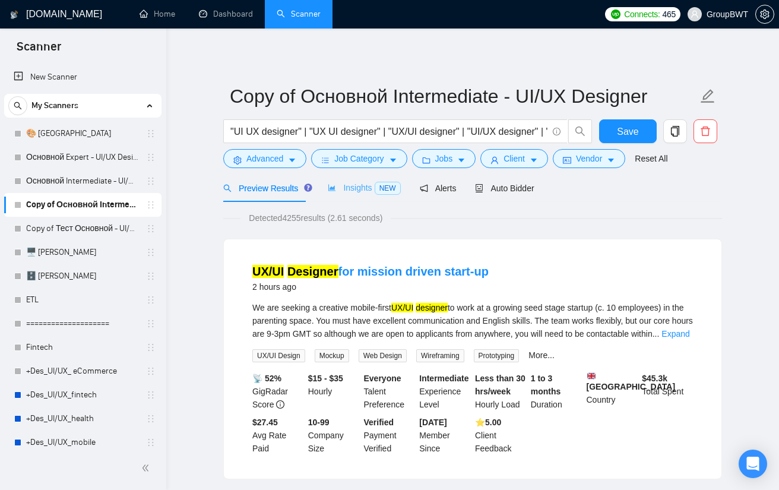
drag, startPoint x: 336, startPoint y: 177, endPoint x: 341, endPoint y: 186, distance: 10.1
click at [336, 177] on div "Insights NEW" at bounding box center [364, 188] width 72 height 28
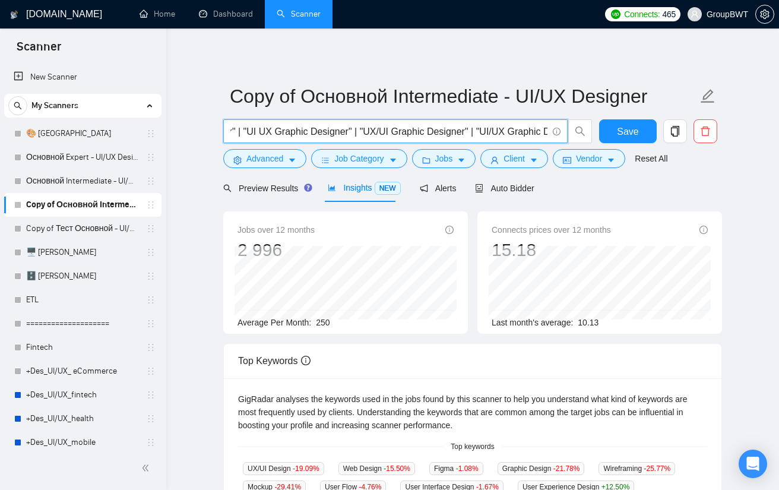
scroll to position [0, 3985]
drag, startPoint x: 481, startPoint y: 134, endPoint x: 760, endPoint y: 135, distance: 278.9
click at [760, 135] on div "[DOMAIN_NAME] Home Dashboard Scanner Connects: 465 GroupBWT Copy of Основной In…" at bounding box center [472, 467] width 612 height 935
click at [455, 125] on input ""UI UX designer" | "UX UI designer" | "UX/UI designer" | "UI/UX designer" | "UI…" at bounding box center [388, 131] width 317 height 15
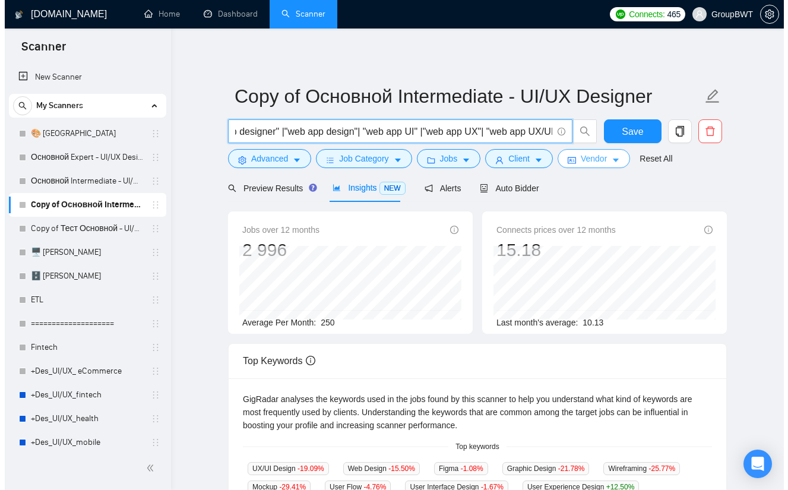
scroll to position [0, 0]
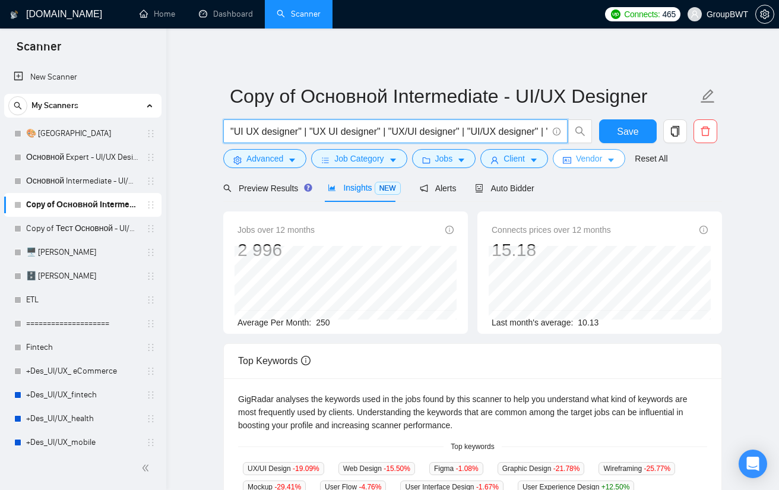
click at [553, 158] on button "Vendor" at bounding box center [589, 158] width 72 height 19
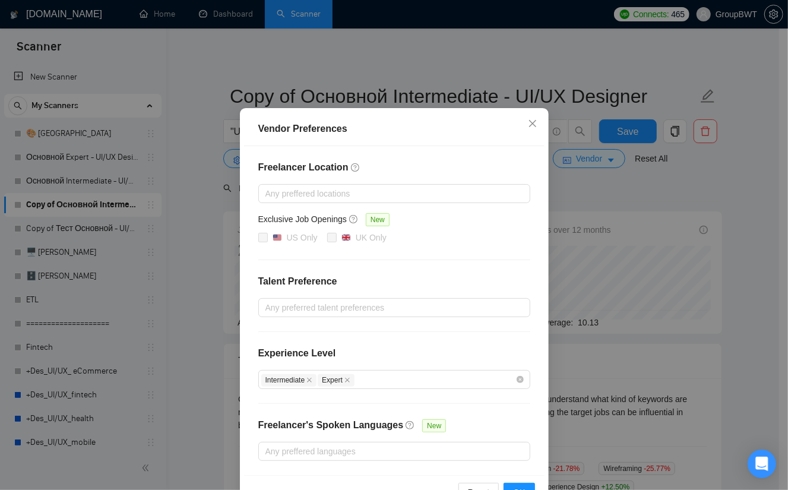
scroll to position [57, 0]
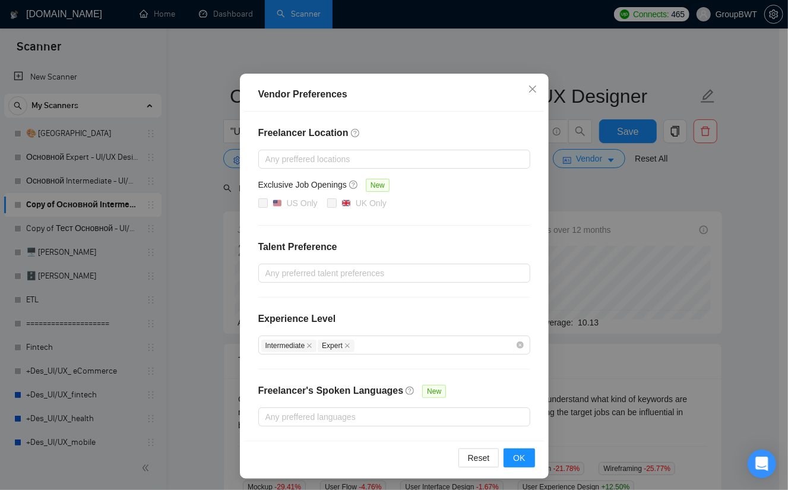
click at [650, 181] on div "Vendor Preferences Freelancer Location Any preffered locations Exclusive Job Op…" at bounding box center [394, 245] width 788 height 490
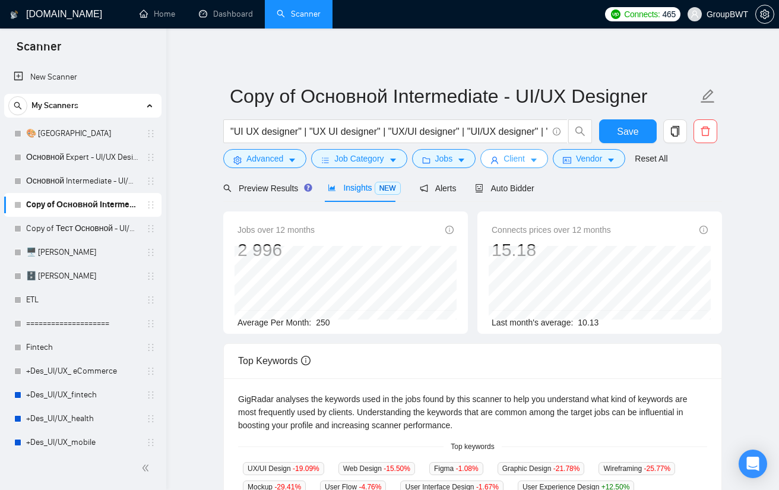
click at [519, 164] on span "Client" at bounding box center [513, 158] width 21 height 13
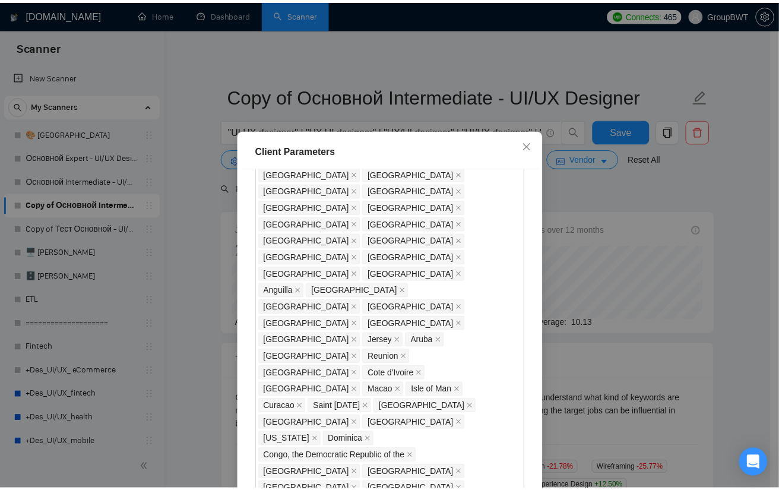
scroll to position [796, 0]
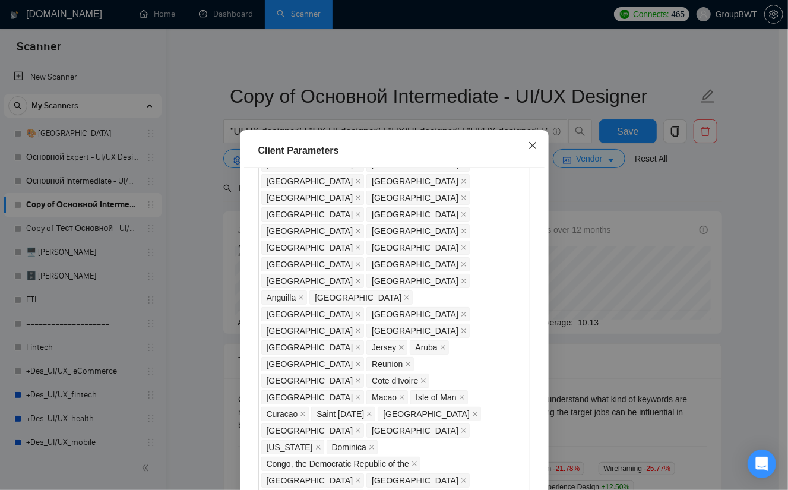
click at [528, 150] on icon "close" at bounding box center [532, 145] width 9 height 9
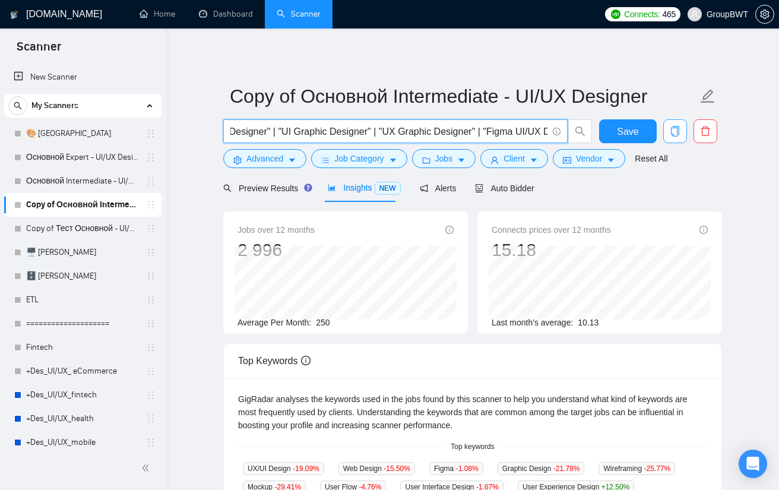
scroll to position [0, 3985]
drag, startPoint x: 482, startPoint y: 128, endPoint x: 668, endPoint y: 135, distance: 186.5
click at [668, 135] on div ""UI UX designer" | "UX UI designer" | "UX/UI designer" | "UI/UX designer" | "UI…" at bounding box center [470, 134] width 499 height 30
click at [471, 133] on input ""UI UX designer" | "UX UI designer" | "UX/UI designer" | "UI/UX designer" | "UI…" at bounding box center [388, 131] width 317 height 15
drag, startPoint x: 528, startPoint y: 126, endPoint x: 624, endPoint y: 132, distance: 96.3
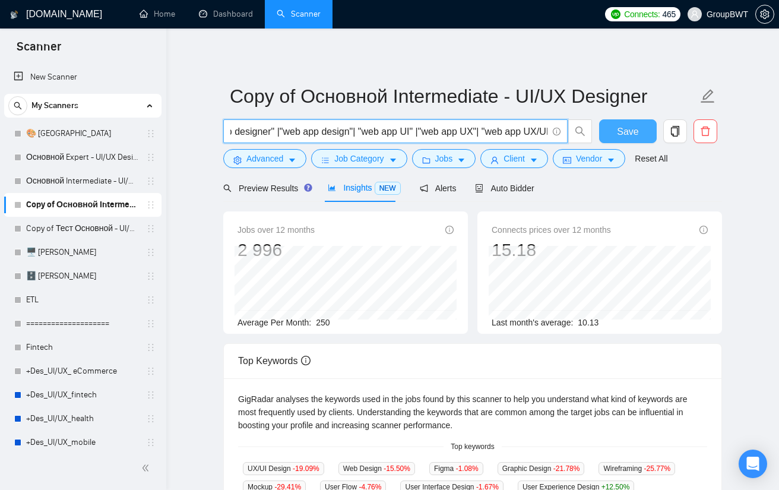
click at [624, 132] on div ""UI UX designer" | "UX UI designer" | "UX/UI designer" | "UI/UX designer" | "UI…" at bounding box center [470, 134] width 499 height 30
click at [504, 126] on input ""UI UX designer" | "UX UI designer" | "UX/UI designer" | "UI/UX designer" | "UI…" at bounding box center [388, 131] width 317 height 15
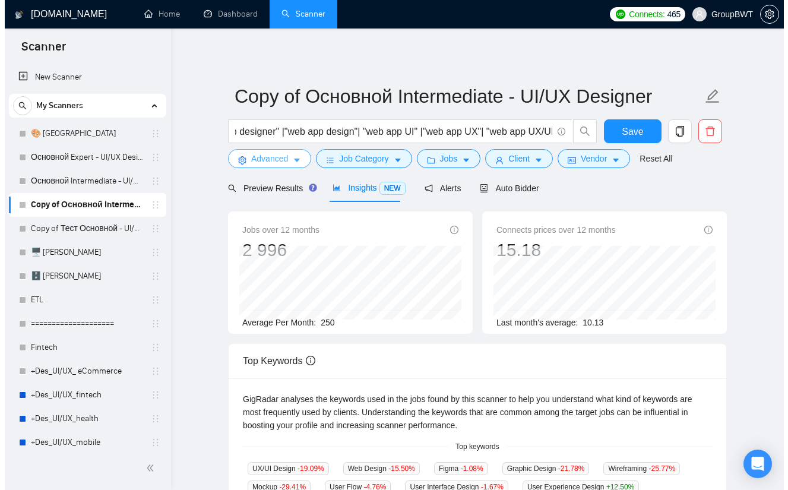
scroll to position [0, 0]
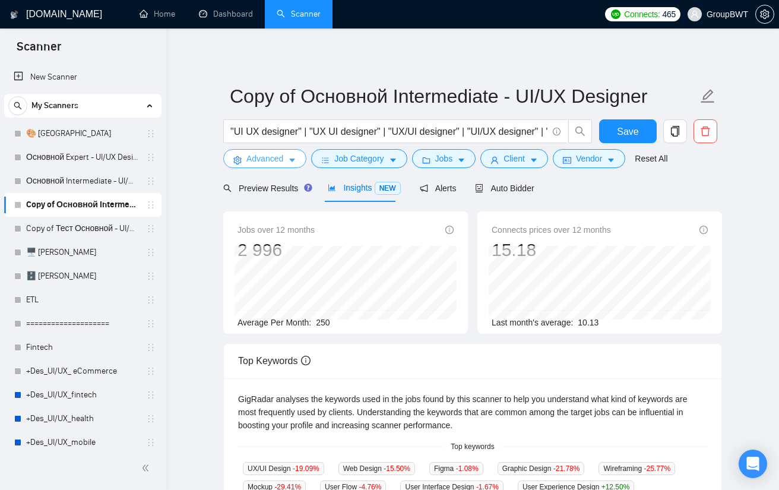
click at [288, 157] on icon "caret-down" at bounding box center [292, 160] width 8 height 8
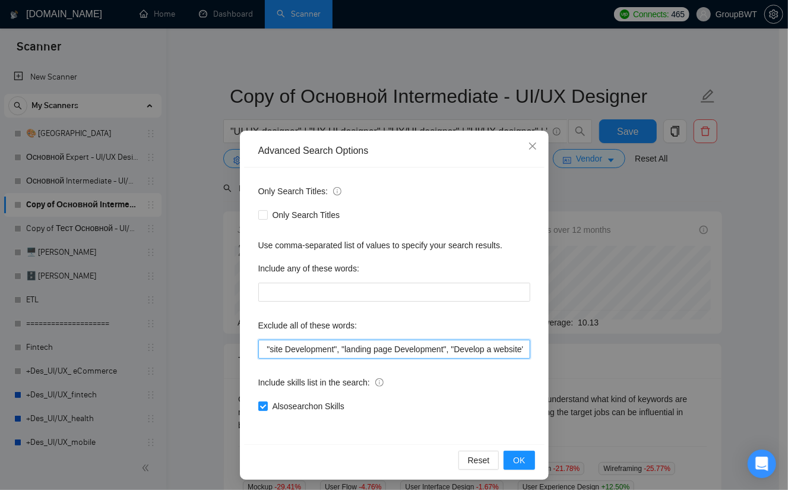
scroll to position [0, 687]
drag, startPoint x: 494, startPoint y: 347, endPoint x: 388, endPoint y: 340, distance: 105.9
click at [400, 338] on div "Exclude all of these words: "Storybook Designer", "tidy-up tasks", "Tilda", "Re…" at bounding box center [394, 337] width 272 height 43
click at [379, 341] on input ""Storybook Designer", "tidy-up tasks", "Tilda", "React Native", "Website Develo…" at bounding box center [394, 348] width 272 height 19
click at [393, 345] on input ""Storybook Designer", "tidy-up tasks", "Tilda", "React Native", "Website Develo…" at bounding box center [394, 348] width 272 height 19
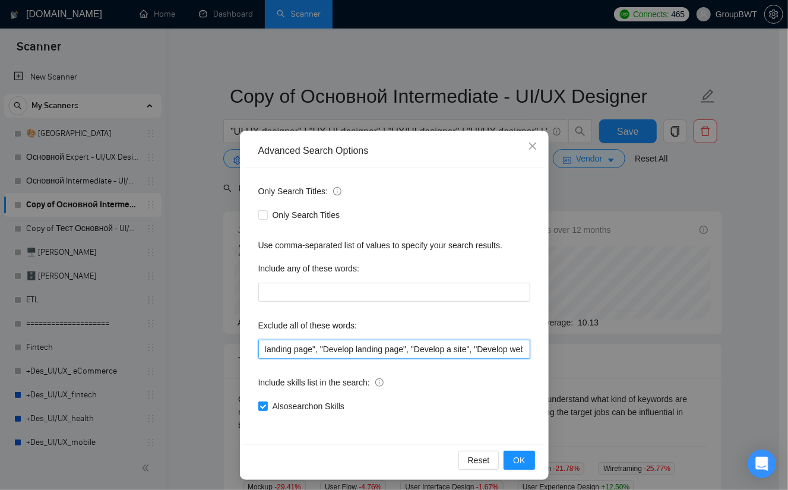
click at [398, 347] on input ""Storybook Designer", "tidy-up tasks", "Tilda", "React Native", "Website Develo…" at bounding box center [394, 348] width 272 height 19
drag, startPoint x: 523, startPoint y: 149, endPoint x: 519, endPoint y: 159, distance: 10.9
click at [528, 149] on icon "close" at bounding box center [532, 145] width 9 height 9
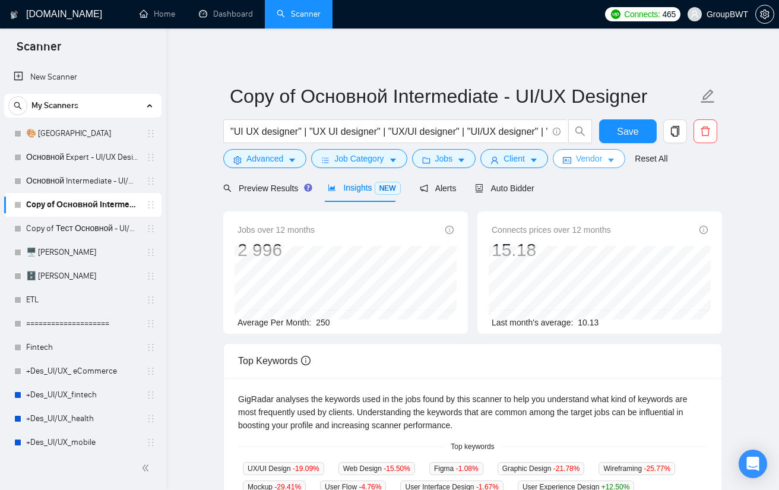
click at [576, 160] on span "Vendor" at bounding box center [589, 158] width 26 height 13
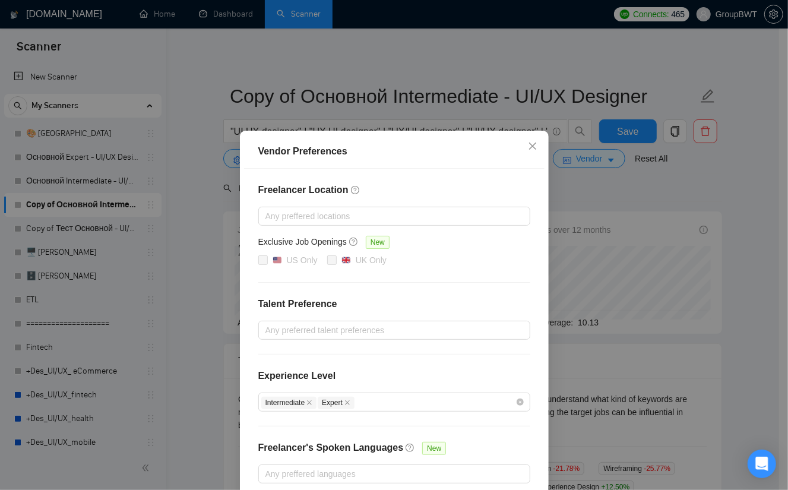
click at [591, 161] on div "Vendor Preferences Freelancer Location Any preffered locations Exclusive Job Op…" at bounding box center [394, 245] width 788 height 490
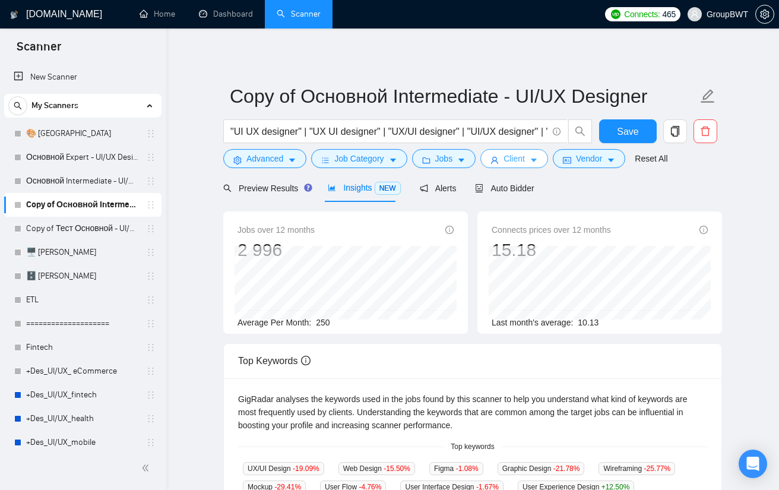
click at [522, 155] on button "Client" at bounding box center [514, 158] width 68 height 19
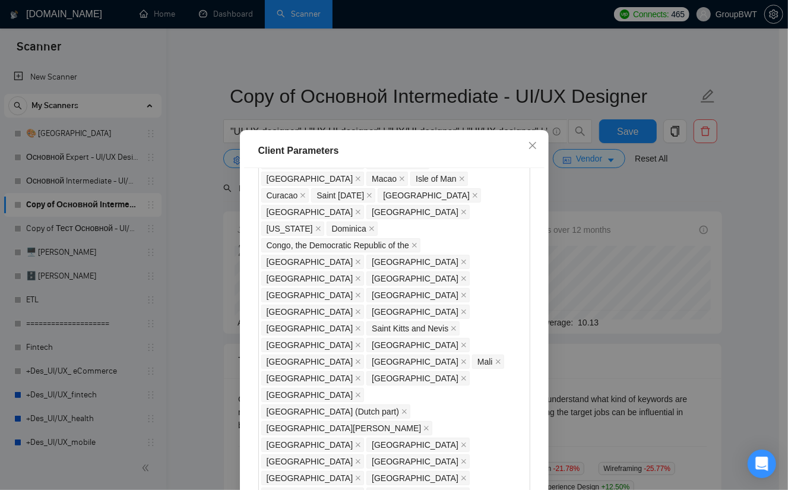
scroll to position [1034, 0]
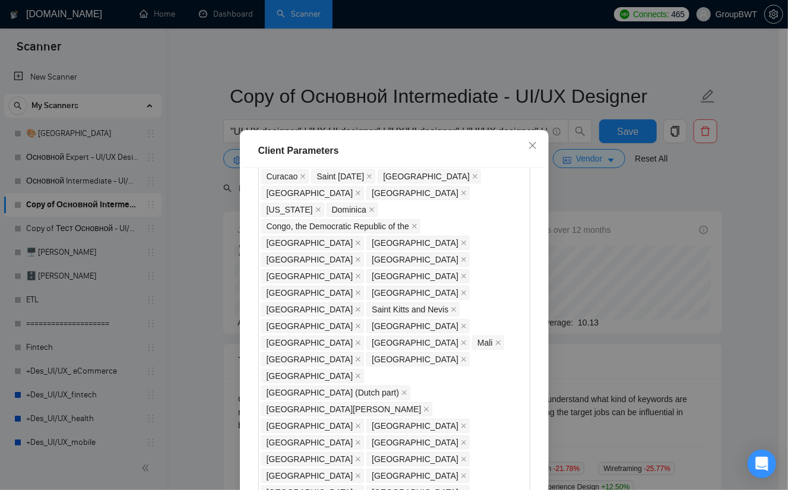
copy div "Include Clients without Sufficient History"
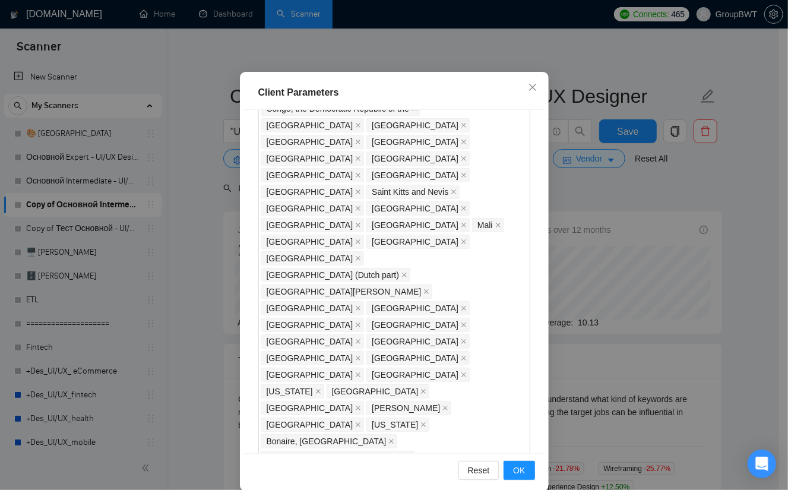
scroll to position [73, 0]
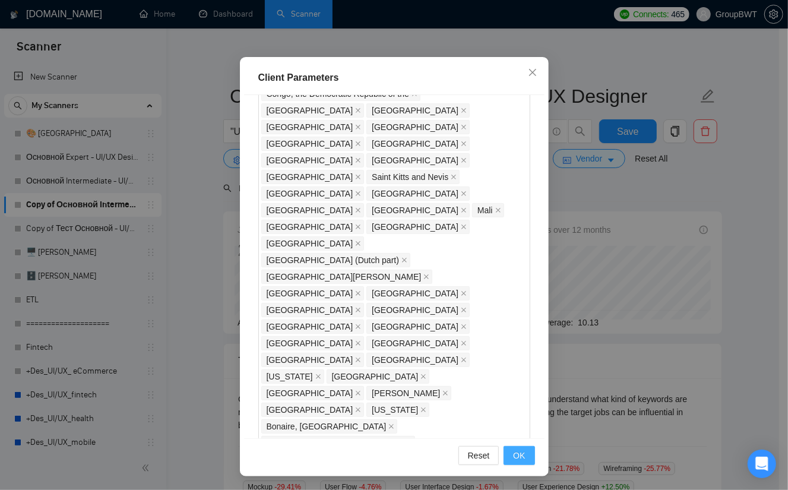
click at [513, 449] on span "OK" at bounding box center [519, 455] width 12 height 13
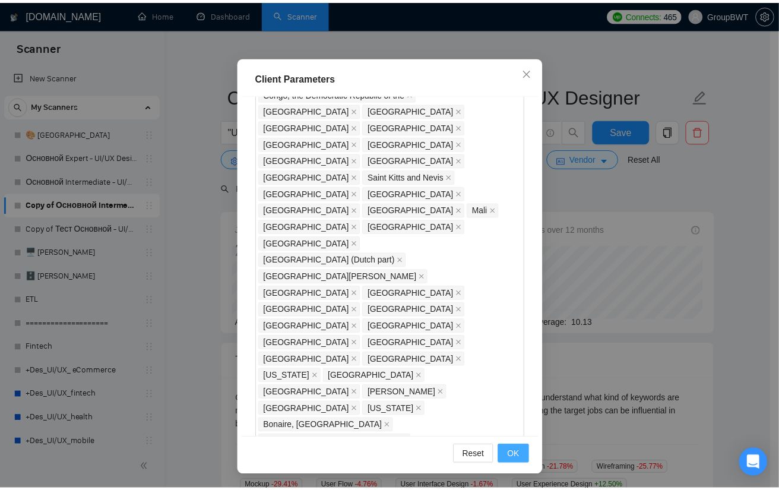
scroll to position [14, 0]
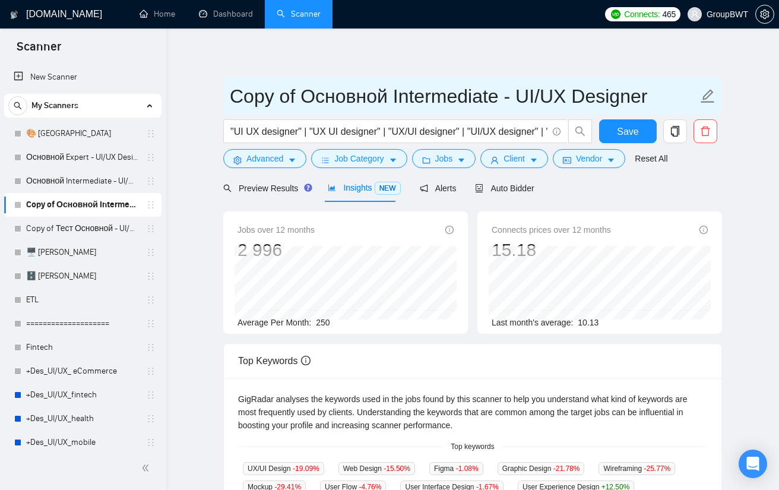
click at [706, 98] on icon "edit" at bounding box center [708, 96] width 14 height 14
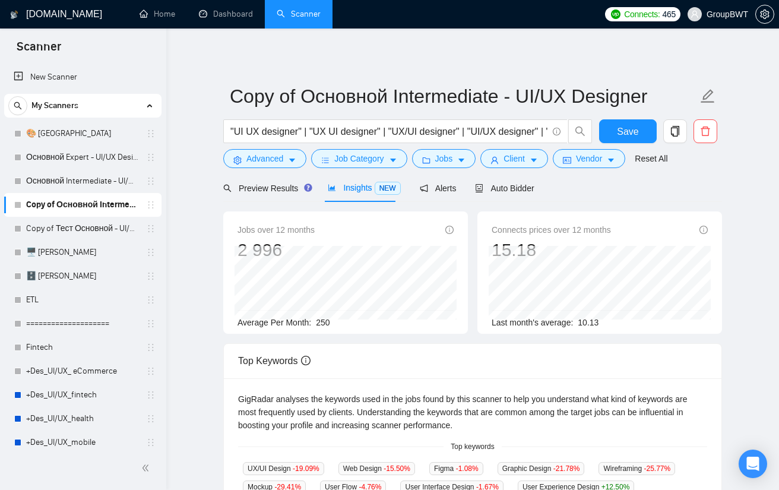
click at [49, 175] on link "Основной Intermediate - UI/UX Designer" at bounding box center [82, 181] width 113 height 24
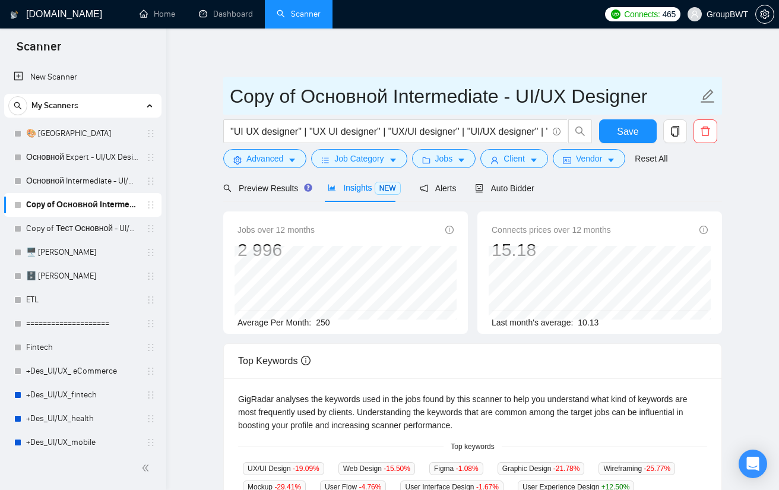
click at [439, 100] on input "Copy of Основной Intermediate - UI/UX Designer" at bounding box center [464, 96] width 468 height 30
drag, startPoint x: 298, startPoint y: 92, endPoint x: 205, endPoint y: 91, distance: 92.6
click at [205, 91] on main "Copy of Основной Intermediate - UI/UX Designer Save Advanced Job Category Jobs …" at bounding box center [472, 445] width 574 height 796
drag, startPoint x: 495, startPoint y: 100, endPoint x: 381, endPoint y: 90, distance: 114.3
click at [381, 90] on input "Узкий Основной Intermediate - UI/UX Designer" at bounding box center [464, 96] width 468 height 30
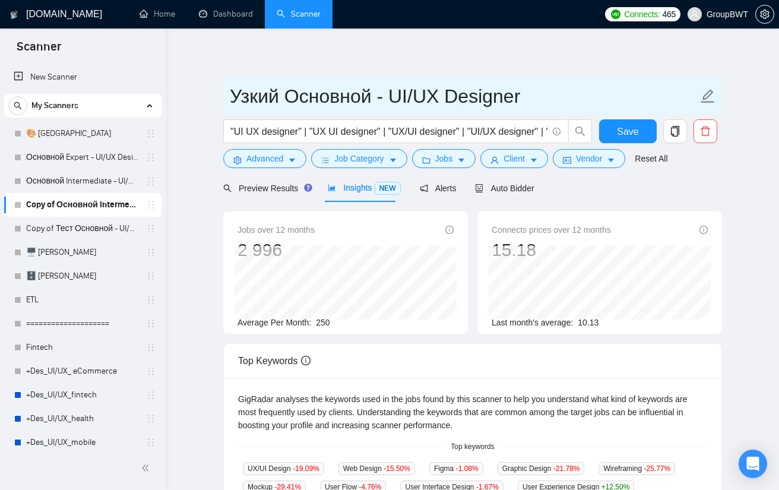
drag, startPoint x: 382, startPoint y: 97, endPoint x: 292, endPoint y: 91, distance: 89.8
click at [292, 91] on input "Узкий Основной - UI/UX Designer" at bounding box center [464, 96] width 468 height 30
click at [319, 104] on input "Узкий Основной - UI/UX Designer" at bounding box center [464, 96] width 468 height 30
drag, startPoint x: 392, startPoint y: 96, endPoint x: 294, endPoint y: 96, distance: 97.9
click at [294, 96] on input "Узкий Основной - UI/UX Designer" at bounding box center [464, 96] width 468 height 30
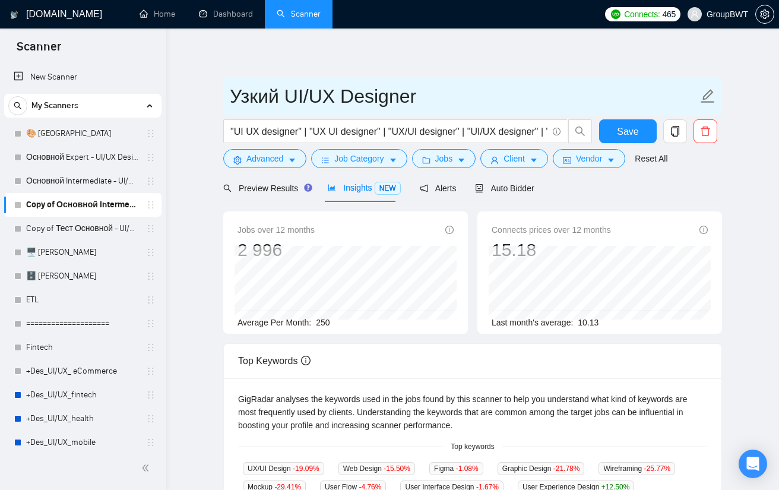
drag, startPoint x: 399, startPoint y: 96, endPoint x: 341, endPoint y: 94, distance: 58.2
click at [341, 94] on input "Узкий UI/UX Designer" at bounding box center [464, 96] width 468 height 30
click at [435, 102] on input "Узкий UI/UX Designer" at bounding box center [464, 96] width 468 height 30
drag, startPoint x: 452, startPoint y: 99, endPoint x: 346, endPoint y: 95, distance: 106.3
click at [346, 95] on input "Узкий UI/UX Designer" at bounding box center [464, 96] width 468 height 30
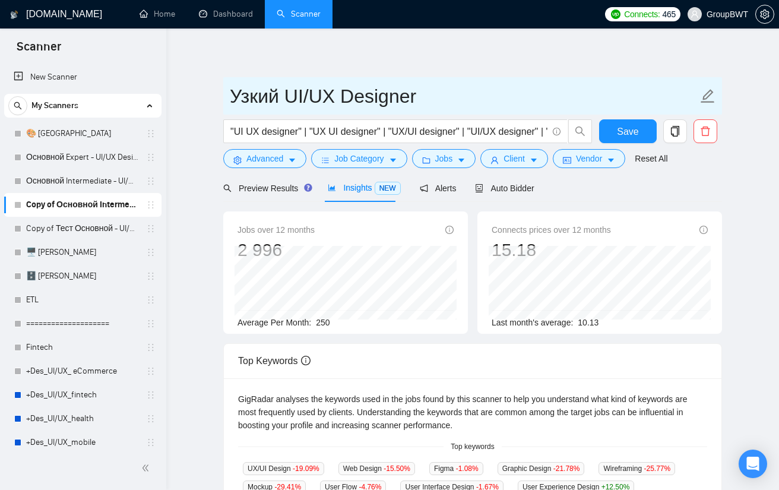
click at [438, 88] on input "Узкий UI/UX Designer" at bounding box center [464, 96] width 468 height 30
click at [443, 96] on input "Узкий UI/UX Design" at bounding box center [464, 96] width 468 height 30
type input "Узкий UI/UX Design"
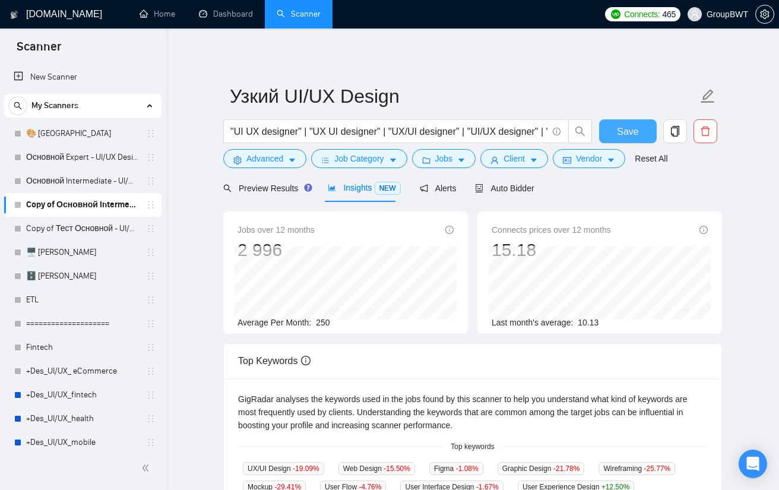
click at [634, 125] on span "Save" at bounding box center [627, 131] width 21 height 15
click at [84, 181] on link "Основной Intermediate - UI/UX Designer" at bounding box center [82, 181] width 113 height 24
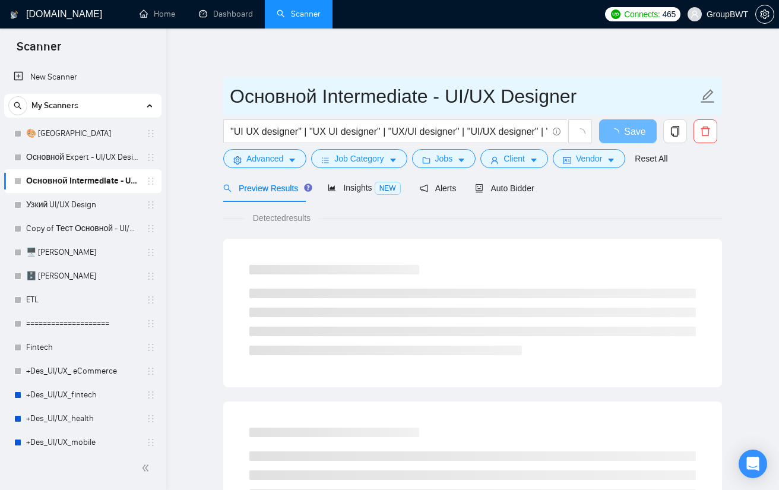
click at [701, 96] on icon "edit" at bounding box center [707, 95] width 15 height 15
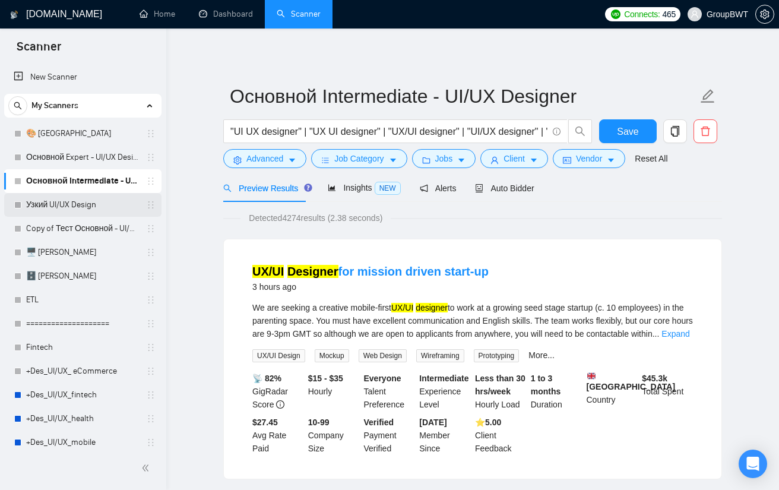
click at [50, 201] on link "Узкий UI/UX Design" at bounding box center [82, 205] width 113 height 24
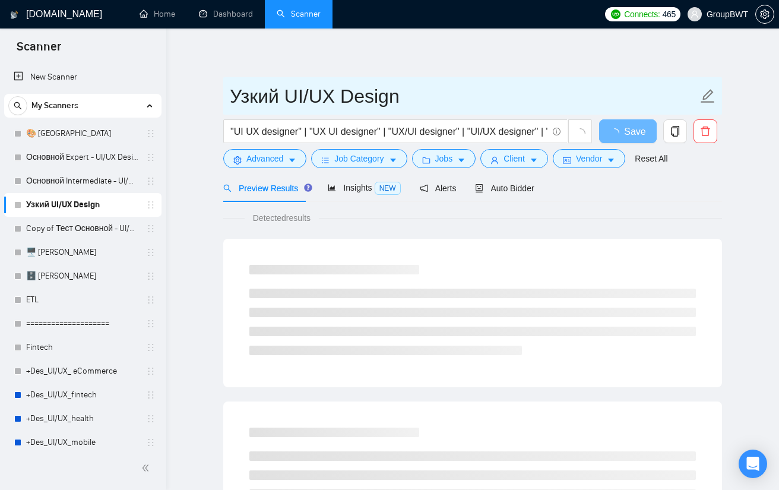
click at [717, 94] on span "Узкий UI/UX Design" at bounding box center [472, 95] width 499 height 37
click at [709, 91] on icon "edit" at bounding box center [708, 96] width 14 height 14
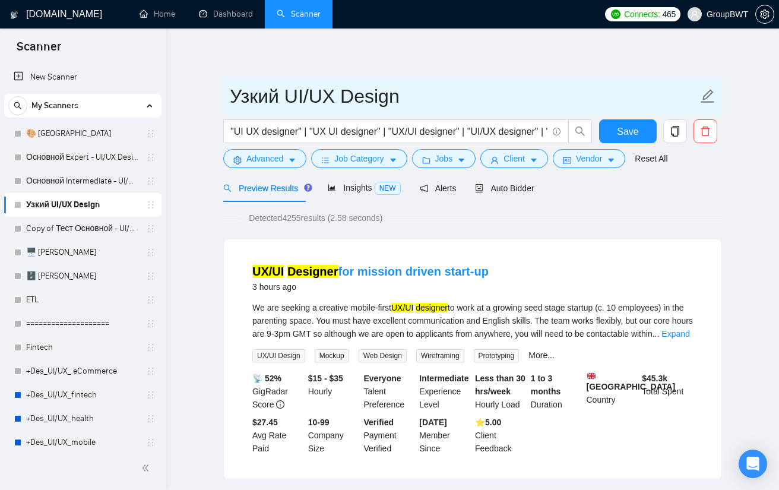
click at [304, 99] on input "Узкий UI/UX Design" at bounding box center [464, 96] width 468 height 30
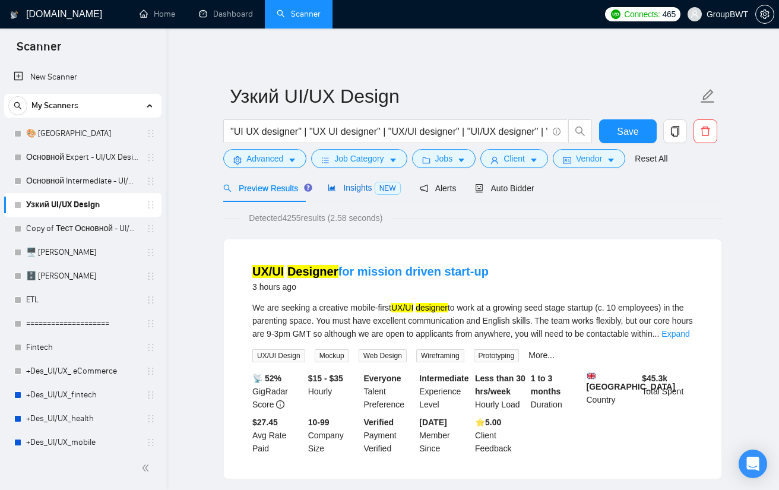
click at [354, 183] on span "Insights NEW" at bounding box center [364, 187] width 72 height 9
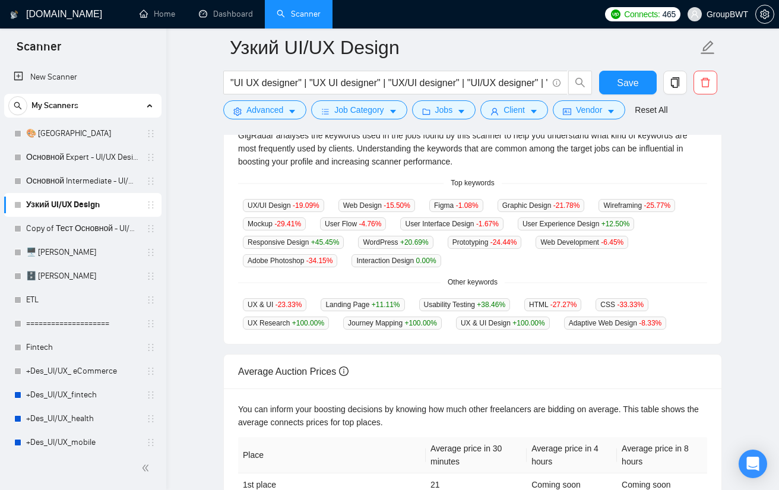
scroll to position [35, 0]
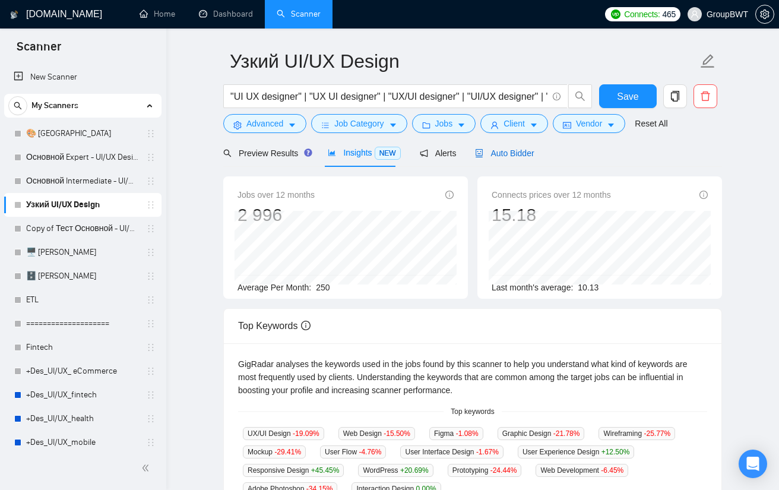
click at [515, 148] on span "Auto Bidder" at bounding box center [504, 152] width 59 height 9
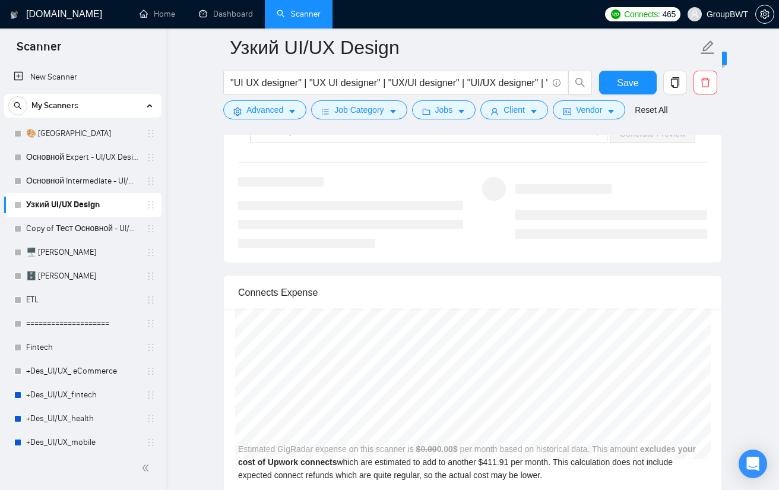
scroll to position [2468, 0]
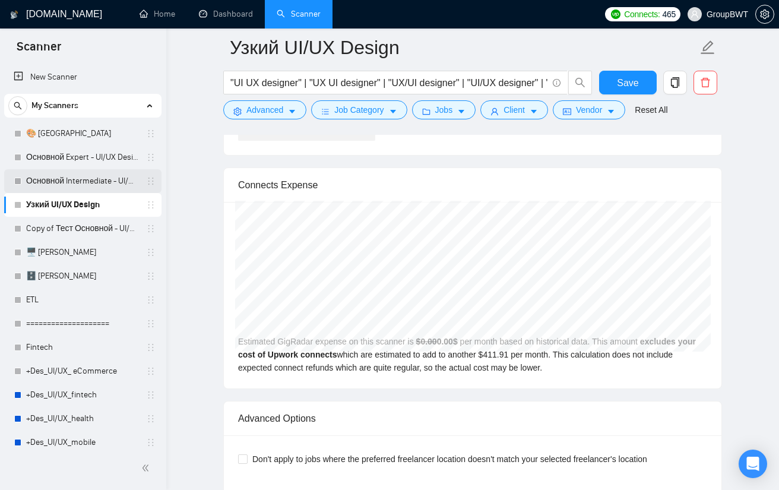
click at [69, 182] on link "Основной Intermediate - UI/UX Designer" at bounding box center [82, 181] width 113 height 24
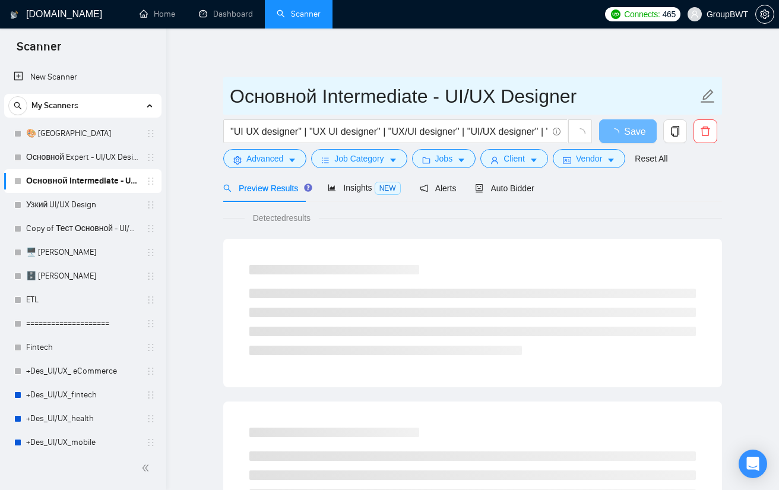
drag, startPoint x: 377, startPoint y: 103, endPoint x: 288, endPoint y: 82, distance: 91.4
click at [376, 103] on input "Основной Intermediate - UI/UX Designer" at bounding box center [464, 96] width 468 height 30
click at [313, 96] on input "Основной Intermediate - UI/UX Designer" at bounding box center [464, 96] width 468 height 30
drag, startPoint x: 324, startPoint y: 103, endPoint x: 205, endPoint y: 90, distance: 120.0
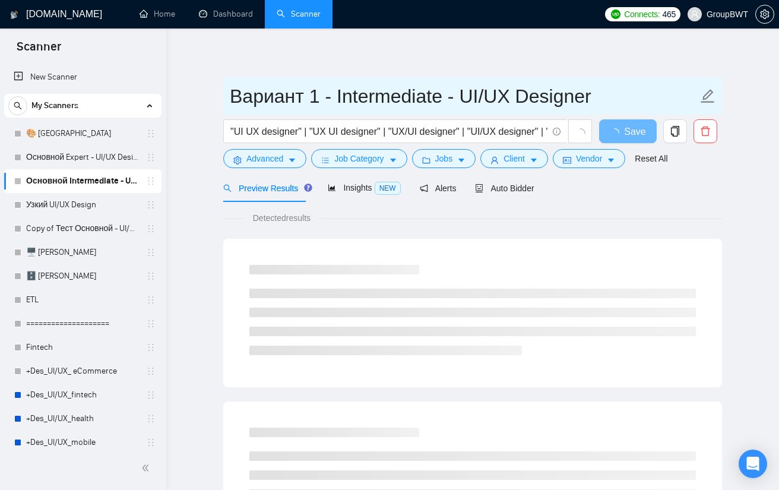
drag, startPoint x: 338, startPoint y: 96, endPoint x: 182, endPoint y: 103, distance: 156.8
click at [425, 97] on input "Intermediate - UI/UX Designer" at bounding box center [464, 96] width 468 height 30
click at [501, 99] on input "Intermediate - UI/UX Designer" at bounding box center [464, 96] width 468 height 30
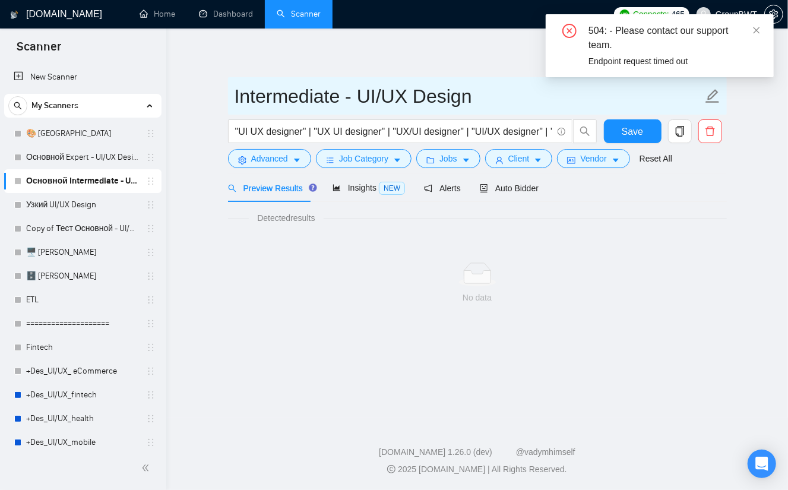
click at [401, 90] on input "Intermediate - UI/UX Design" at bounding box center [468, 96] width 468 height 30
type input "Intermediate - UI/UX Design"
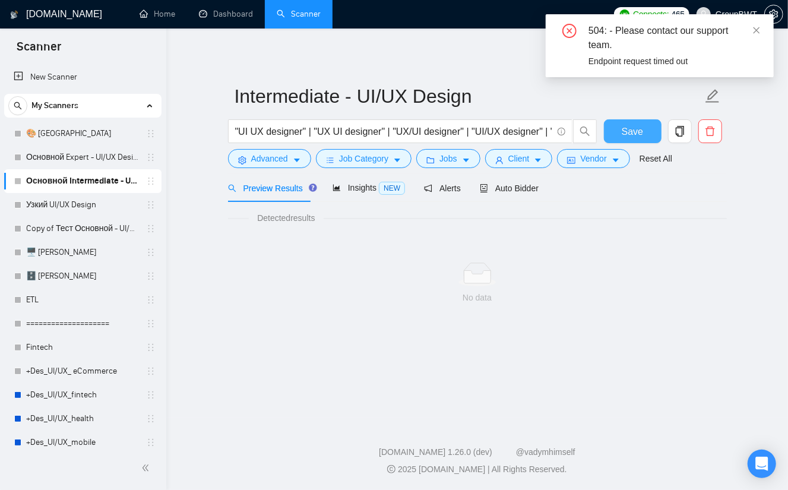
click at [633, 134] on span "Save" at bounding box center [631, 131] width 21 height 15
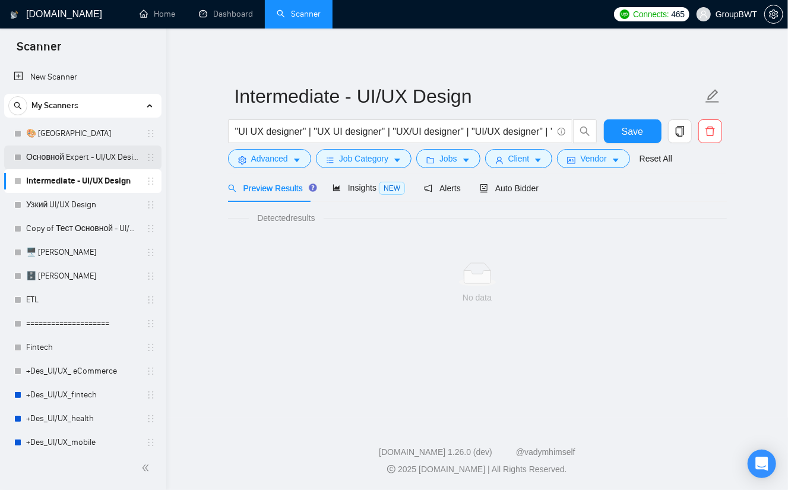
click at [66, 162] on link "Основной Expert - UI/UX Designer" at bounding box center [82, 157] width 113 height 24
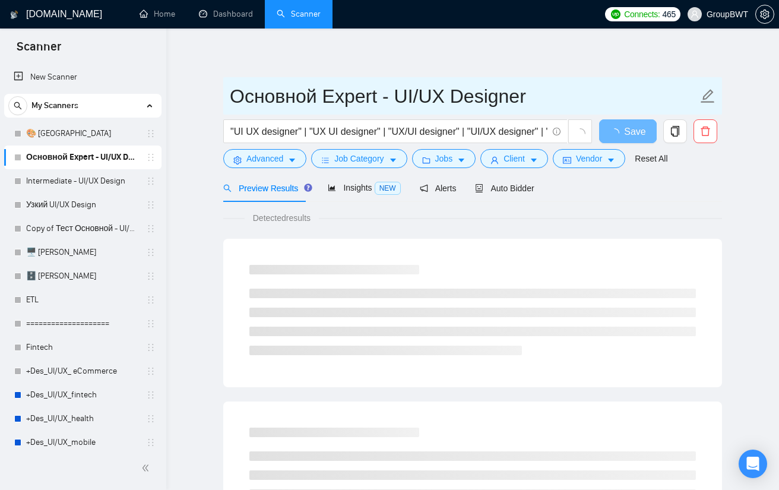
click at [309, 100] on input "Основной Expert - UI/UX Designer" at bounding box center [464, 96] width 468 height 30
drag, startPoint x: 327, startPoint y: 92, endPoint x: 560, endPoint y: 110, distance: 233.4
click at [495, 98] on input "Expert - UI/UX Designer" at bounding box center [464, 96] width 468 height 30
type input "Expert - UI/UX Design"
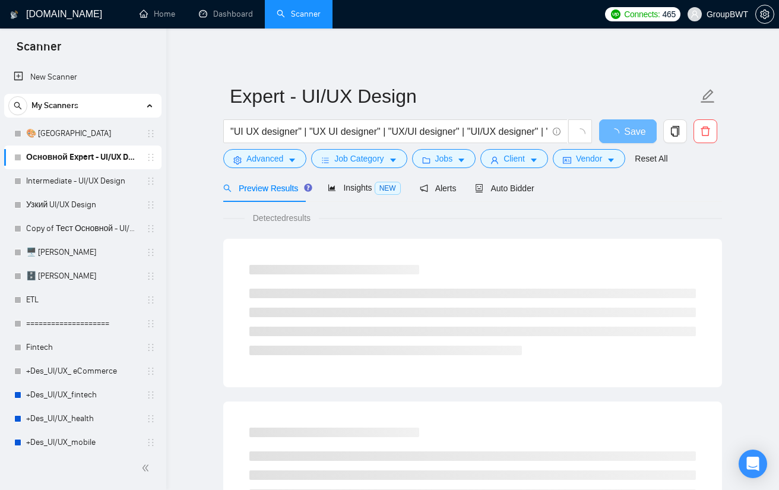
click at [701, 201] on div "Preview Results Insights NEW Alerts Auto Bidder" at bounding box center [472, 188] width 499 height 28
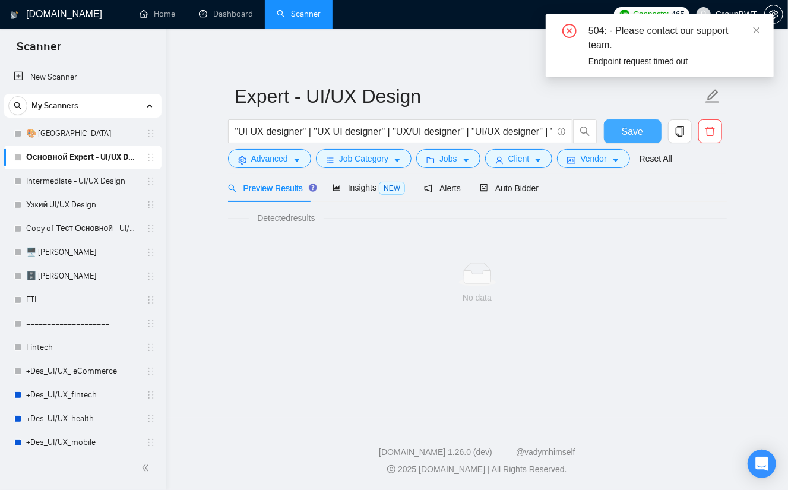
click at [624, 128] on span "Save" at bounding box center [631, 131] width 21 height 15
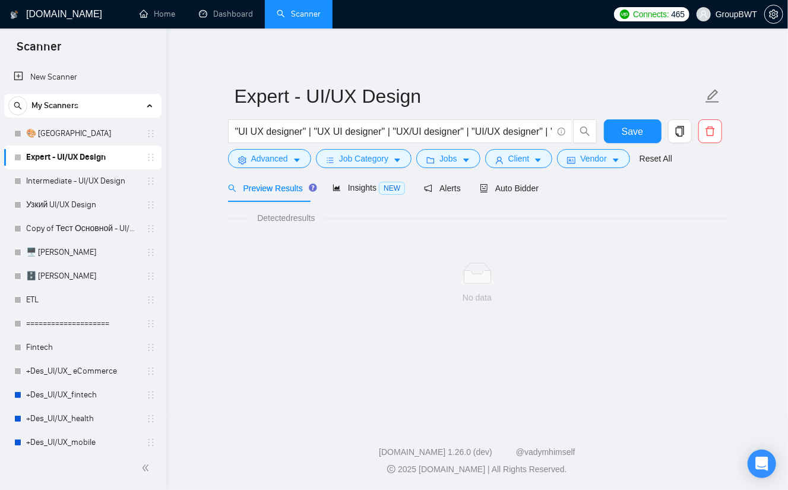
click at [253, 274] on div at bounding box center [477, 274] width 480 height 24
click at [81, 202] on link "Узкий UI/UX Design" at bounding box center [82, 205] width 113 height 24
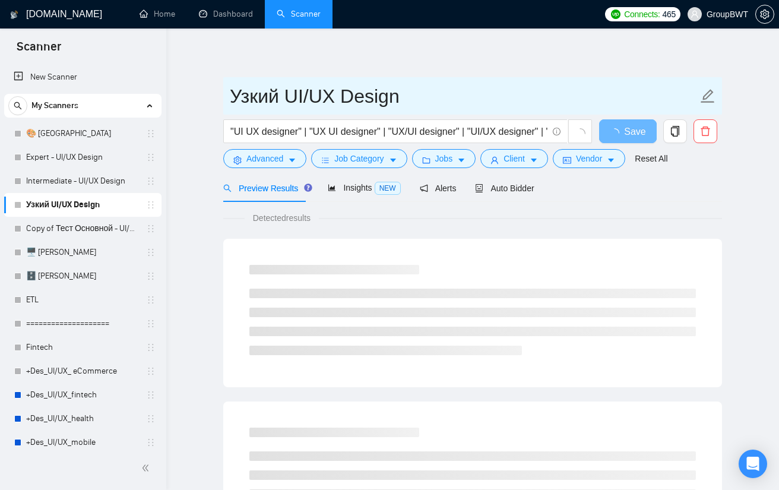
drag, startPoint x: 282, startPoint y: 93, endPoint x: 230, endPoint y: 93, distance: 52.2
click at [230, 93] on input "Узкий UI/UX Design" at bounding box center [464, 96] width 468 height 30
click at [279, 91] on input "Узкий UI/UX Design" at bounding box center [464, 96] width 468 height 30
click at [230, 94] on input "Узкий UI/UX Design" at bounding box center [464, 96] width 468 height 30
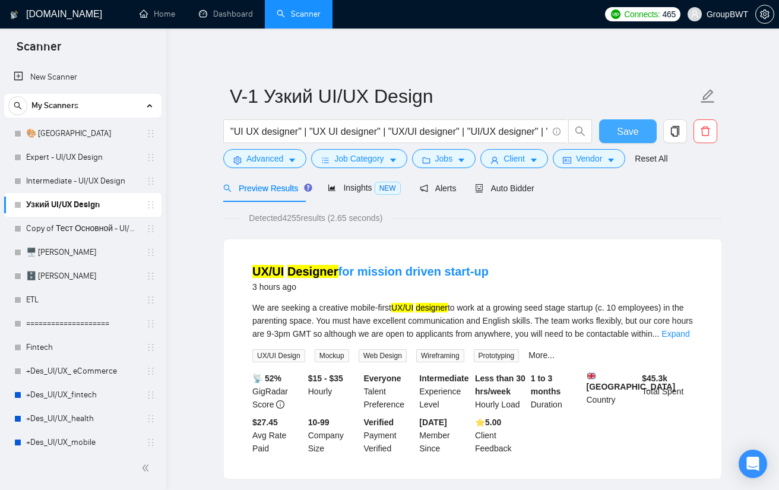
click at [618, 127] on span "Save" at bounding box center [627, 131] width 21 height 15
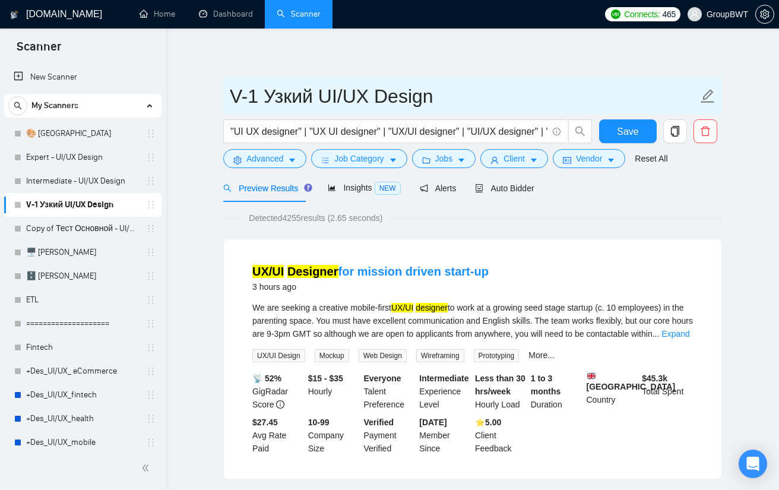
click at [254, 92] on input "V-1 Узкий UI/UX Design" at bounding box center [464, 96] width 468 height 30
type input "V-2 Узкий UI/UX Design"
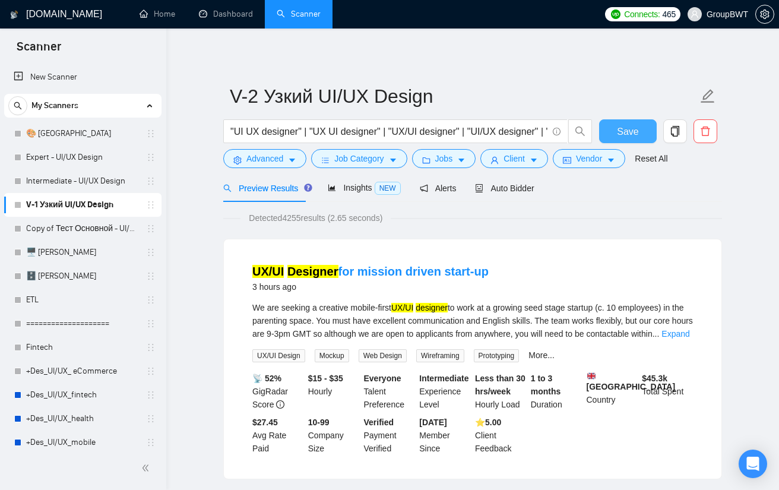
click at [612, 136] on button "Save" at bounding box center [628, 131] width 58 height 24
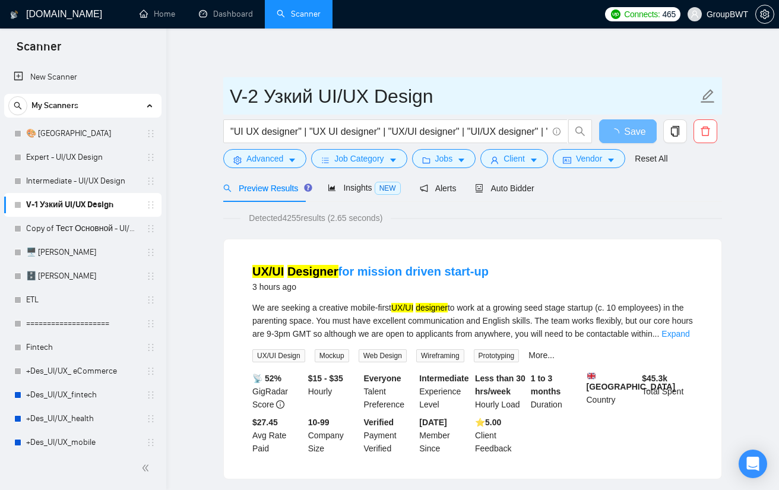
drag, startPoint x: 246, startPoint y: 90, endPoint x: 223, endPoint y: 90, distance: 22.6
click at [223, 90] on span "V-2 Узкий UI/UX Design" at bounding box center [472, 95] width 499 height 37
click at [377, 101] on input "V-2 Узкий UI/UX Design" at bounding box center [464, 96] width 468 height 30
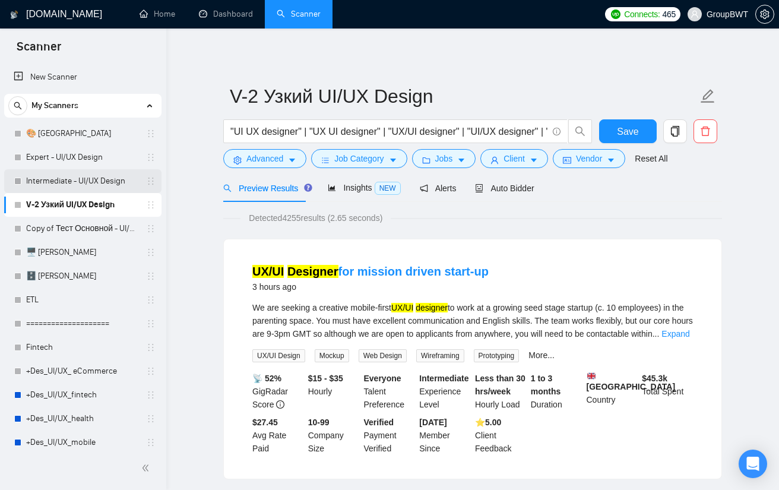
click at [72, 180] on link "Intermediate - UI/UX Design" at bounding box center [82, 181] width 113 height 24
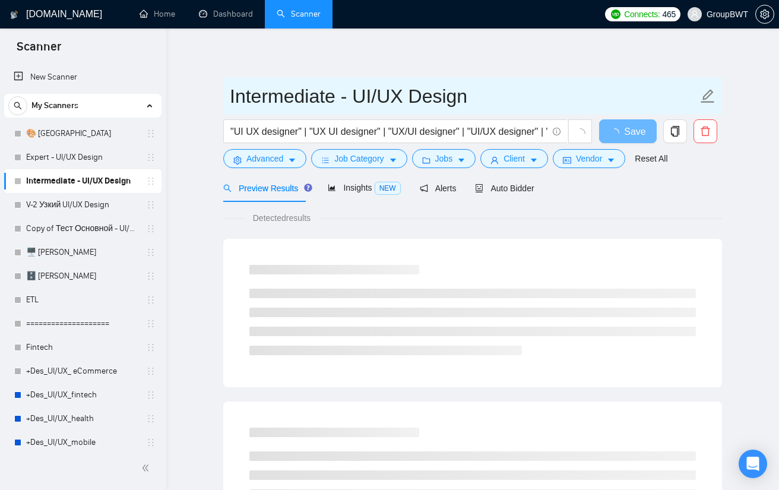
click at [332, 92] on input "Intermediate - UI/UX Design" at bounding box center [464, 96] width 468 height 30
click at [230, 91] on input "Intermediate - UI/UX Design" at bounding box center [464, 96] width 468 height 30
paste input "V-2"
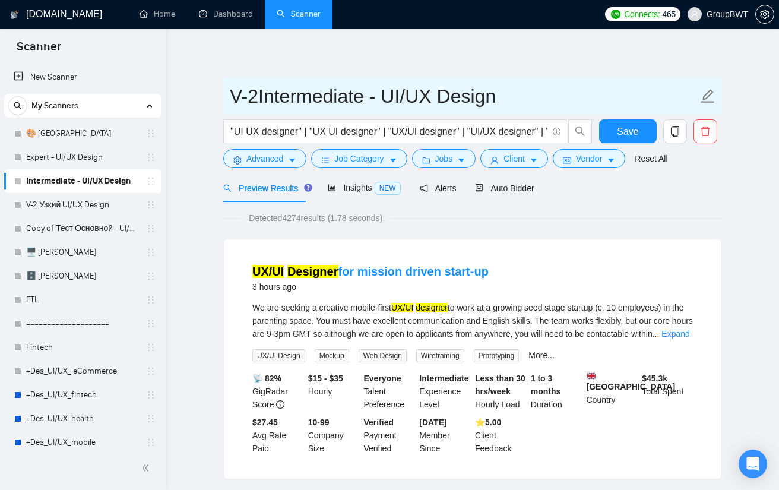
click at [253, 98] on input "V-2Intermediate - UI/UX Design" at bounding box center [464, 96] width 468 height 30
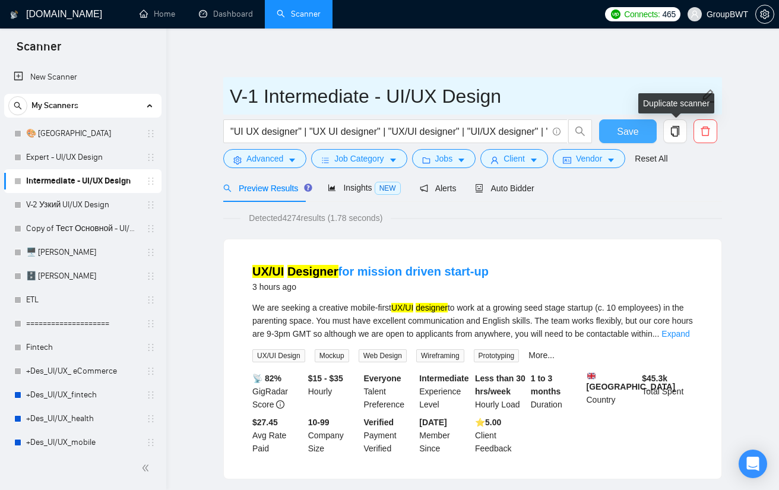
type input "V-1 Intermediate - UI/UX Design"
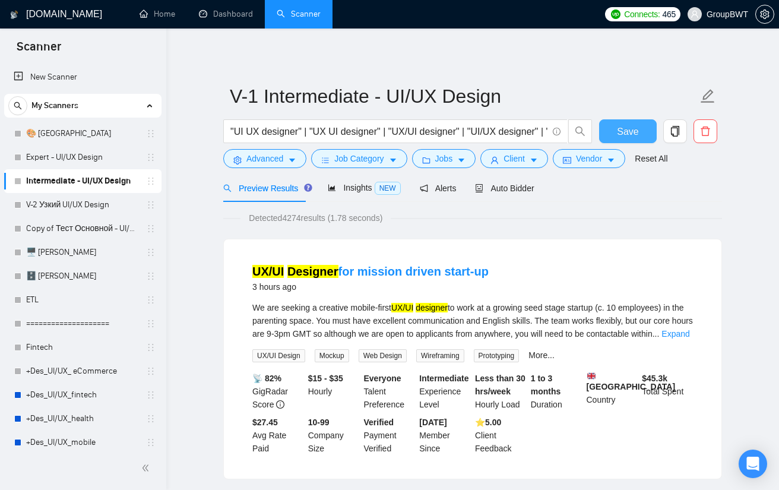
click at [619, 135] on span "Save" at bounding box center [627, 131] width 21 height 15
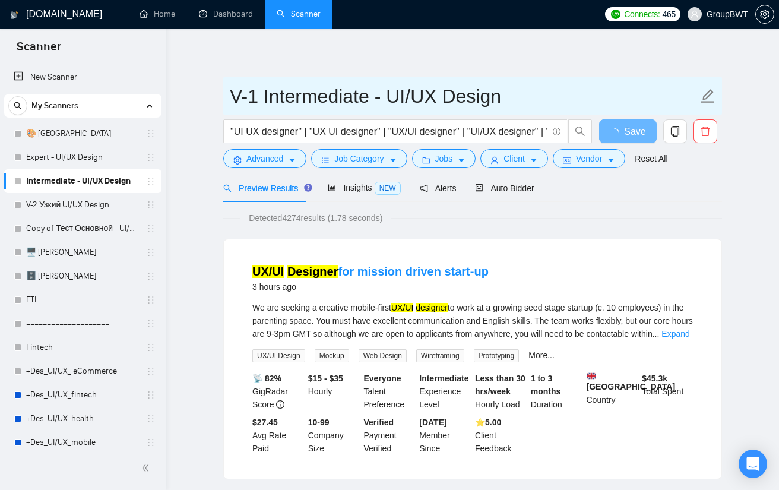
click at [300, 94] on input "V-1 Intermediate - UI/UX Design" at bounding box center [464, 96] width 468 height 30
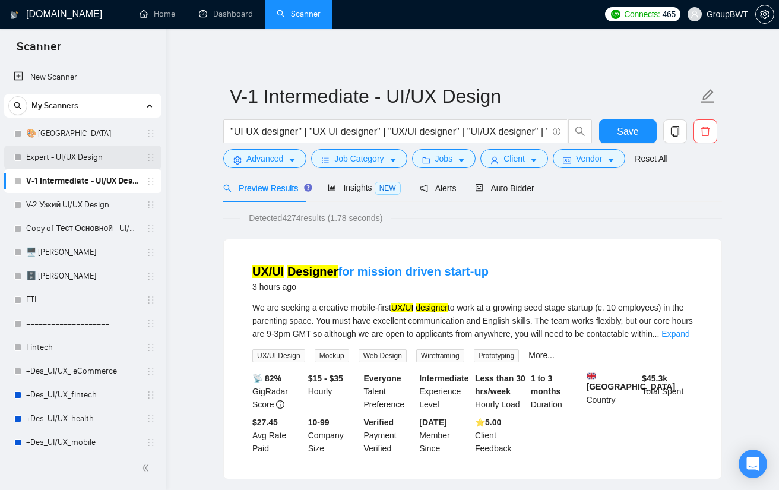
click at [66, 158] on link "Expert - UI/UX Design" at bounding box center [82, 157] width 113 height 24
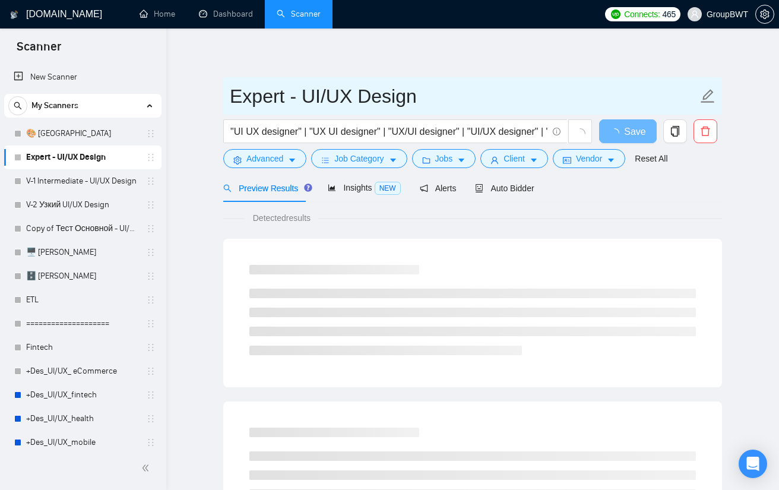
click at [315, 98] on input "Expert - UI/UX Design" at bounding box center [464, 96] width 468 height 30
paste input "V-1 Intermediate"
click at [253, 94] on input "V-1 Intermediate - UI/UX Design" at bounding box center [464, 96] width 468 height 30
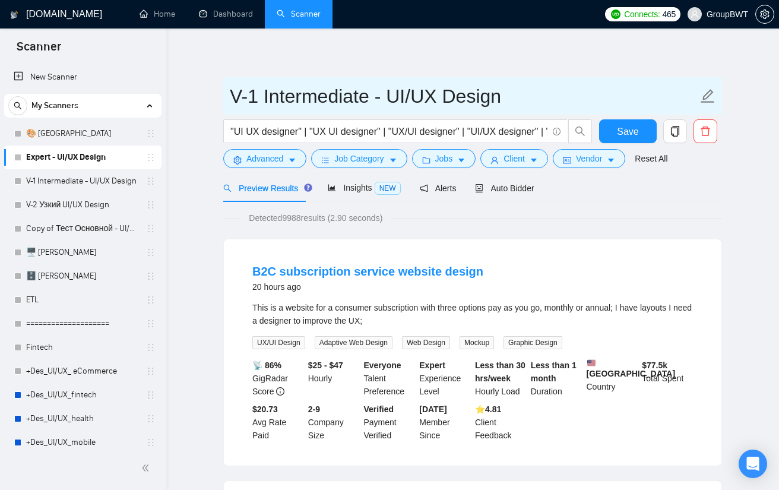
click at [330, 100] on input "V-1 Intermediate - UI/UX Design" at bounding box center [464, 96] width 468 height 30
click at [326, 92] on input "Expert - UI/UX Design" at bounding box center [464, 96] width 468 height 30
click at [234, 91] on input "Expert - UI/UX Design" at bounding box center [464, 96] width 468 height 30
click at [242, 102] on input "V1 Expert - UI/UX Design" at bounding box center [464, 96] width 468 height 30
type input "V-1 Expert - UI/UX Design"
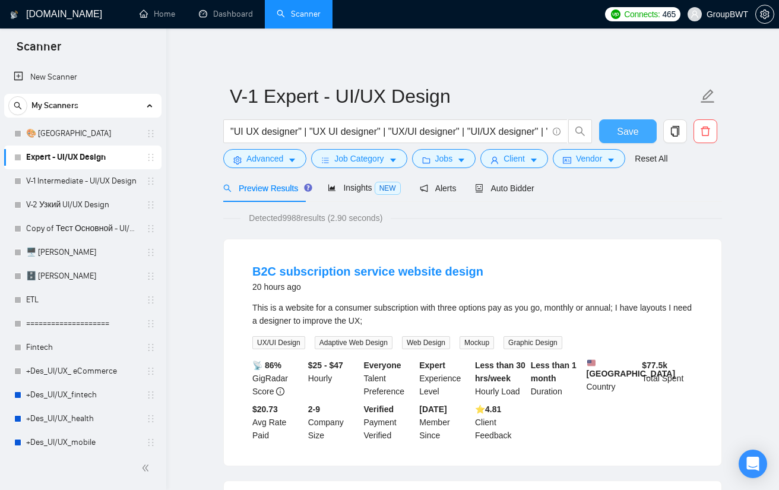
click at [620, 126] on span "Save" at bounding box center [627, 131] width 21 height 15
click at [74, 227] on link "Copy of Тест Основной - UI/UX Designer" at bounding box center [82, 229] width 113 height 24
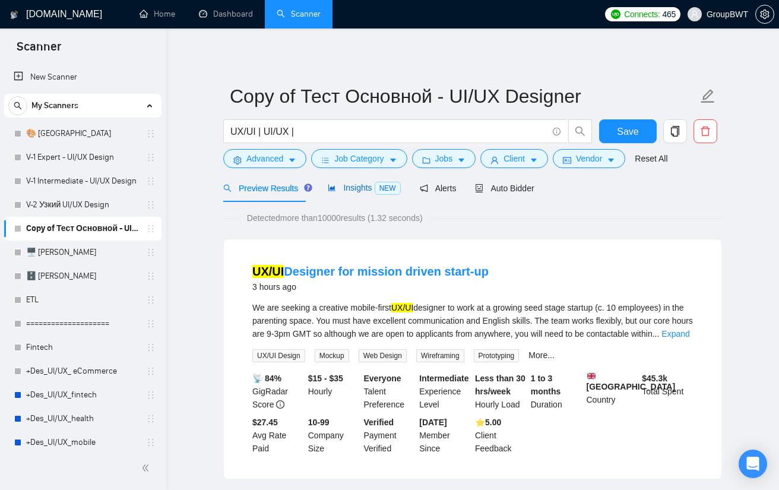
click at [341, 188] on span "Insights NEW" at bounding box center [364, 187] width 72 height 9
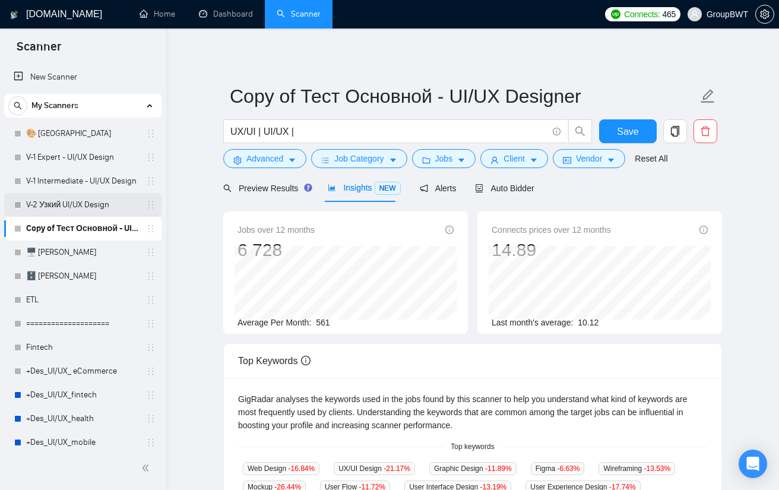
click at [66, 204] on link "V-2 Узкий UI/UX Design" at bounding box center [82, 205] width 113 height 24
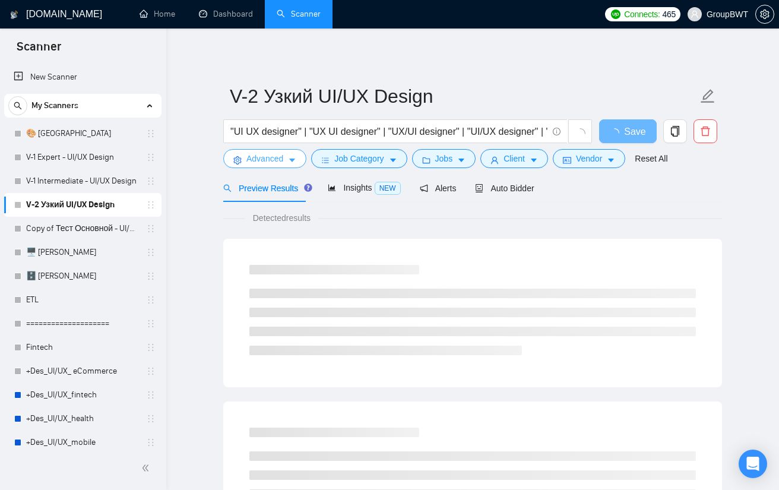
click at [272, 164] on span "Advanced" at bounding box center [264, 158] width 37 height 13
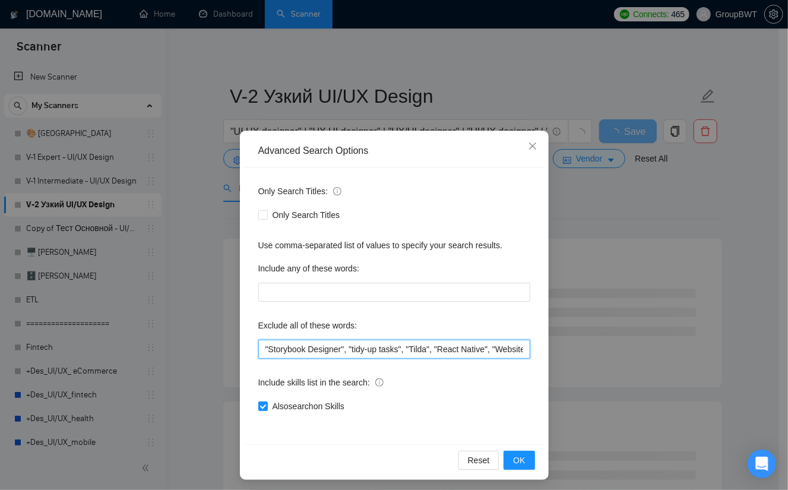
click at [369, 355] on input ""Storybook Designer", "tidy-up tasks", "Tilda", "React Native", "Website Develo…" at bounding box center [394, 348] width 272 height 19
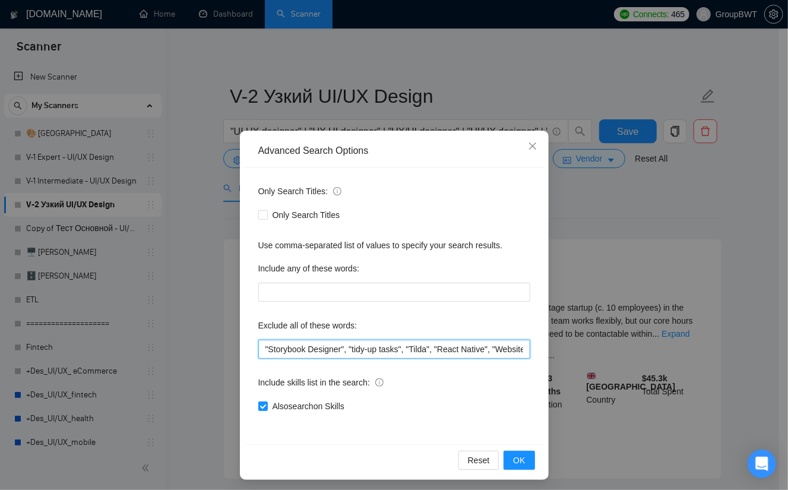
click at [458, 357] on input ""Storybook Designer", "tidy-up tasks", "Tilda", "React Native", "Website Develo…" at bounding box center [394, 348] width 272 height 19
drag, startPoint x: 452, startPoint y: 353, endPoint x: 755, endPoint y: 354, distance: 303.3
click at [755, 354] on div "Advanced Search Options Only Search Titles: Only Search Titles Use comma-separa…" at bounding box center [394, 245] width 788 height 490
click at [493, 346] on input ""Storybook Designer", "tidy-up tasks", "Tilda", "React Native", "Website Develo…" at bounding box center [394, 348] width 272 height 19
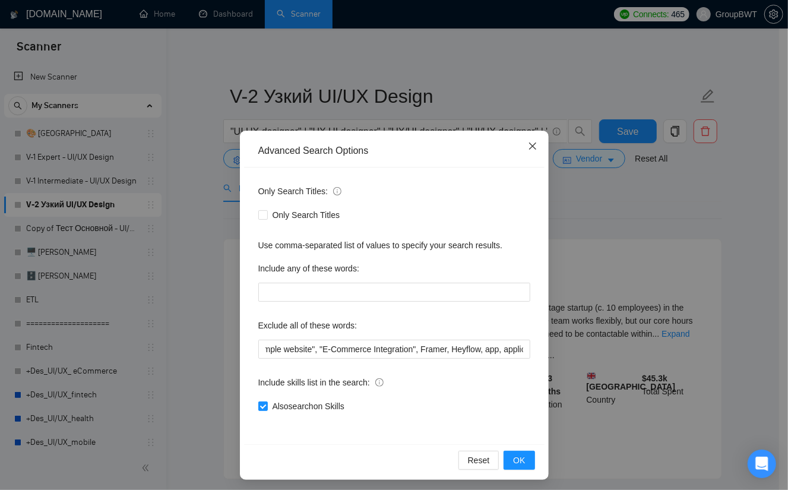
click at [528, 144] on icon "close" at bounding box center [532, 145] width 9 height 9
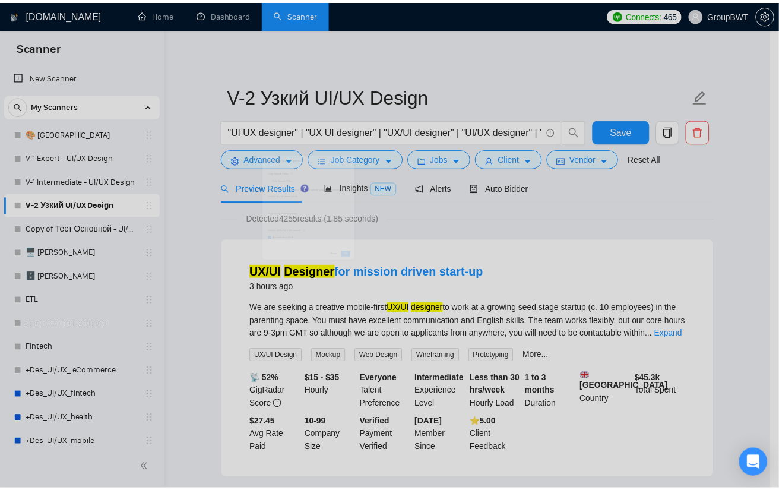
scroll to position [0, 0]
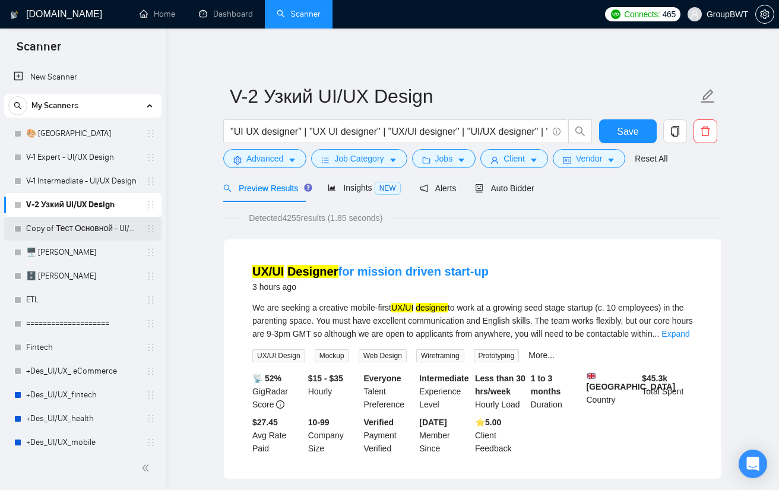
click at [95, 228] on link "Copy of Тест Основной - UI/UX Designer" at bounding box center [82, 229] width 113 height 24
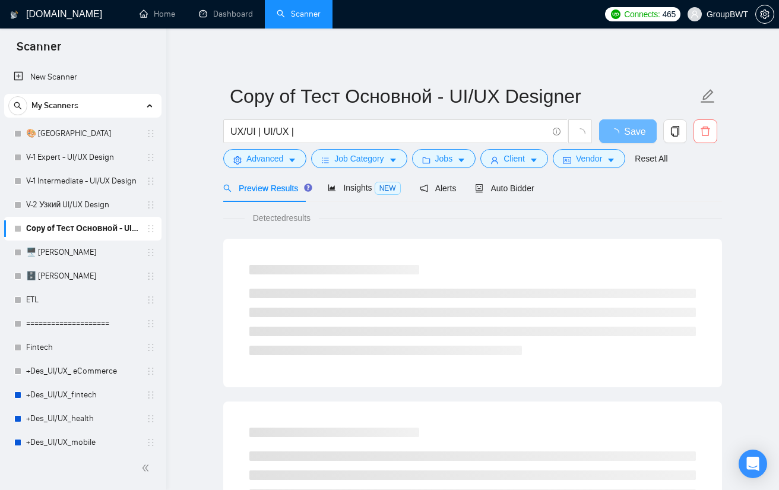
click at [702, 133] on icon "delete" at bounding box center [704, 130] width 9 height 9
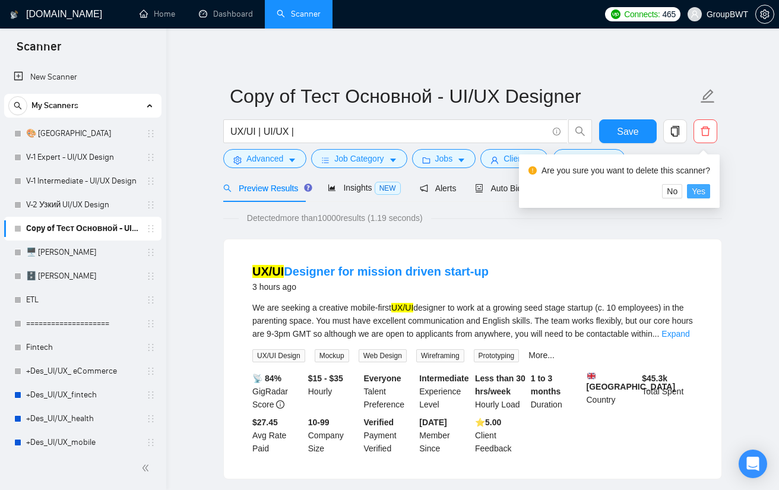
click at [700, 193] on span "Yes" at bounding box center [698, 191] width 14 height 13
